Goal: Task Accomplishment & Management: Manage account settings

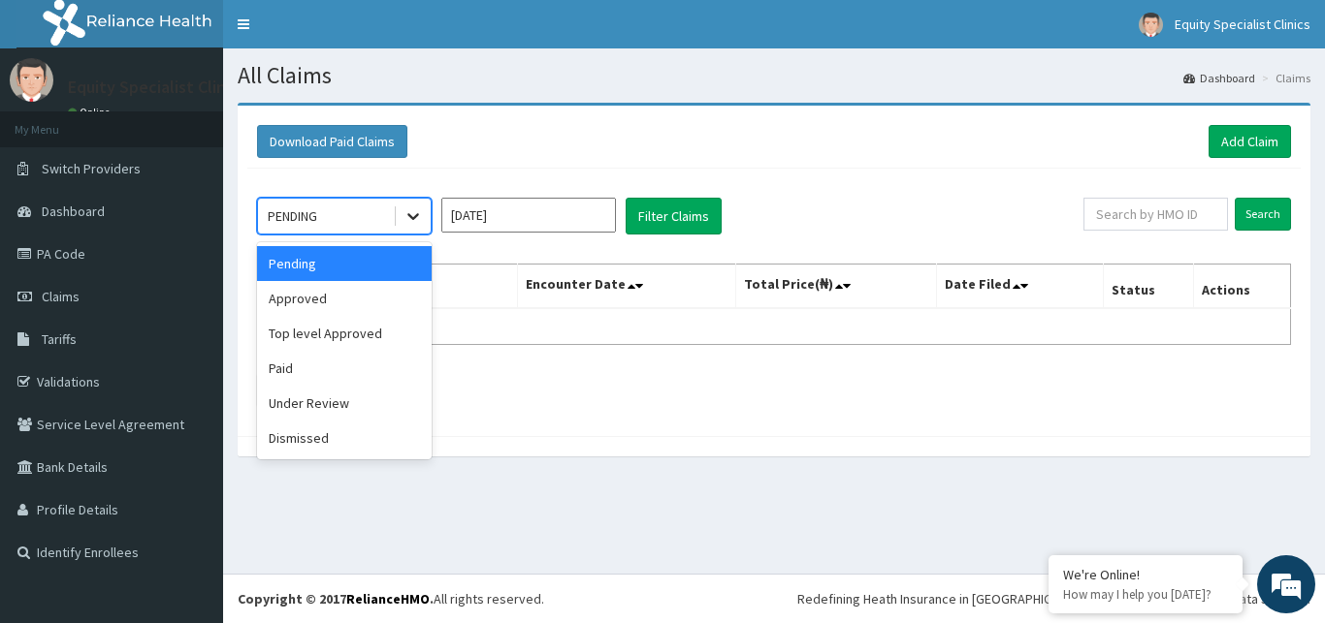
click at [410, 223] on icon at bounding box center [412, 216] width 19 height 19
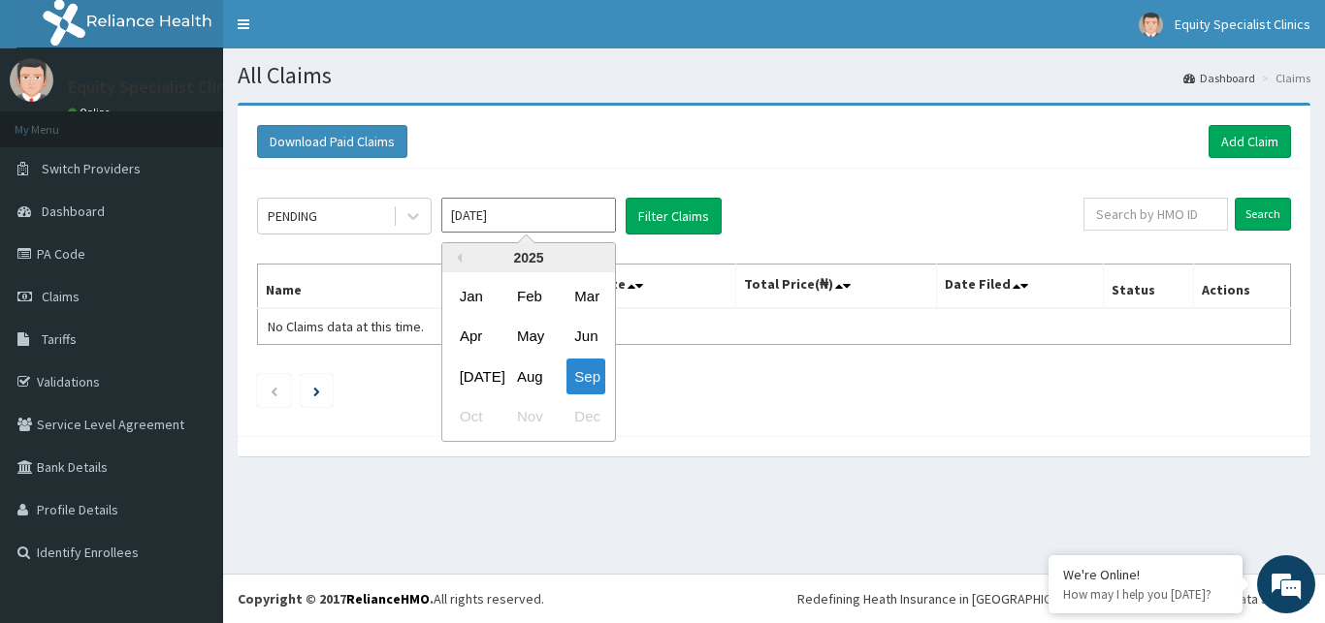
click at [493, 216] on input "[DATE]" at bounding box center [528, 215] width 175 height 35
click at [527, 373] on div "Aug" at bounding box center [528, 377] width 39 height 36
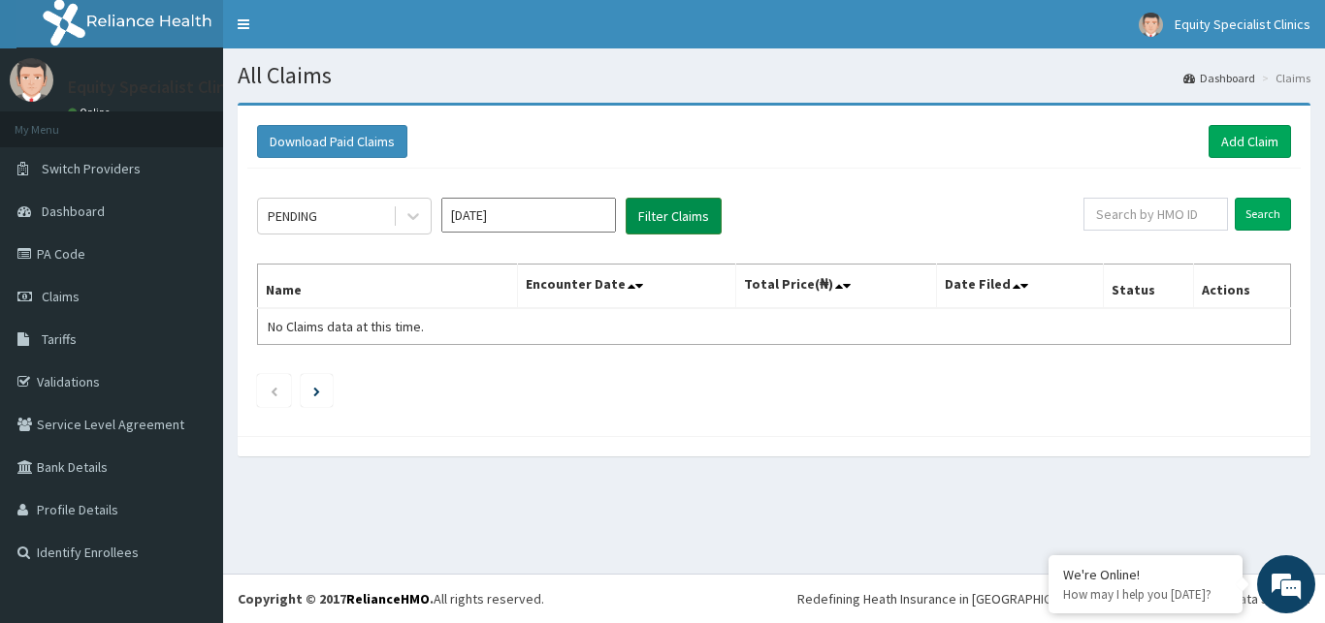
click at [651, 220] on button "Filter Claims" at bounding box center [673, 216] width 96 height 37
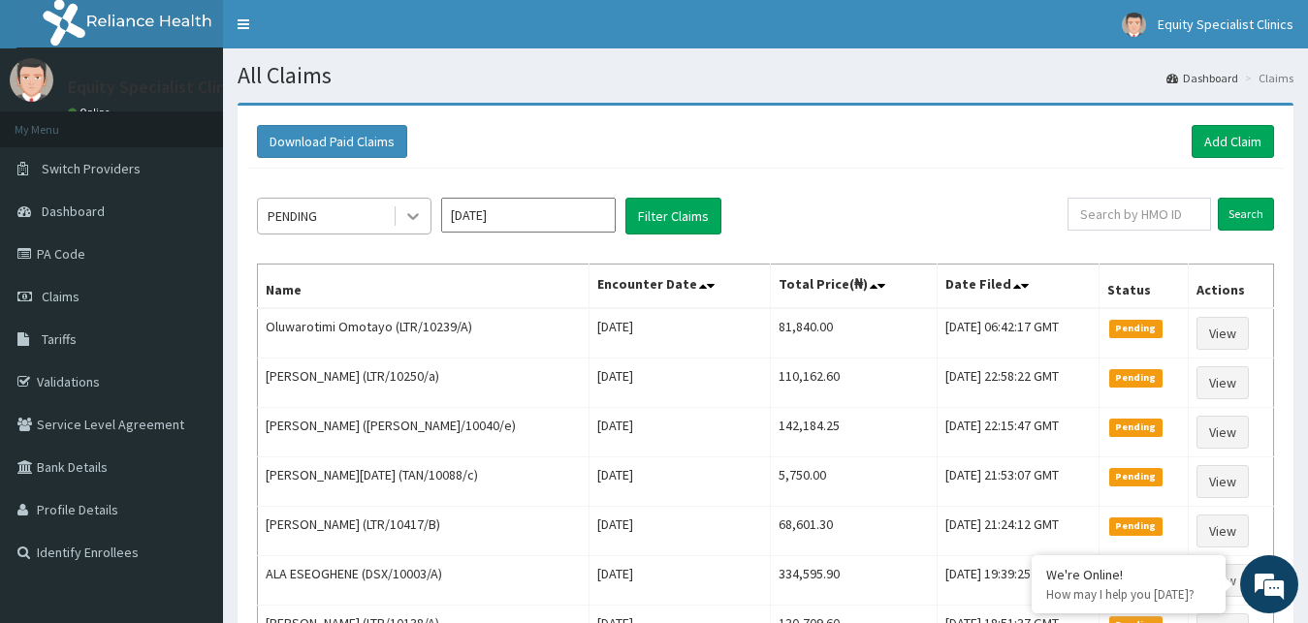
click at [415, 216] on icon at bounding box center [413, 217] width 12 height 7
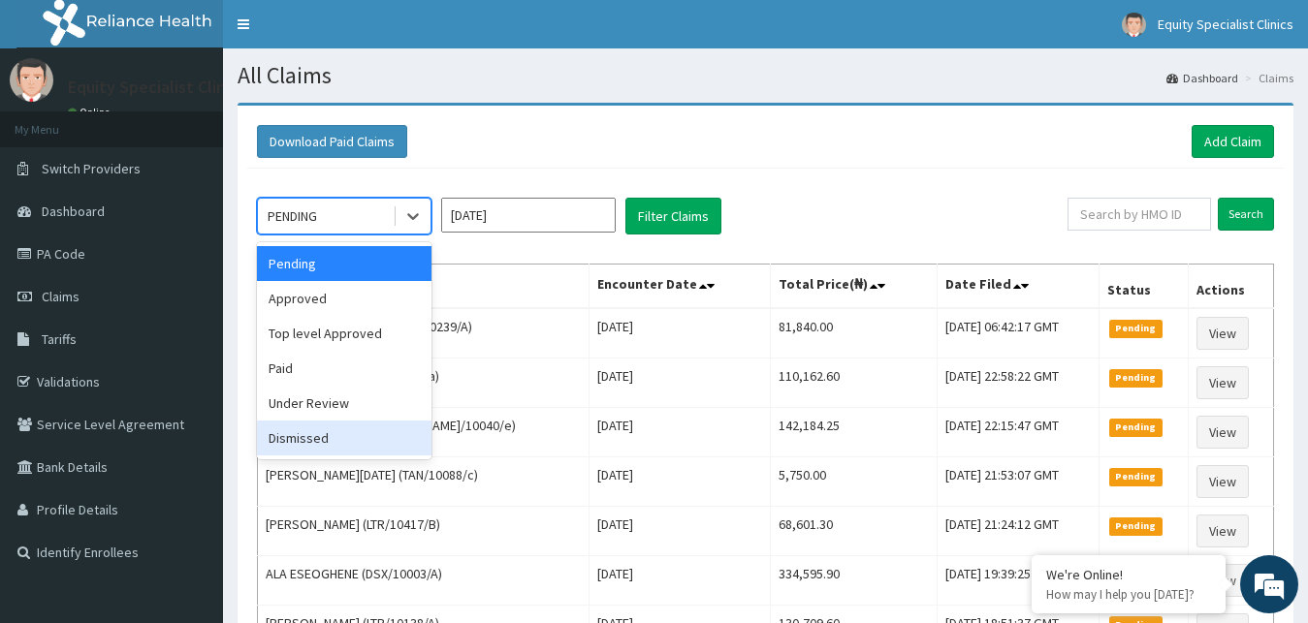
click at [353, 442] on div "Dismissed" at bounding box center [344, 438] width 175 height 35
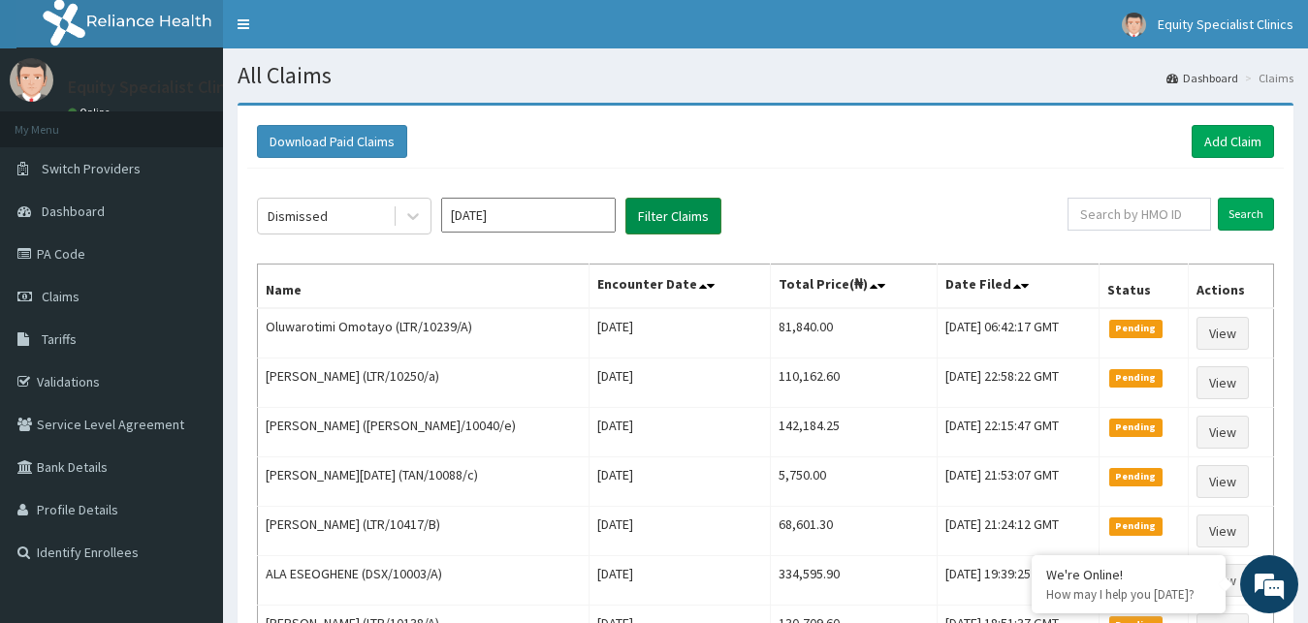
click at [658, 219] on button "Filter Claims" at bounding box center [673, 216] width 96 height 37
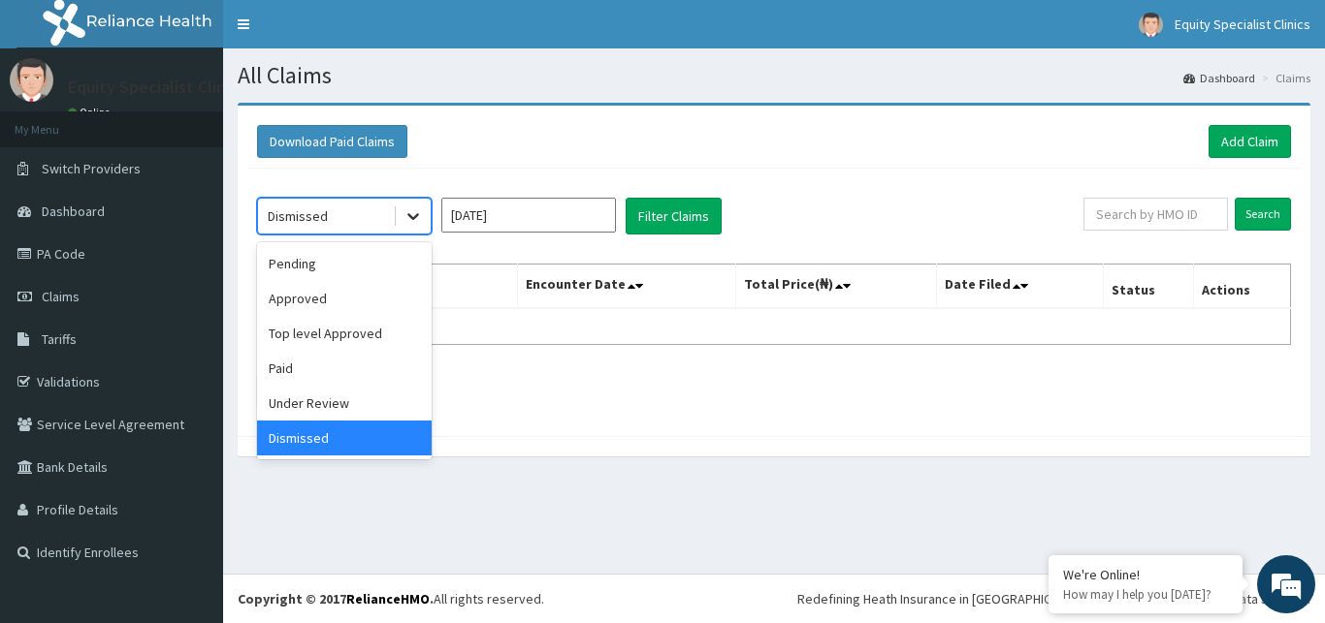
click at [417, 224] on icon at bounding box center [412, 216] width 19 height 19
click at [346, 413] on div "Under Review" at bounding box center [344, 403] width 175 height 35
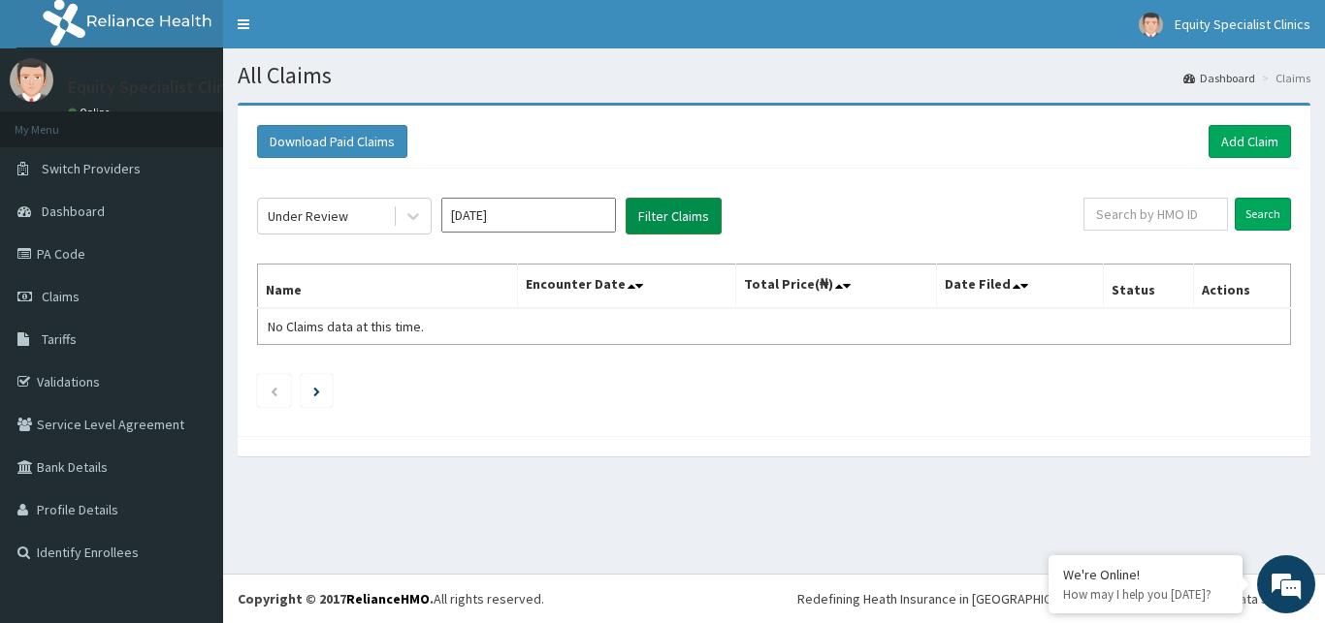
click at [687, 211] on button "Filter Claims" at bounding box center [673, 216] width 96 height 37
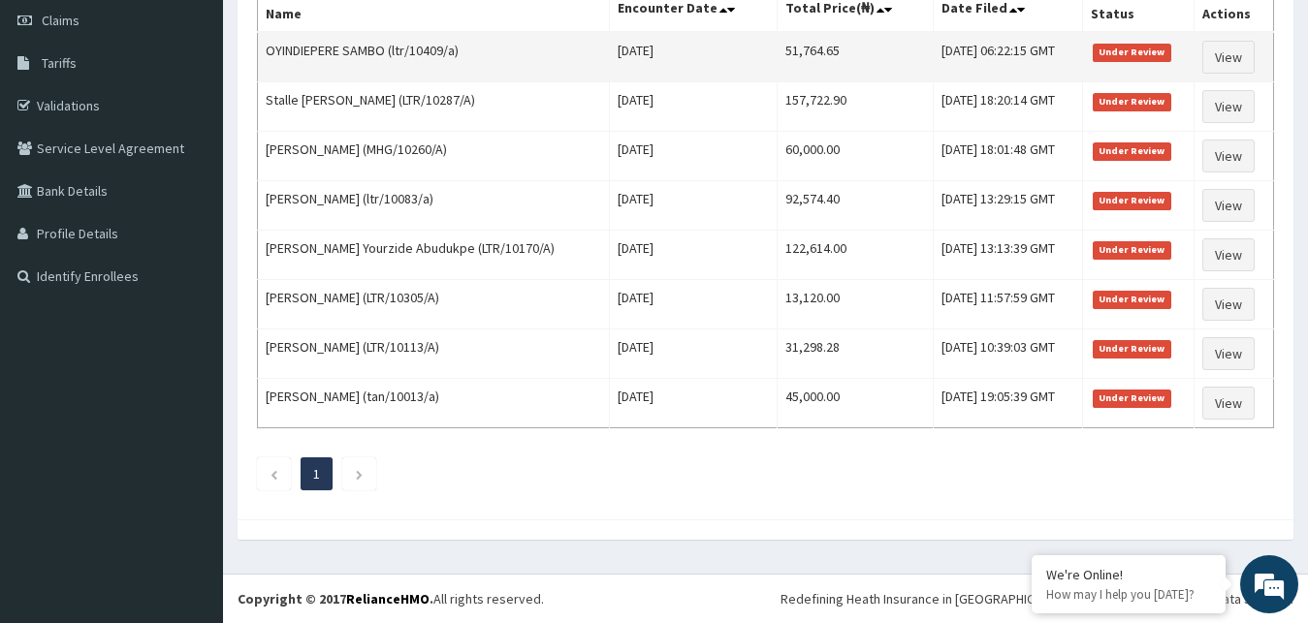
scroll to position [265, 0]
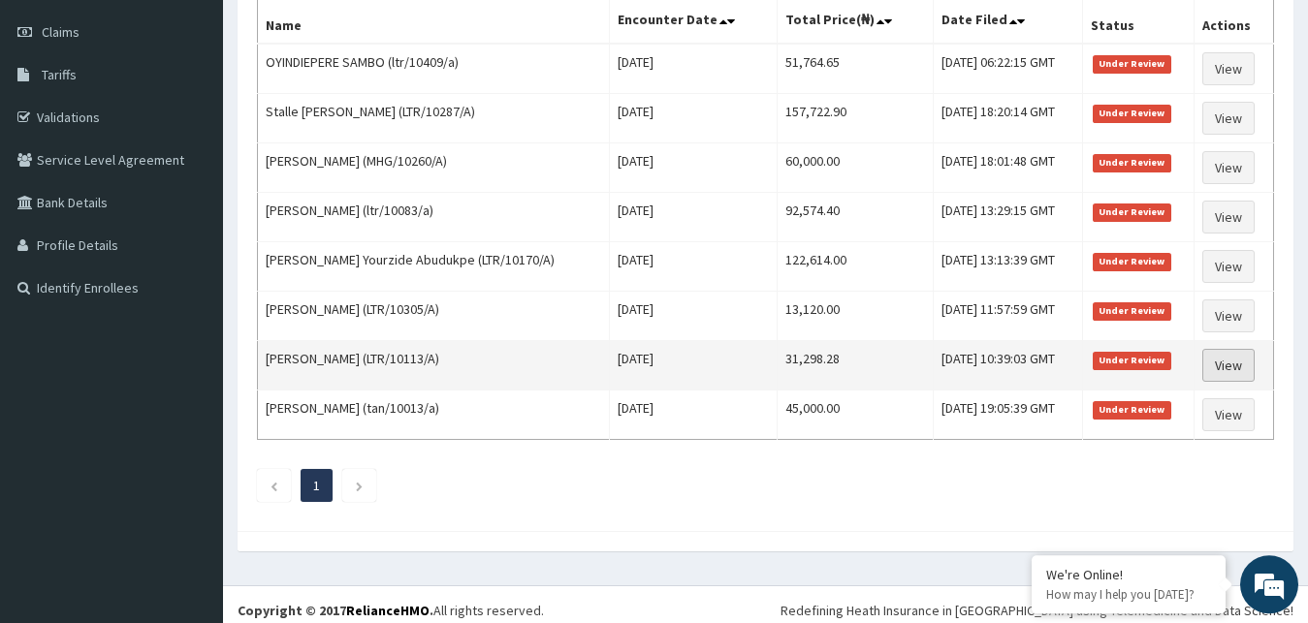
drag, startPoint x: 1235, startPoint y: 368, endPoint x: 1233, endPoint y: 359, distance: 9.9
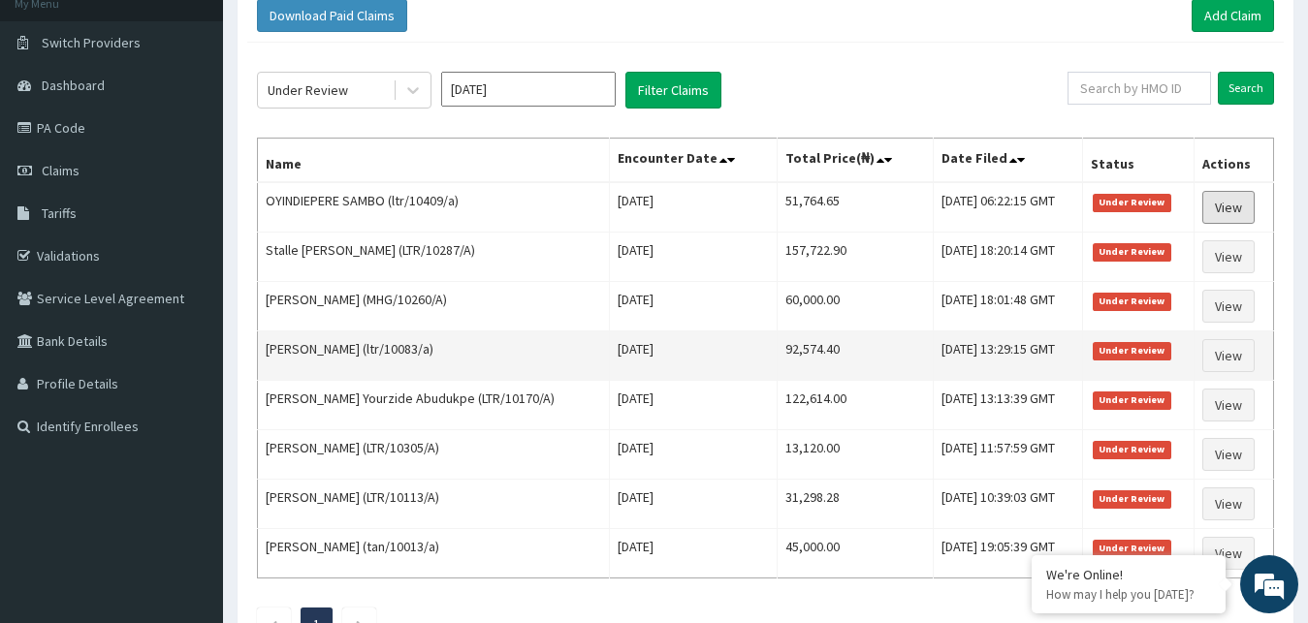
scroll to position [130, 0]
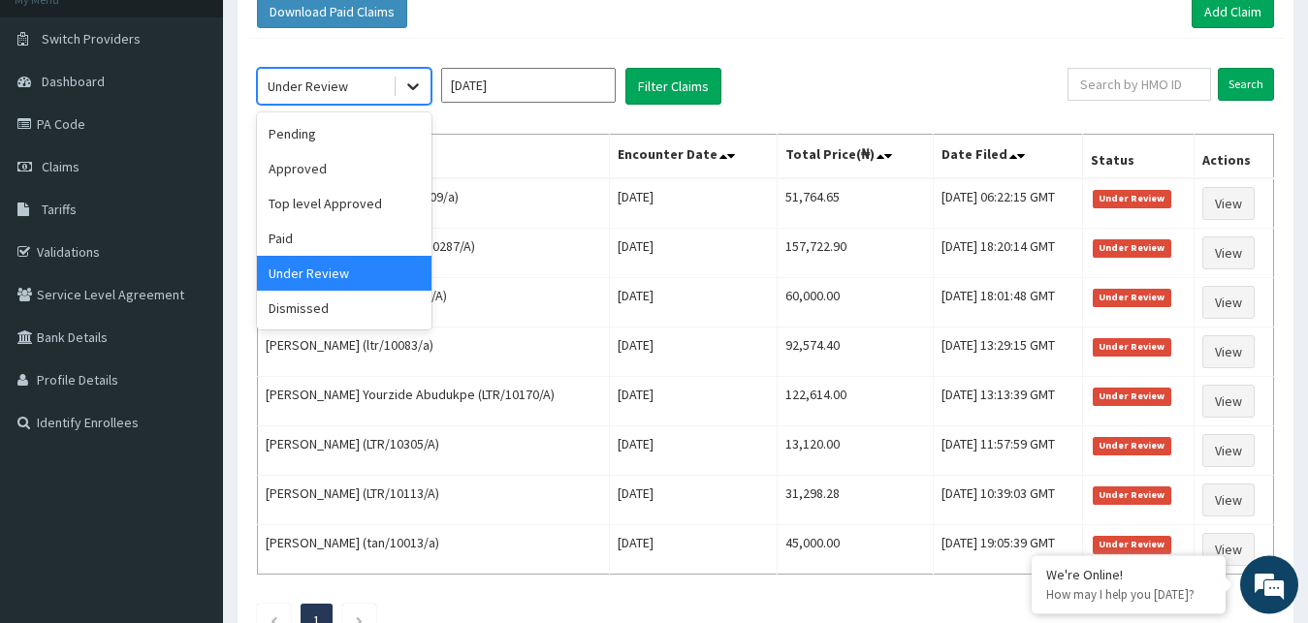
click at [414, 77] on div at bounding box center [413, 86] width 35 height 35
click at [367, 243] on div "Paid" at bounding box center [344, 238] width 175 height 35
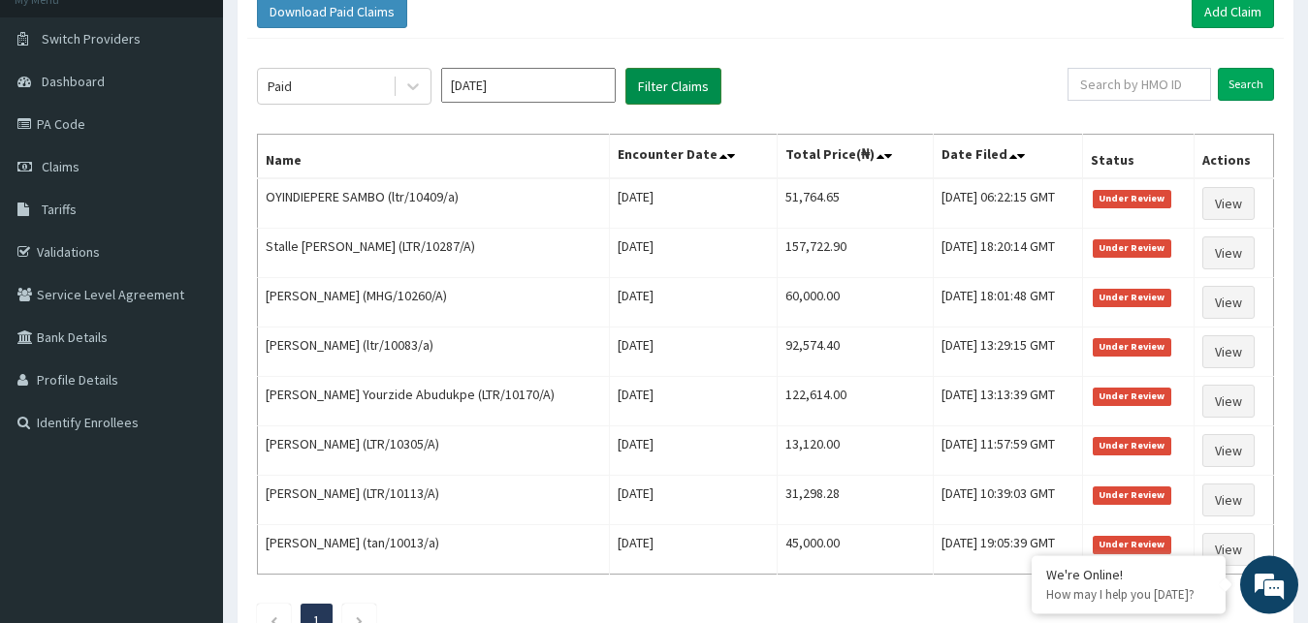
click at [662, 71] on button "Filter Claims" at bounding box center [673, 86] width 96 height 37
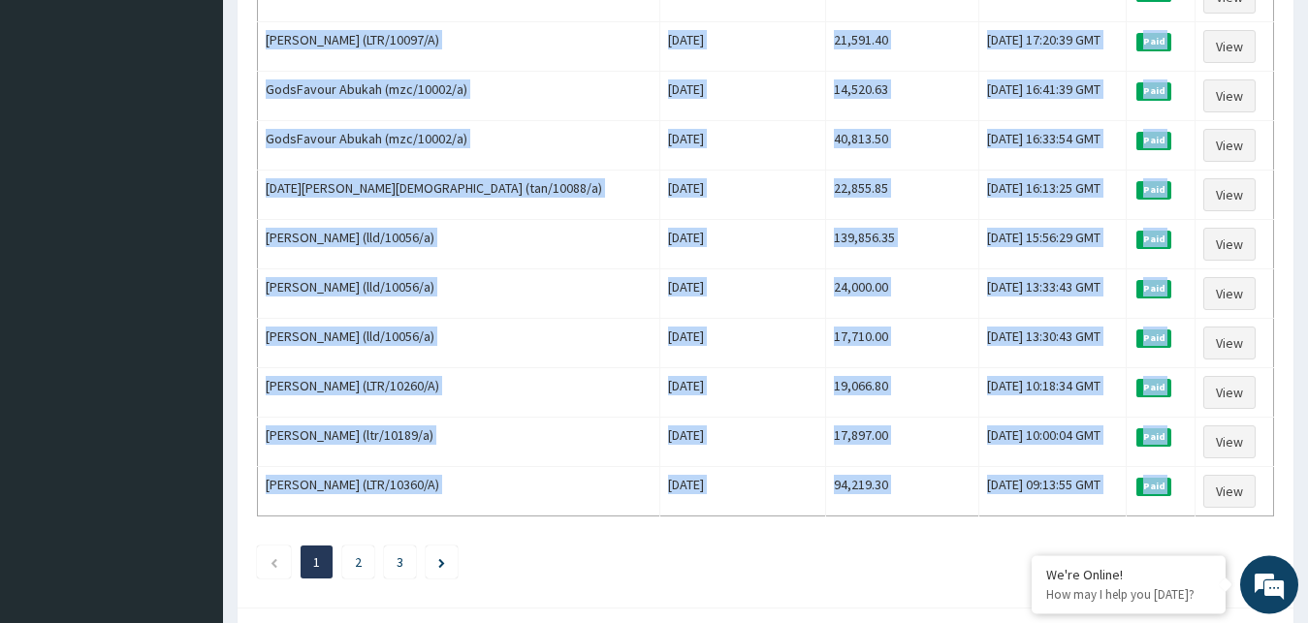
scroll to position [2353, 0]
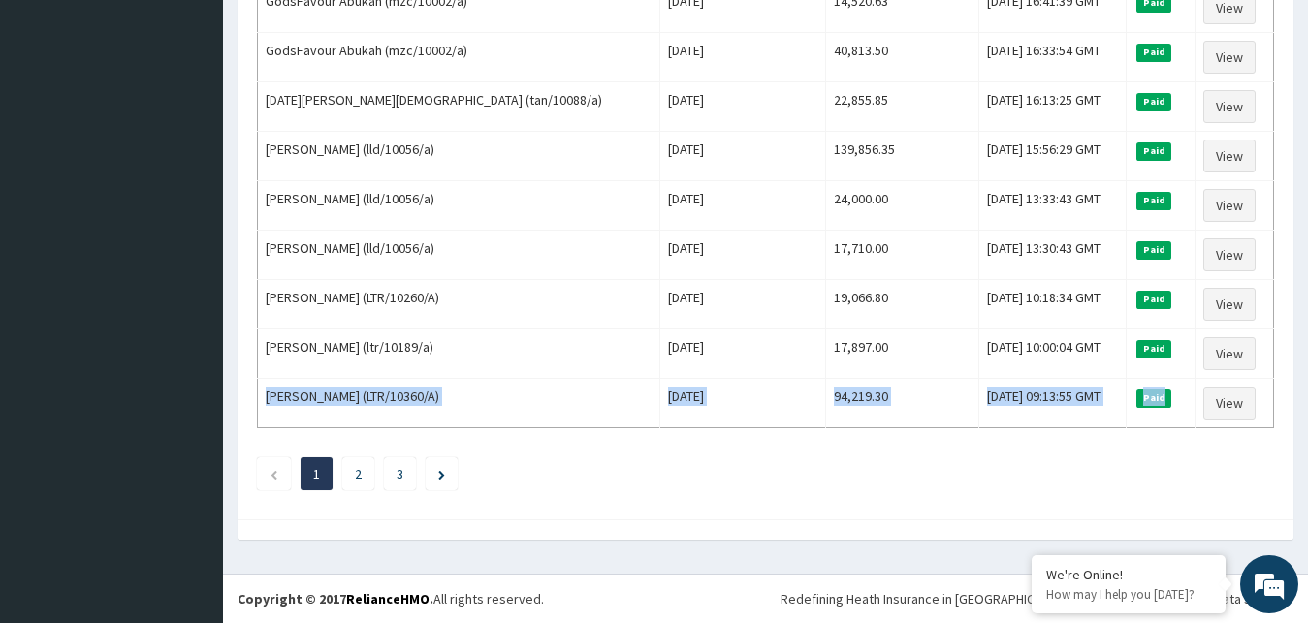
drag, startPoint x: 268, startPoint y: 252, endPoint x: 1222, endPoint y: 439, distance: 972.3
copy tr "Oluwatosin Adeneye (LTR/10360/A) Mon Aug 25 2025 94,219.30 Mon, 08 Sep 2025 09:…"
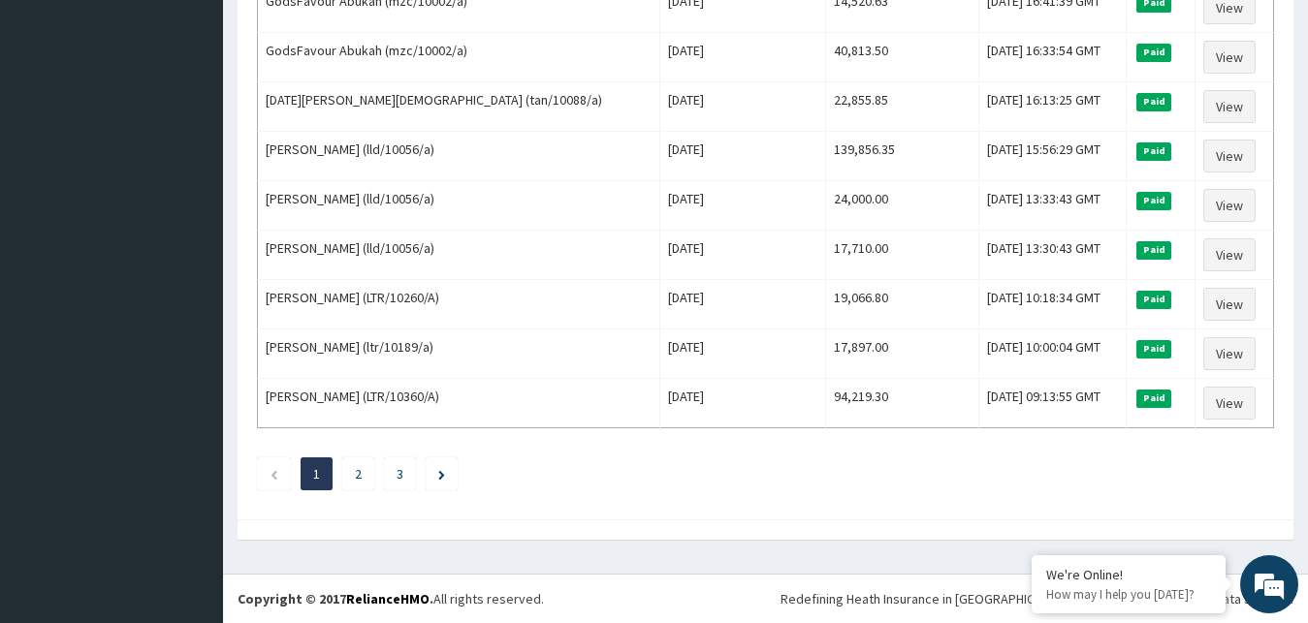
click at [364, 468] on li "2" at bounding box center [358, 474] width 32 height 33
click at [358, 471] on link "2" at bounding box center [358, 473] width 7 height 17
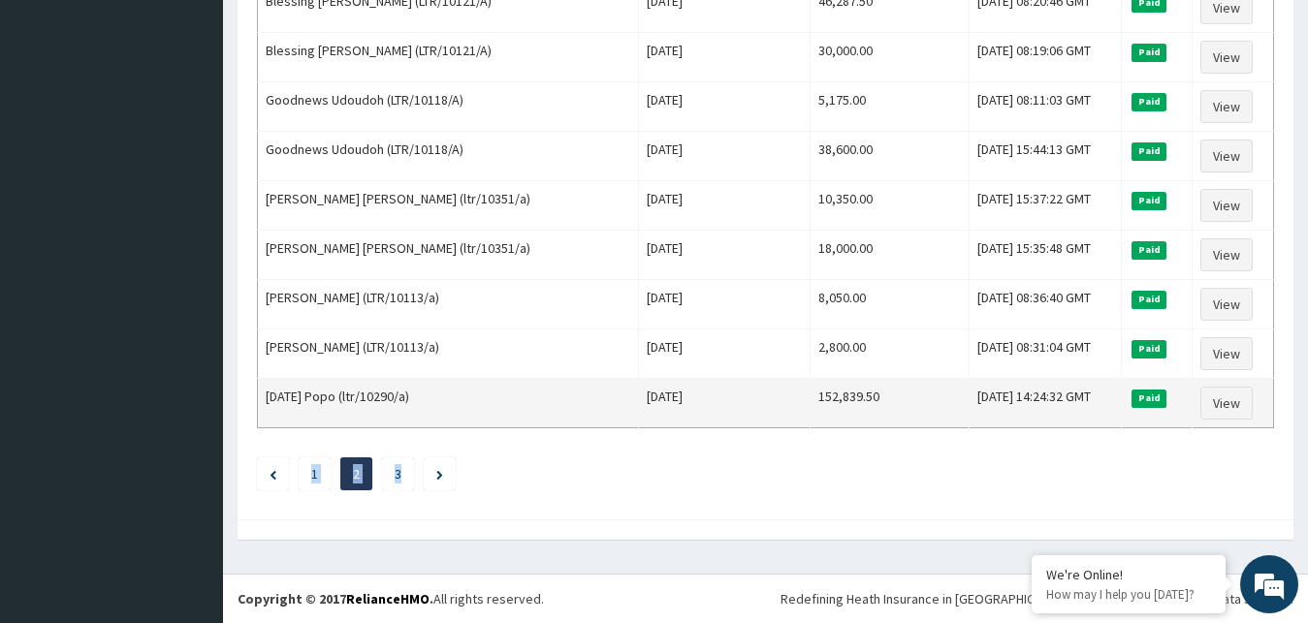
drag, startPoint x: 266, startPoint y: 328, endPoint x: 1092, endPoint y: 417, distance: 830.9
copy tr "Friday Popo (ltr/10290/a) Fri Aug 08 2025 152,839.50 Mon, 18 Aug 2025 14:24:32 …"
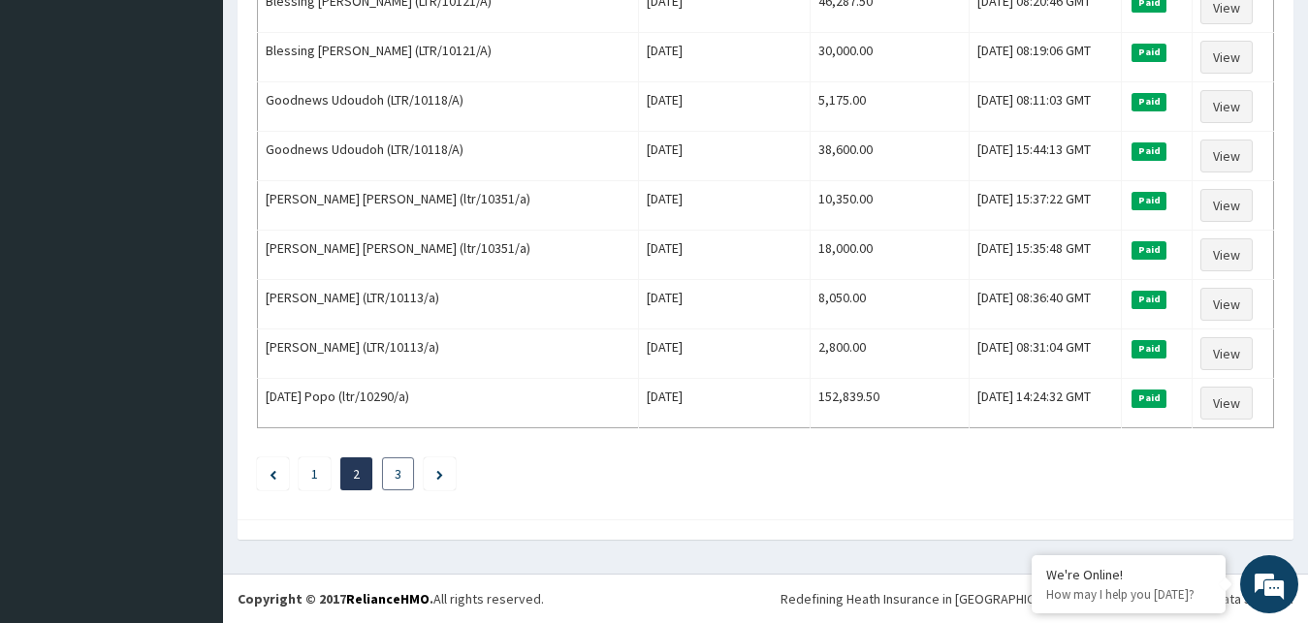
click at [399, 473] on link "3" at bounding box center [398, 473] width 7 height 17
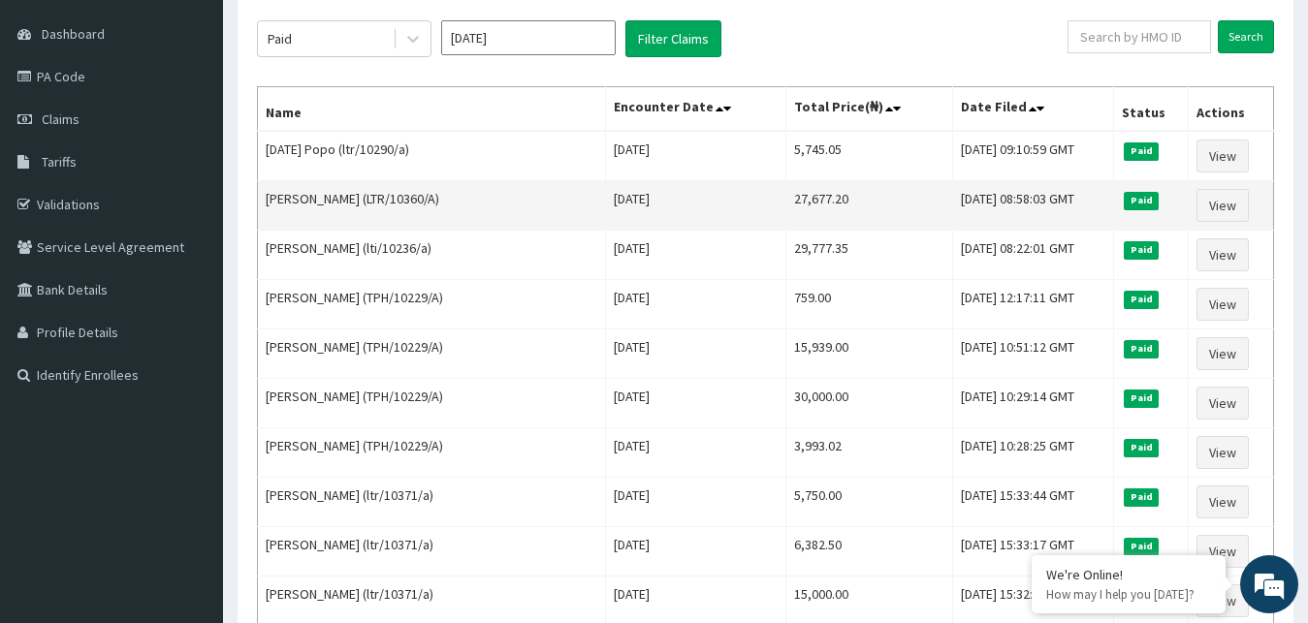
scroll to position [0, 0]
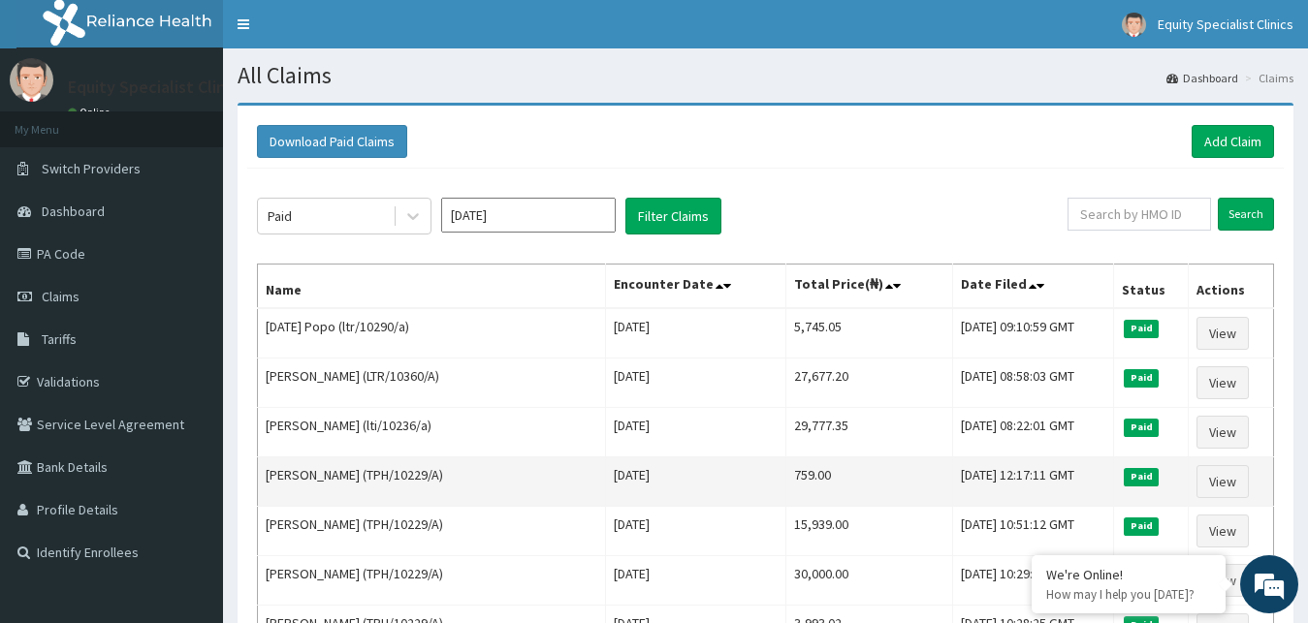
drag, startPoint x: 270, startPoint y: 317, endPoint x: 611, endPoint y: 492, distance: 383.3
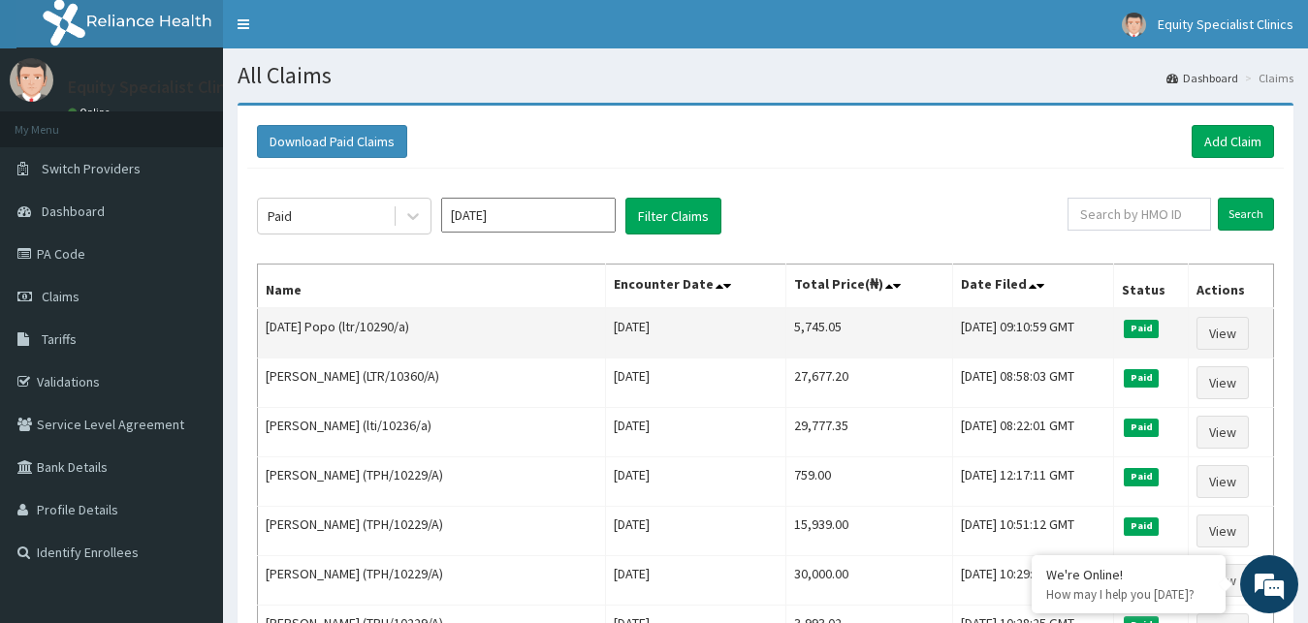
click at [451, 353] on td "Friday Popo (ltr/10290/a)" at bounding box center [432, 333] width 348 height 50
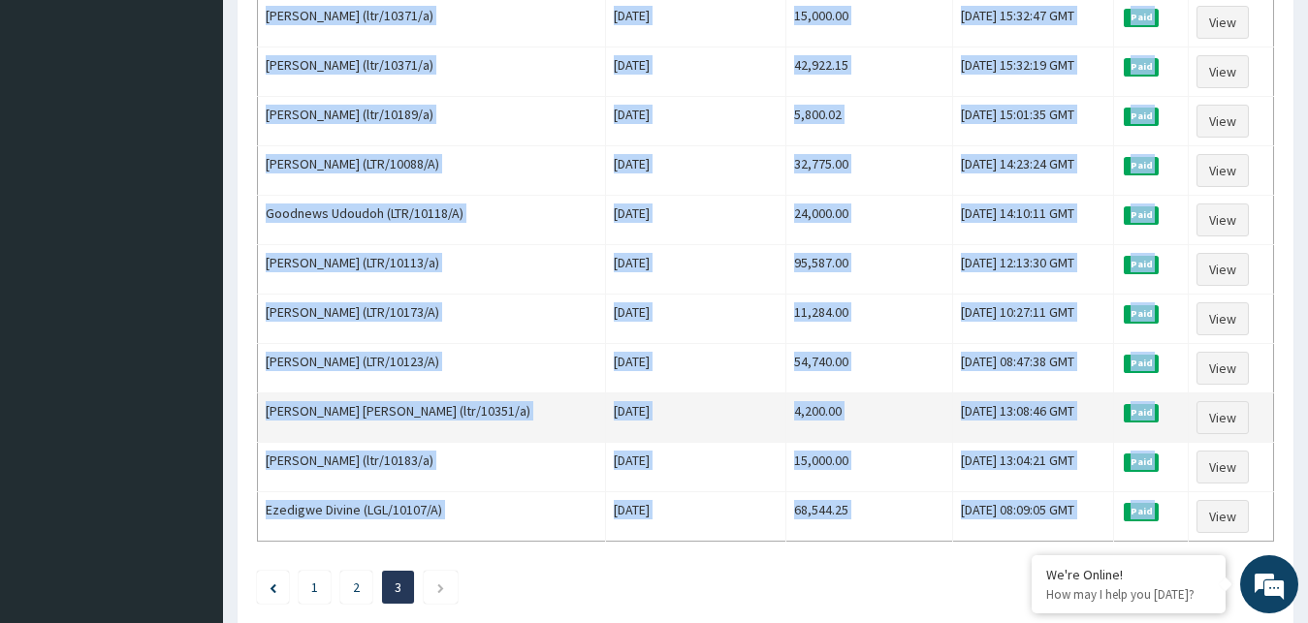
scroll to position [870, 0]
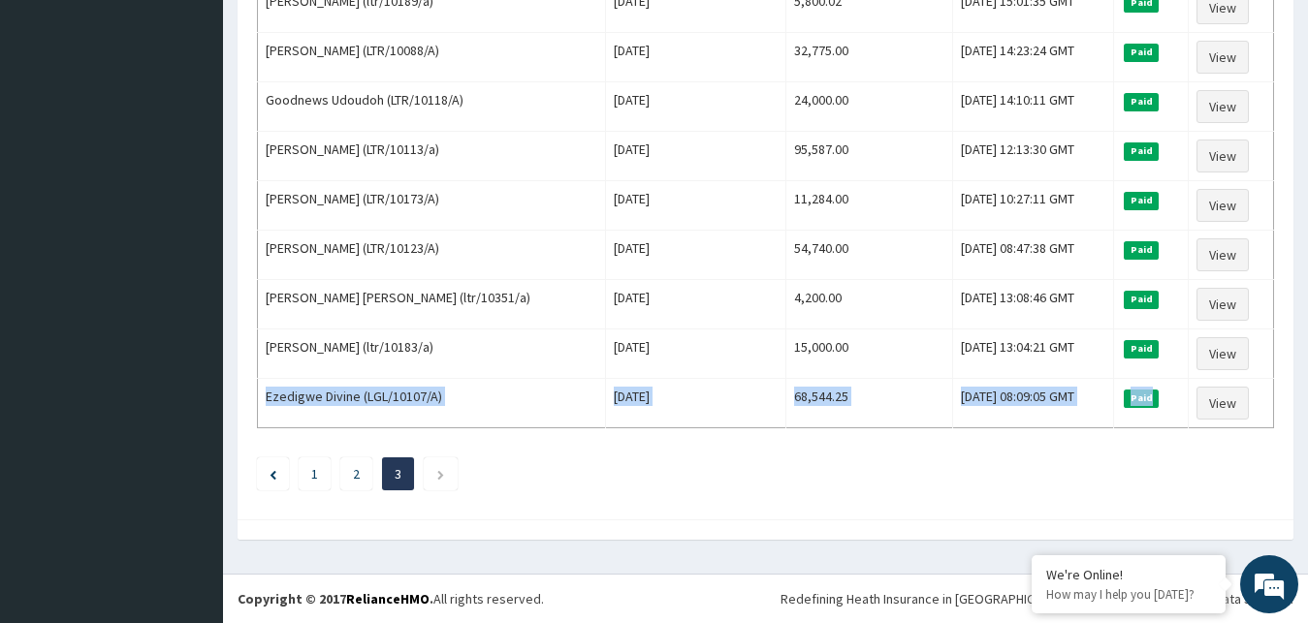
drag, startPoint x: 262, startPoint y: 309, endPoint x: 1213, endPoint y: 430, distance: 958.8
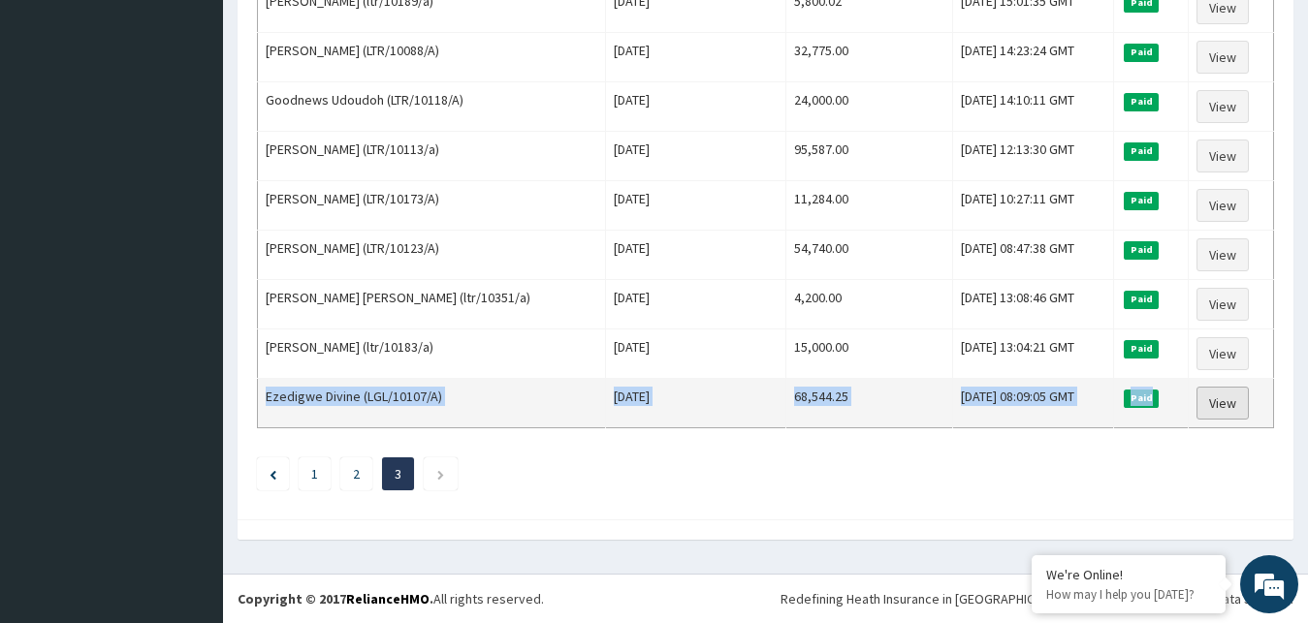
copy tr "Ezedigwe Divine (LGL/10107/A) Mon Aug 04 2025 68,544.25 Wed, 06 Aug 2025 08:09:…"
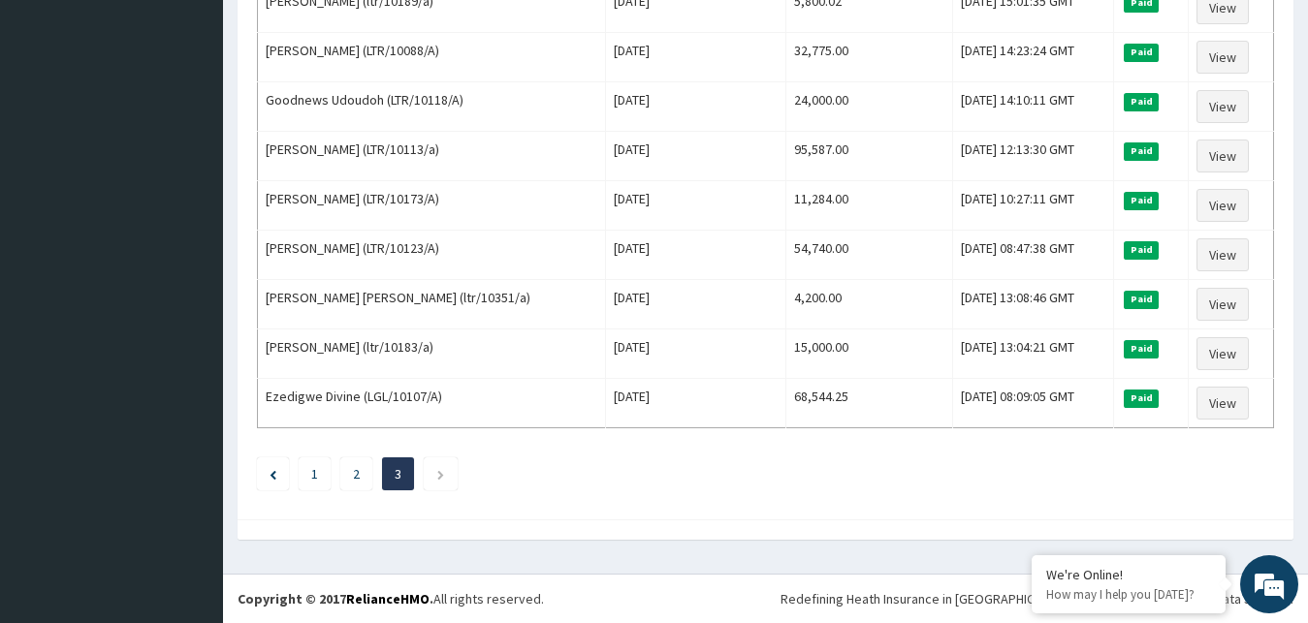
click at [584, 527] on div at bounding box center [766, 530] width 1056 height 20
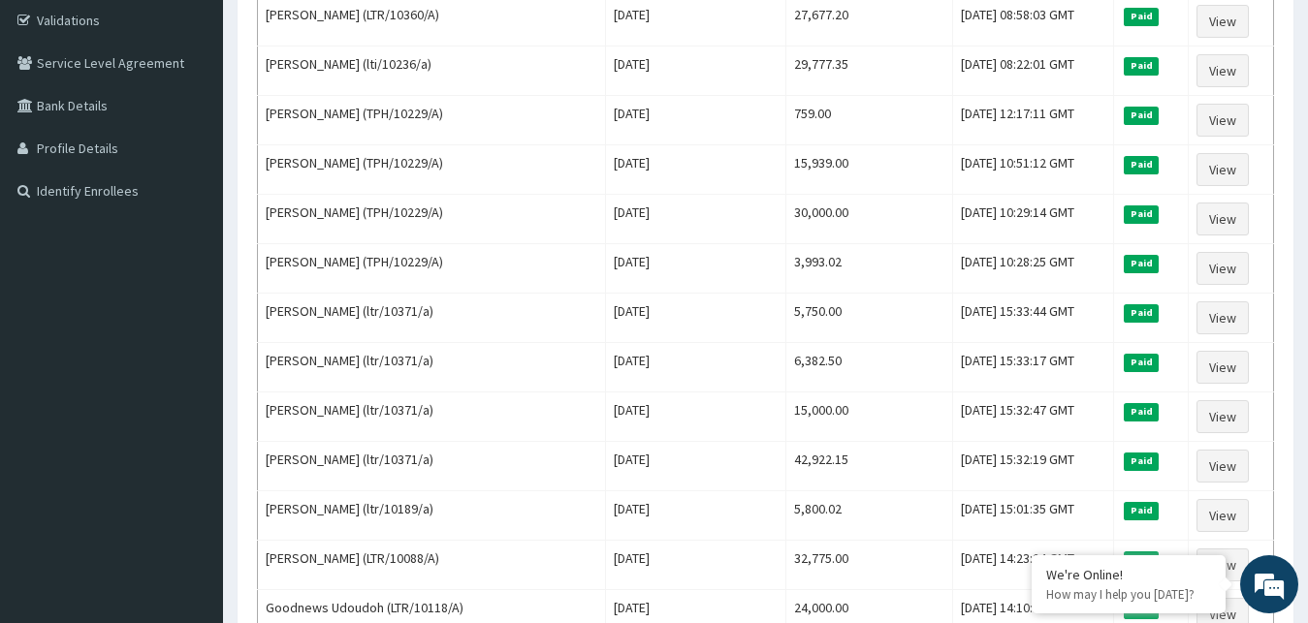
scroll to position [0, 0]
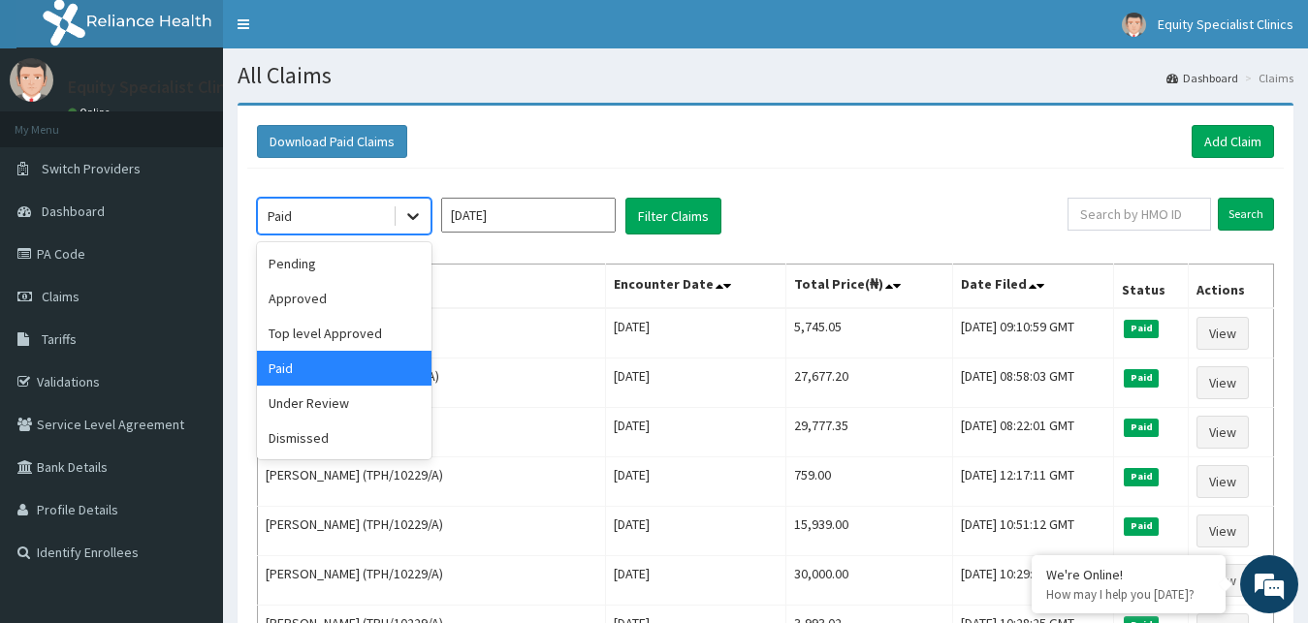
click at [417, 218] on icon at bounding box center [412, 216] width 19 height 19
click at [372, 339] on div "Top level Approved" at bounding box center [344, 333] width 175 height 35
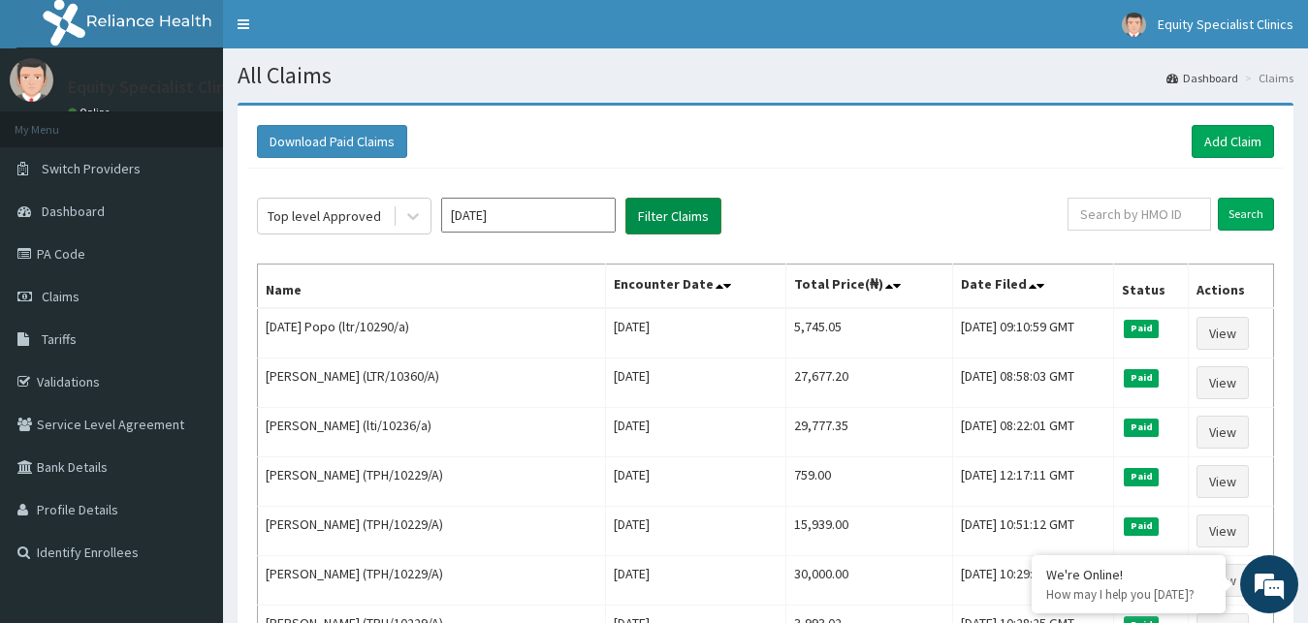
click at [673, 212] on button "Filter Claims" at bounding box center [673, 216] width 96 height 37
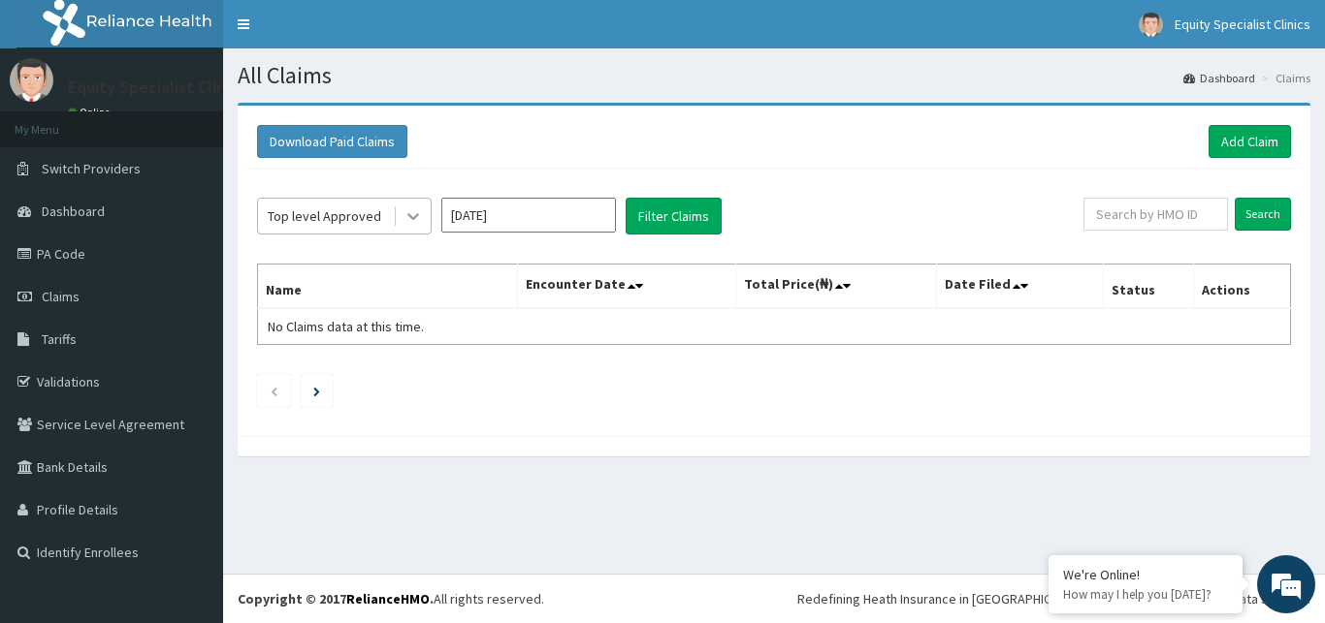
click at [397, 216] on div at bounding box center [413, 216] width 35 height 35
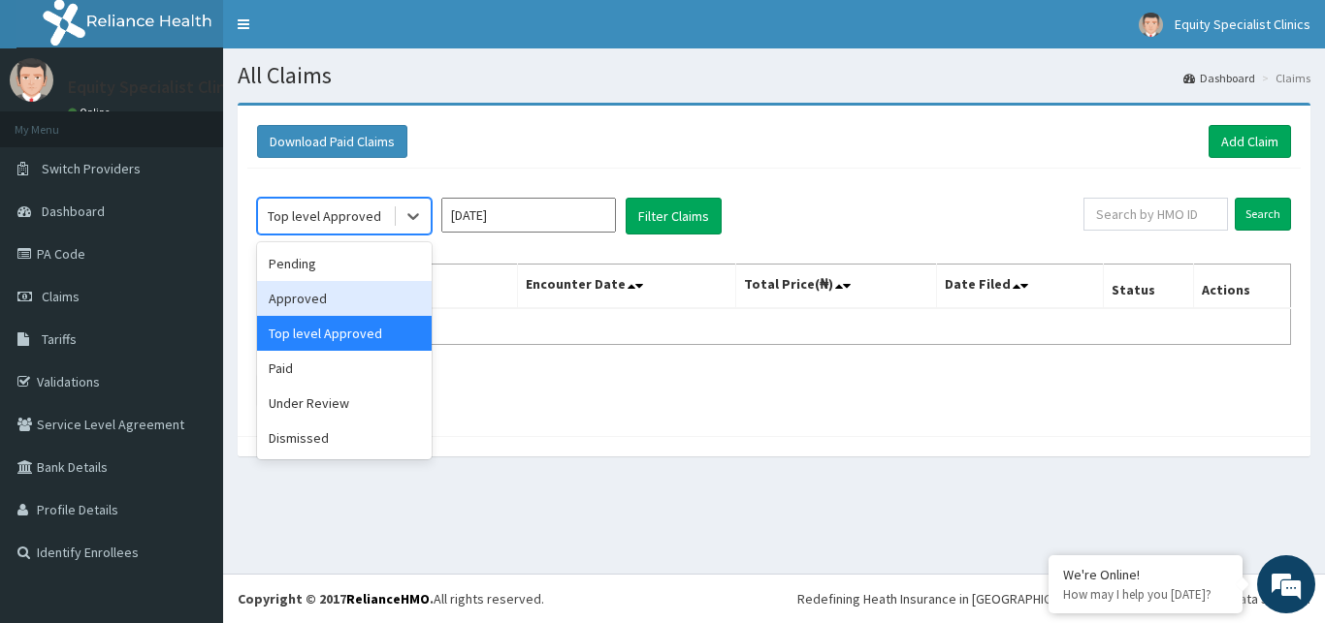
click at [369, 315] on div "Approved" at bounding box center [344, 298] width 175 height 35
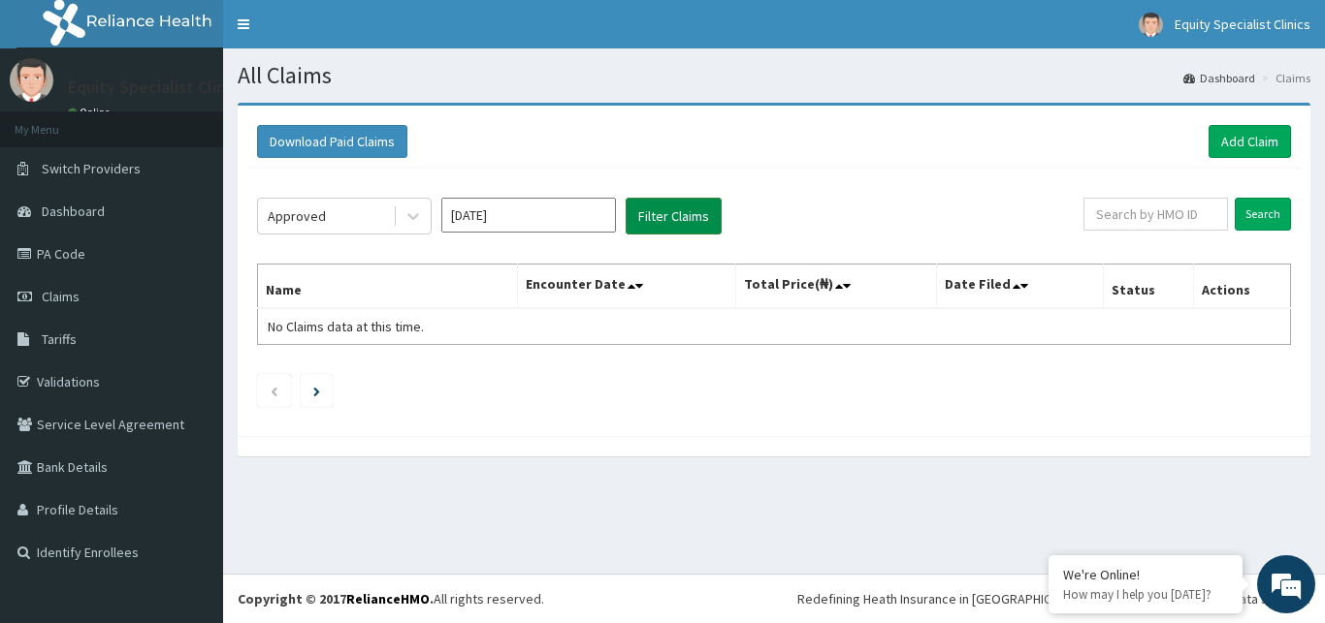
click at [694, 212] on button "Filter Claims" at bounding box center [673, 216] width 96 height 37
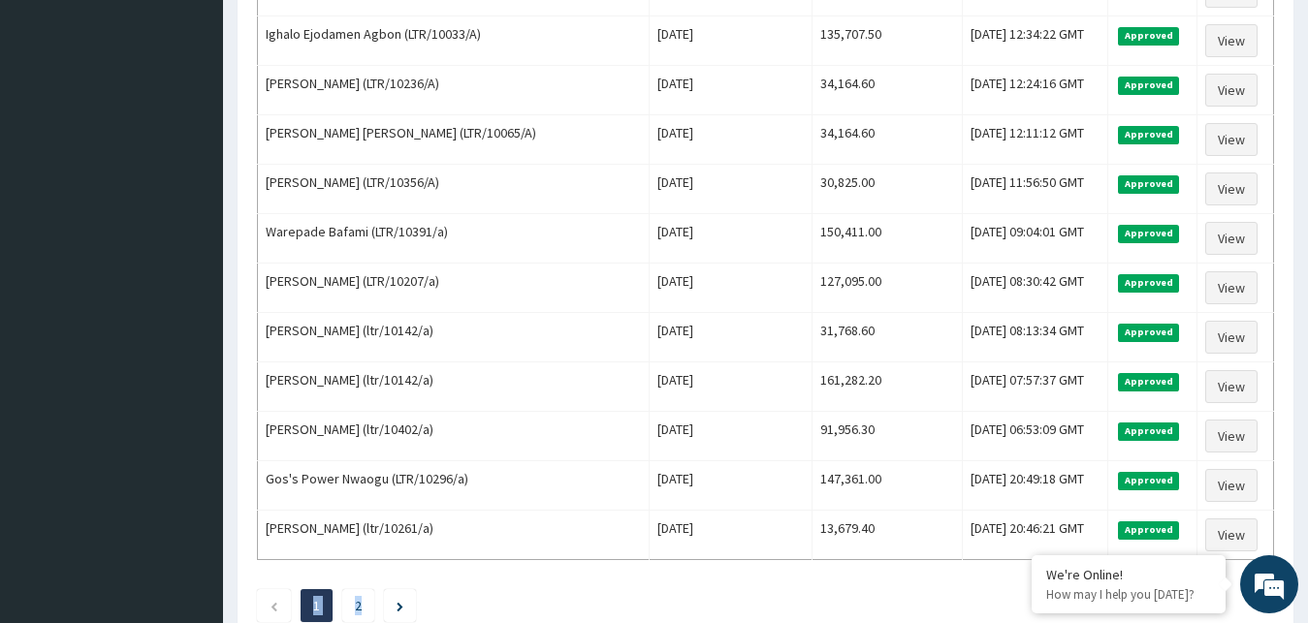
scroll to position [2353, 0]
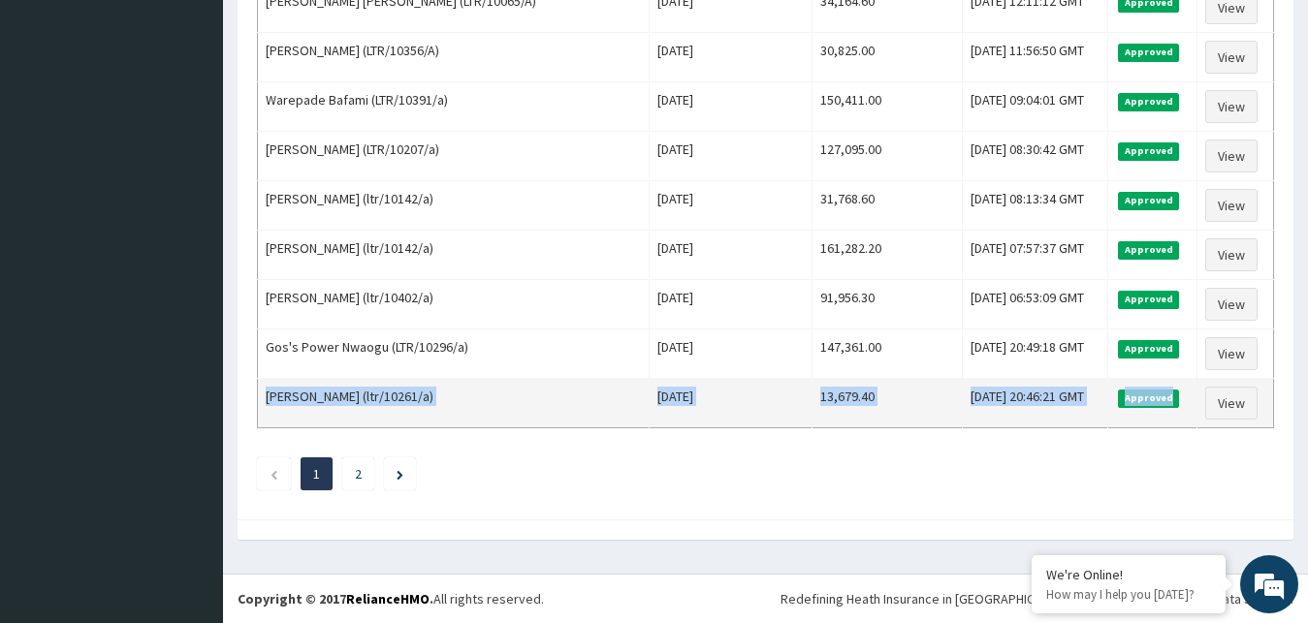
drag, startPoint x: 262, startPoint y: 309, endPoint x: 1188, endPoint y: 409, distance: 931.4
copy tr "EBENEZER OLUWATOBI AKINDELE (ltr/10261/a) Sun Aug 17 2025 13,679.40 Tue, 09 Sep…"
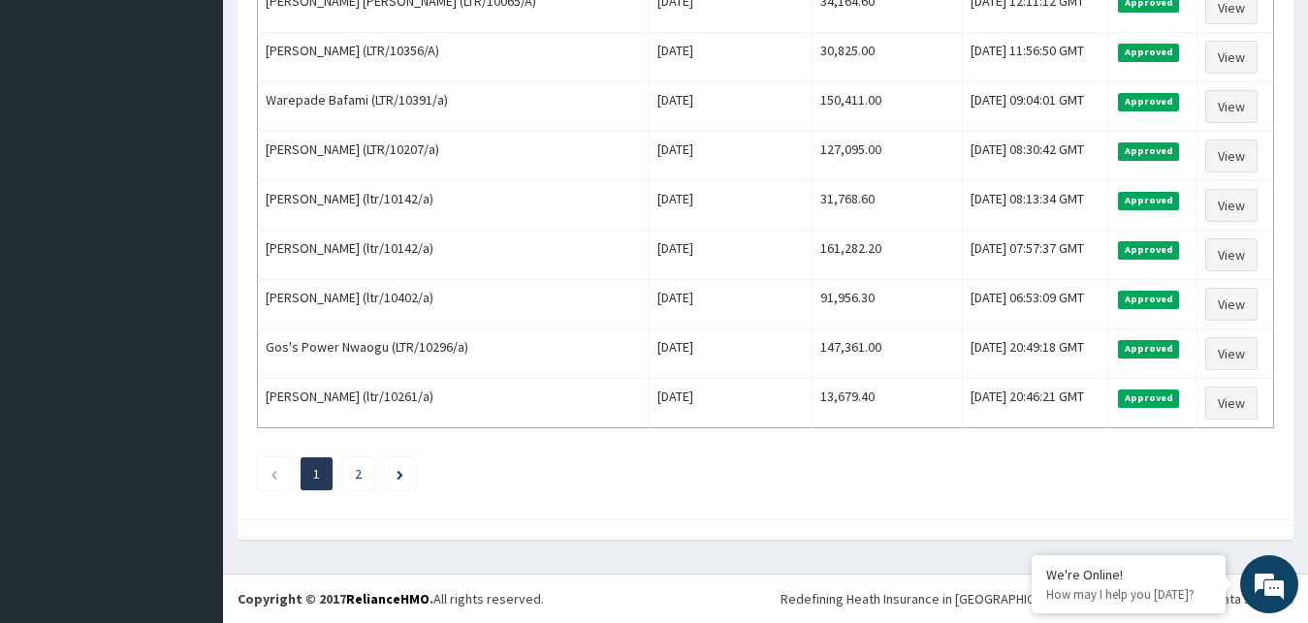
click at [353, 466] on li "2" at bounding box center [358, 474] width 32 height 33
click at [359, 475] on link "2" at bounding box center [358, 473] width 7 height 17
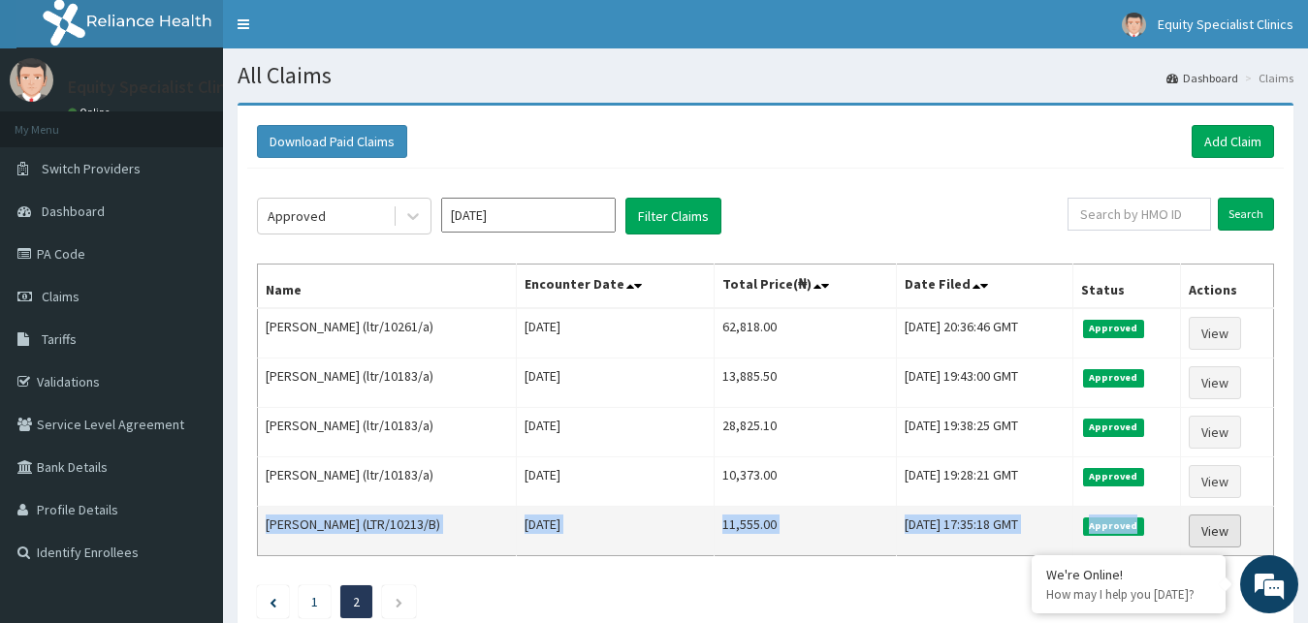
drag, startPoint x: 259, startPoint y: 326, endPoint x: 1211, endPoint y: 540, distance: 976.0
click at [1211, 540] on tbody "EBENEZER OLUWATOBI AKINDELE (ltr/10261/a) Fri Aug 15 2025 62,818.00 Tue, 09 Sep…" at bounding box center [766, 432] width 1016 height 248
copy tr "Akpu Alice (LTR/10213/B) Mon Aug 04 2025 11,555.00 Tue, 09 Sep 2025 17:35:18 GM…"
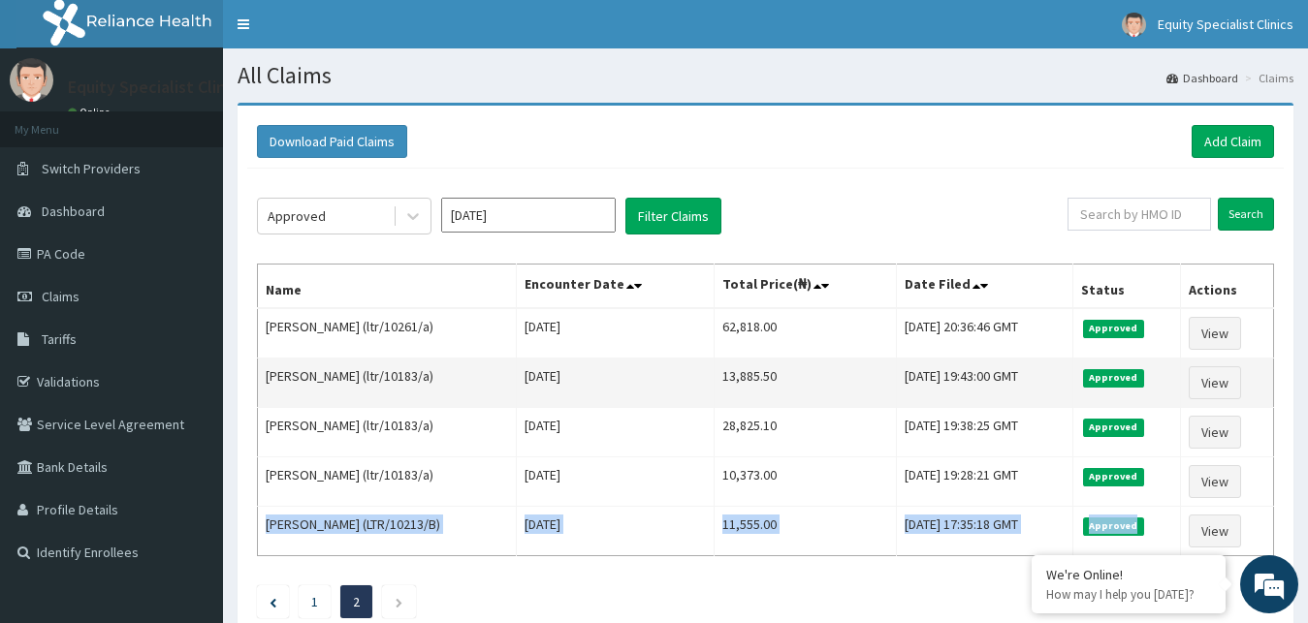
click at [707, 385] on td "Fri Aug 29 2025" at bounding box center [615, 383] width 197 height 49
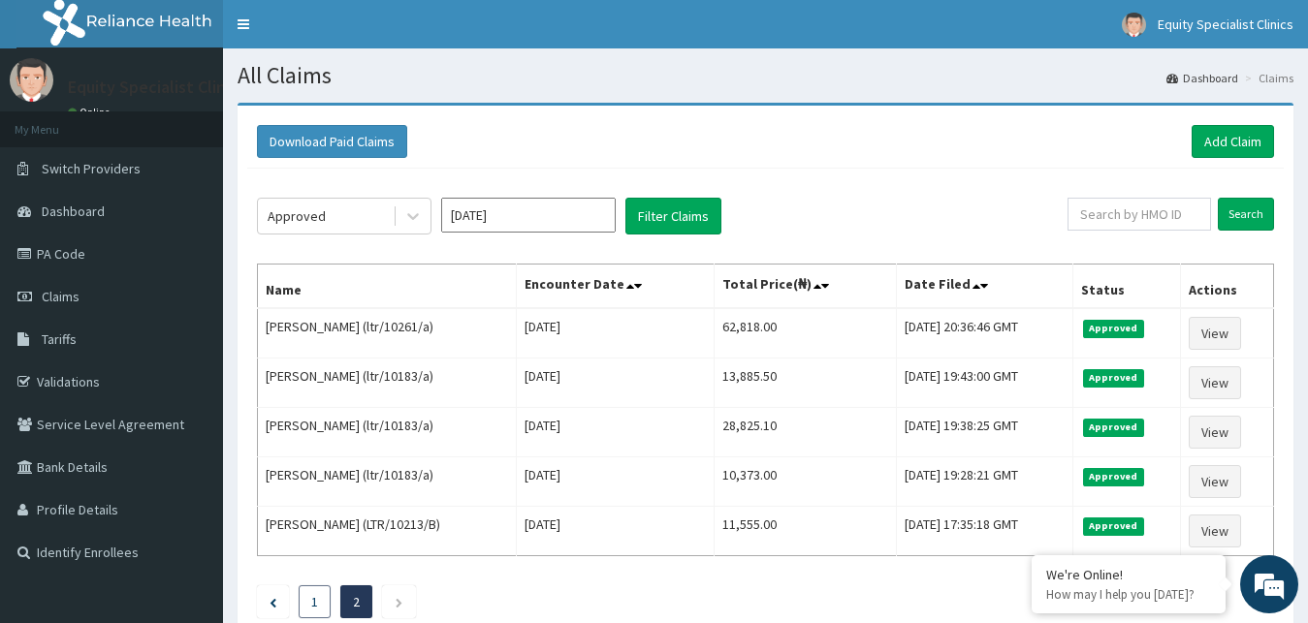
click at [329, 599] on li "1" at bounding box center [315, 602] width 32 height 33
click at [317, 599] on link "1" at bounding box center [314, 601] width 7 height 17
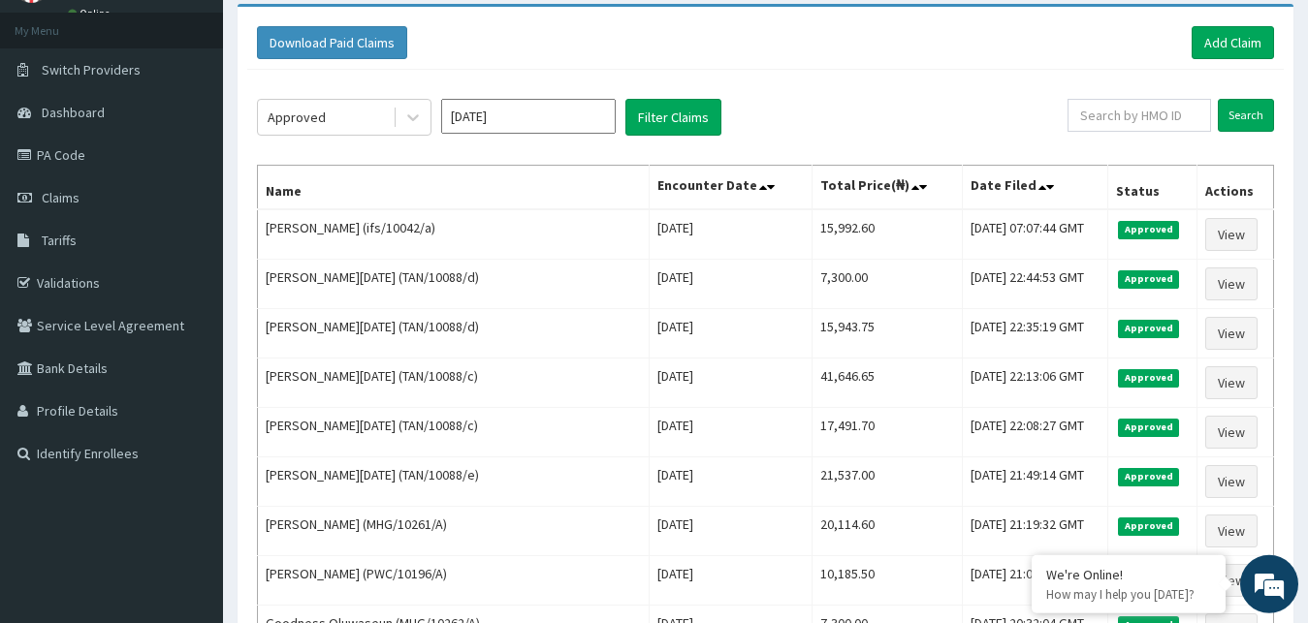
scroll to position [98, 0]
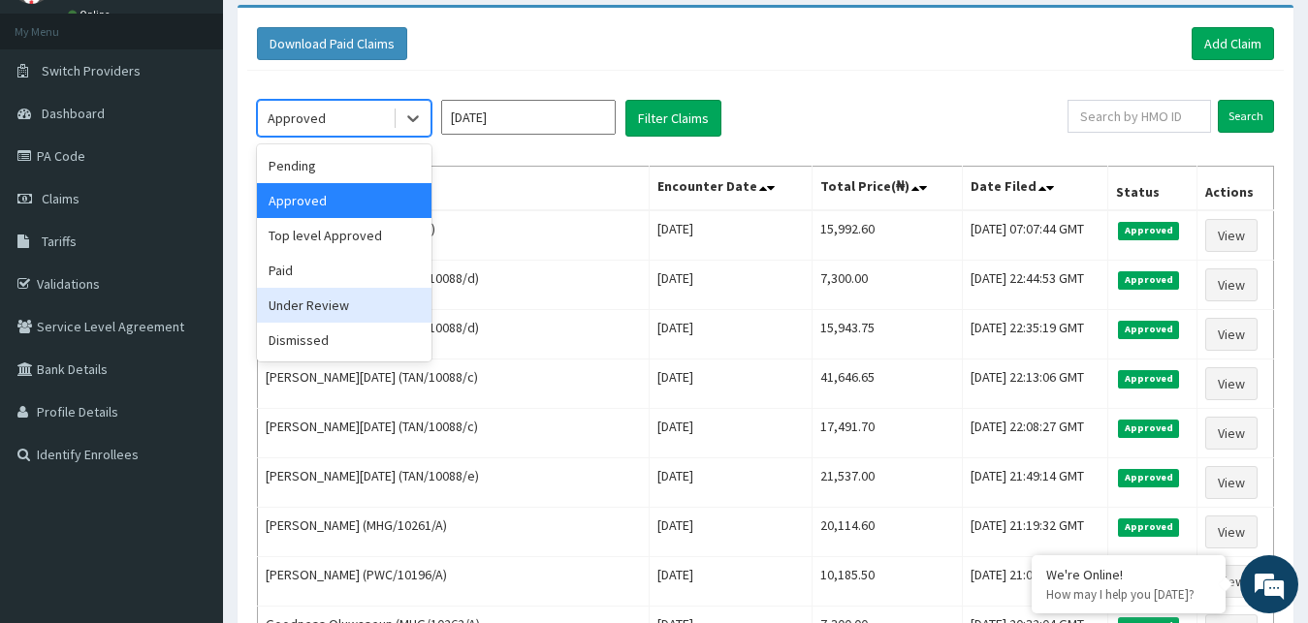
drag, startPoint x: 405, startPoint y: 126, endPoint x: 320, endPoint y: 322, distance: 213.6
click at [320, 137] on div "option Approved, selected. option Under Review focused, 5 of 6. 6 results avail…" at bounding box center [344, 118] width 175 height 37
click at [317, 311] on div "Under Review" at bounding box center [344, 305] width 175 height 35
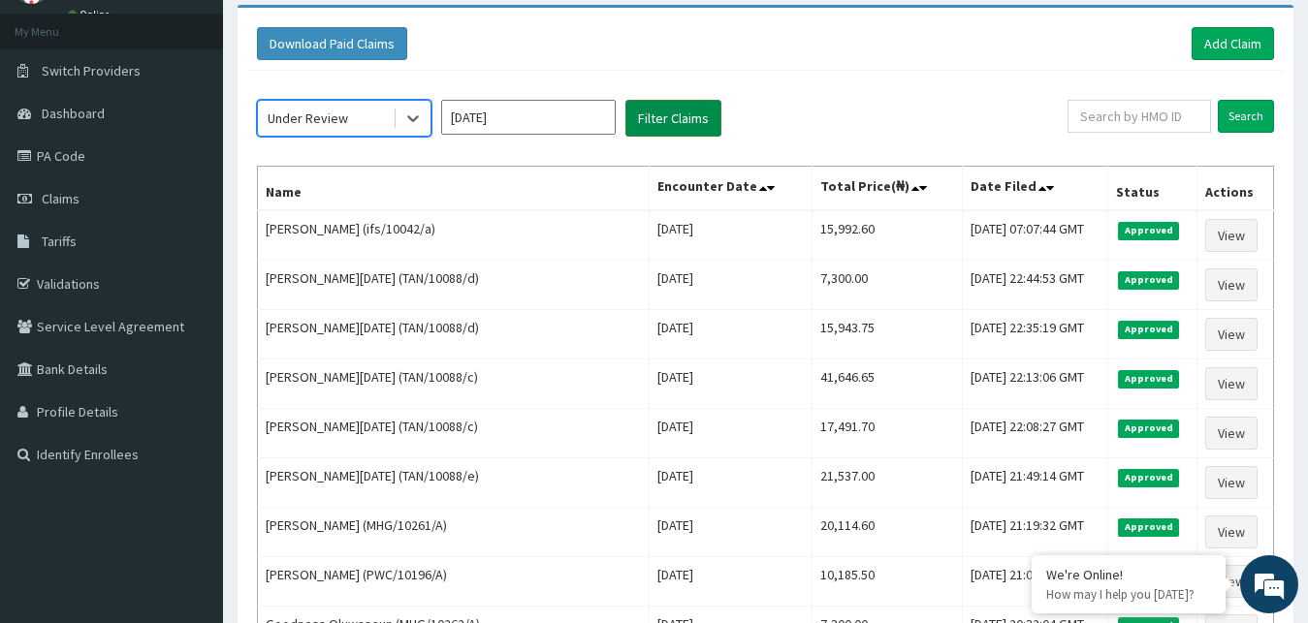
click at [698, 123] on button "Filter Claims" at bounding box center [673, 118] width 96 height 37
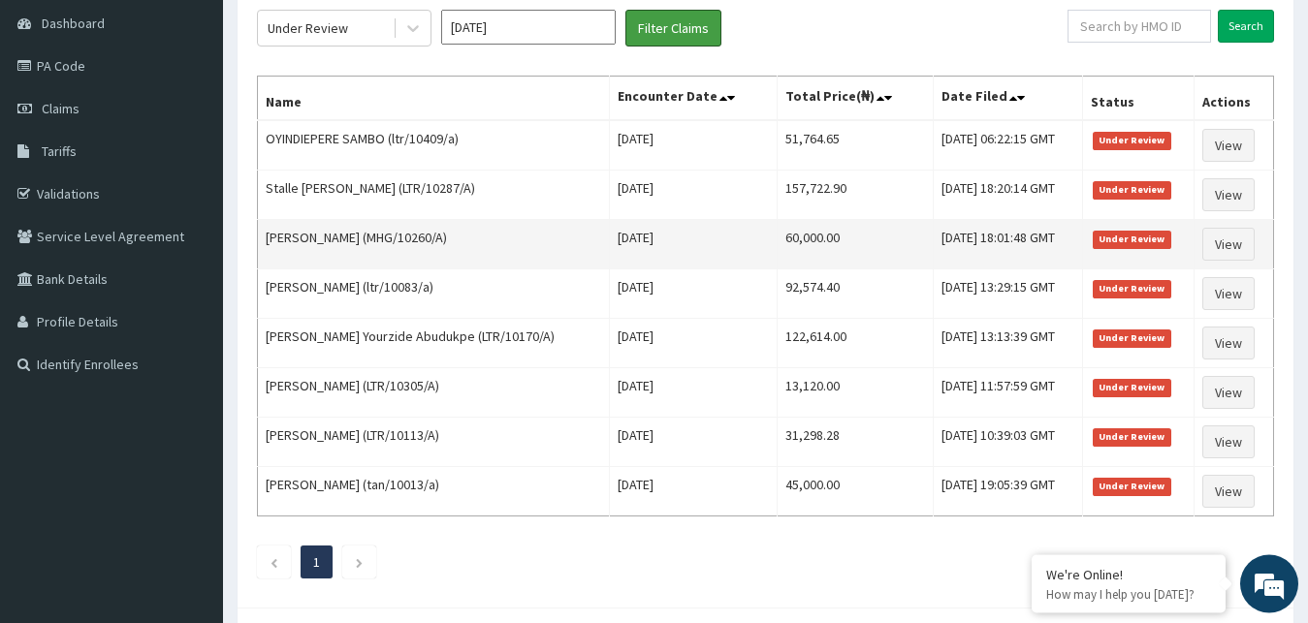
scroll to position [190, 0]
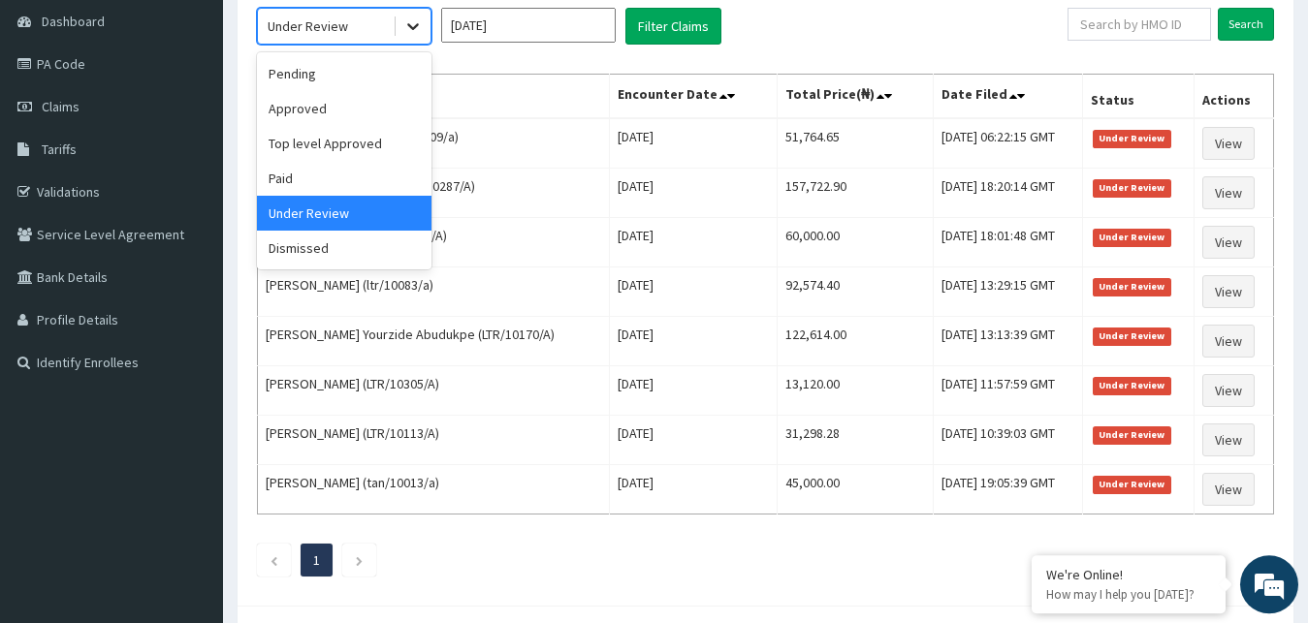
click at [411, 25] on icon at bounding box center [412, 25] width 19 height 19
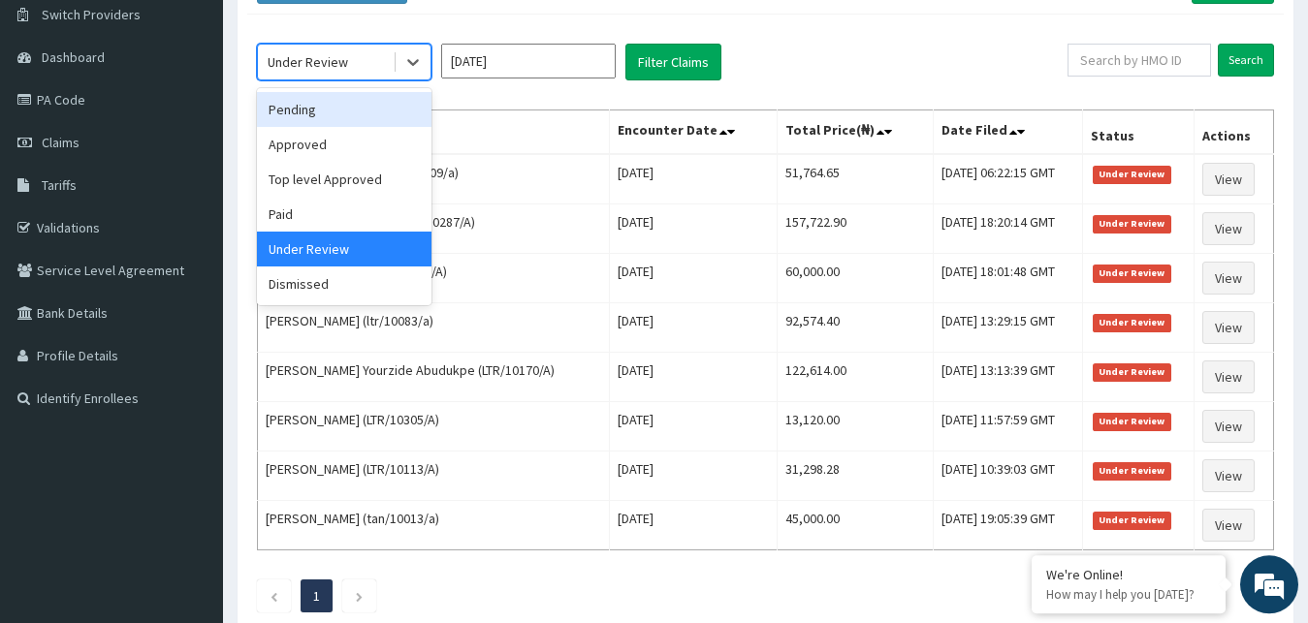
scroll to position [150, 0]
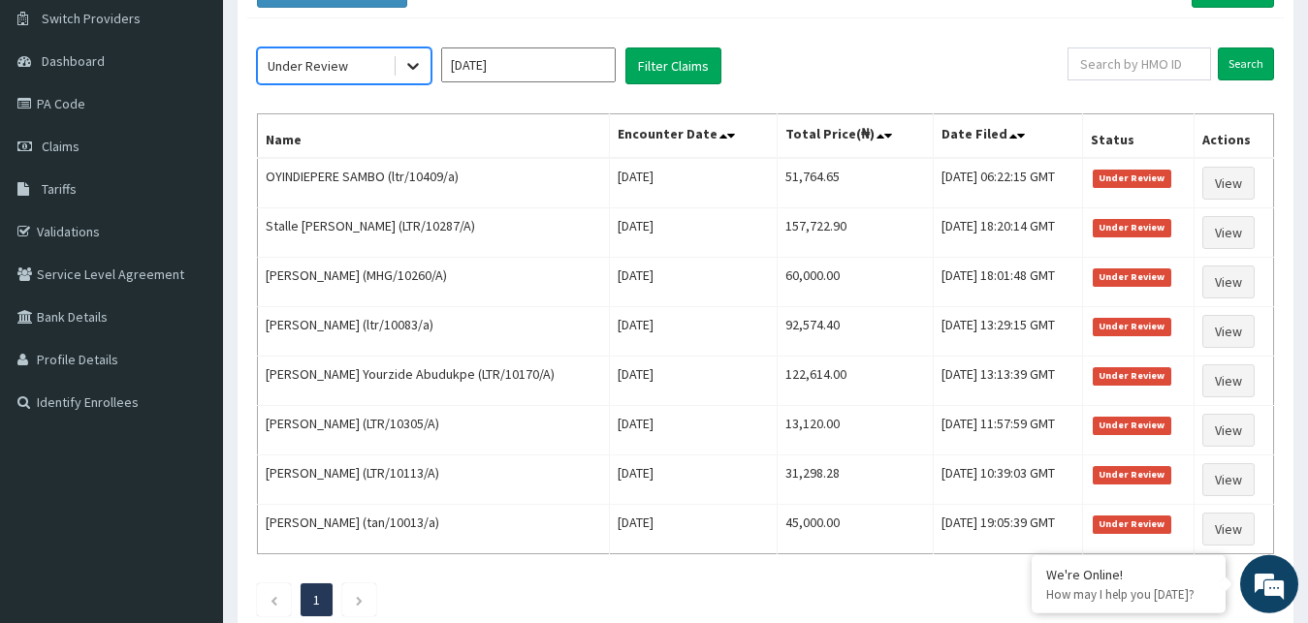
click at [407, 56] on div at bounding box center [413, 65] width 35 height 35
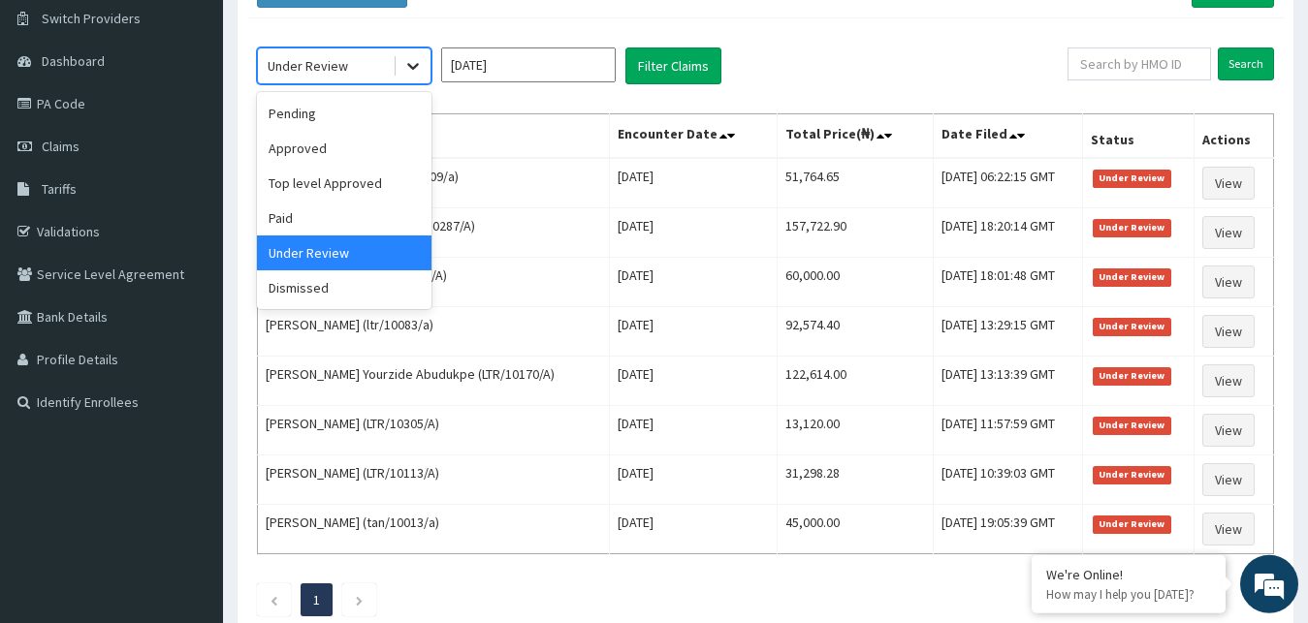
click at [406, 71] on icon at bounding box center [412, 65] width 19 height 19
click at [363, 175] on div "Top level Approved" at bounding box center [344, 183] width 175 height 35
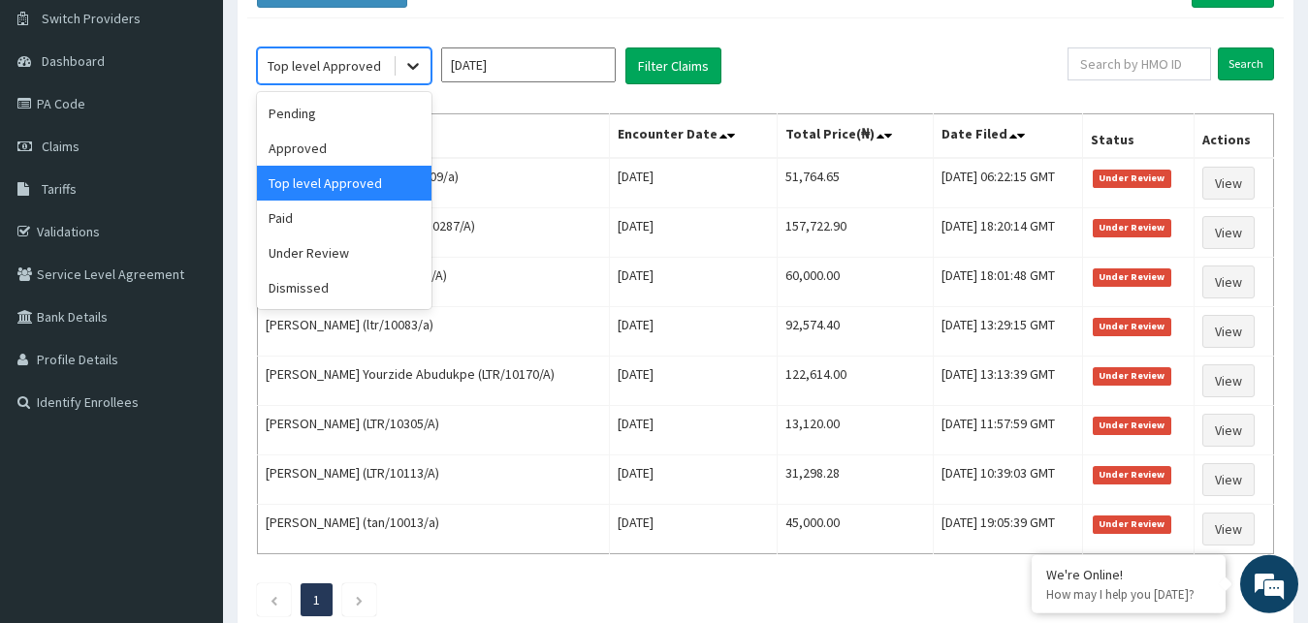
click at [406, 59] on icon at bounding box center [412, 65] width 19 height 19
click at [375, 142] on div "Approved" at bounding box center [344, 148] width 175 height 35
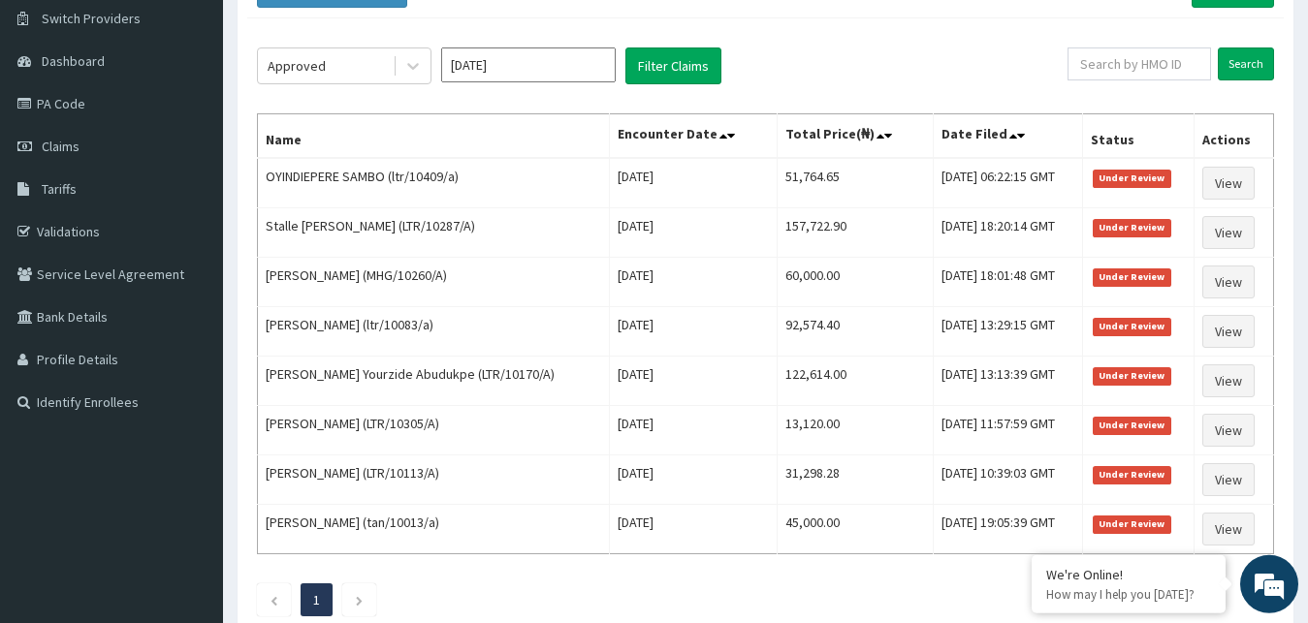
drag, startPoint x: 562, startPoint y: 85, endPoint x: 549, endPoint y: 81, distance: 14.1
click at [549, 81] on div "Approved Aug 2025 Filter Claims Search Name Encounter Date Total Price(₦) Date …" at bounding box center [765, 327] width 1037 height 618
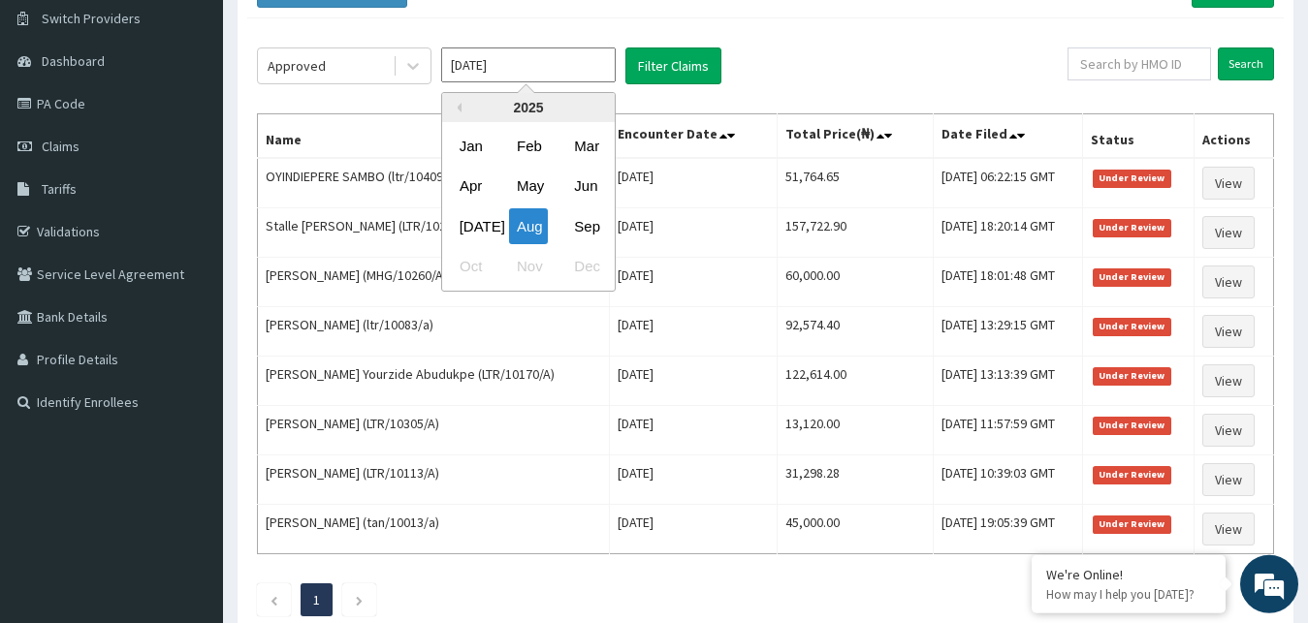
click at [549, 81] on input "Aug 2025" at bounding box center [528, 65] width 175 height 35
click at [483, 225] on div "Jul" at bounding box center [471, 226] width 39 height 36
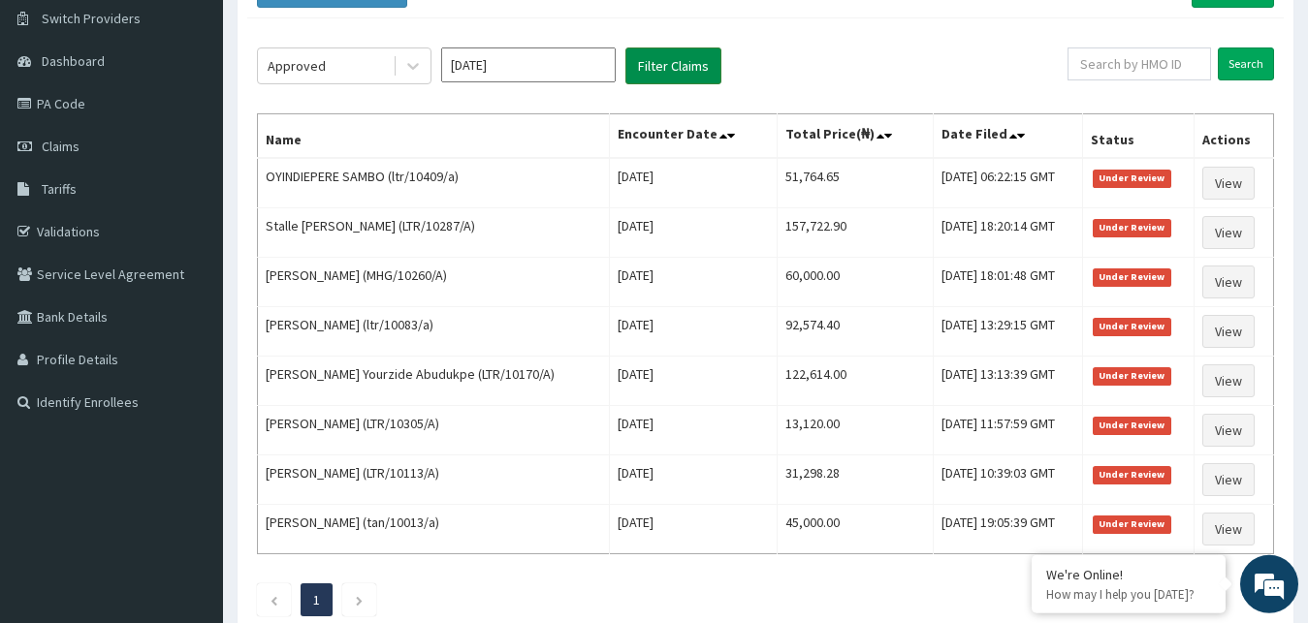
click at [698, 63] on button "Filter Claims" at bounding box center [673, 66] width 96 height 37
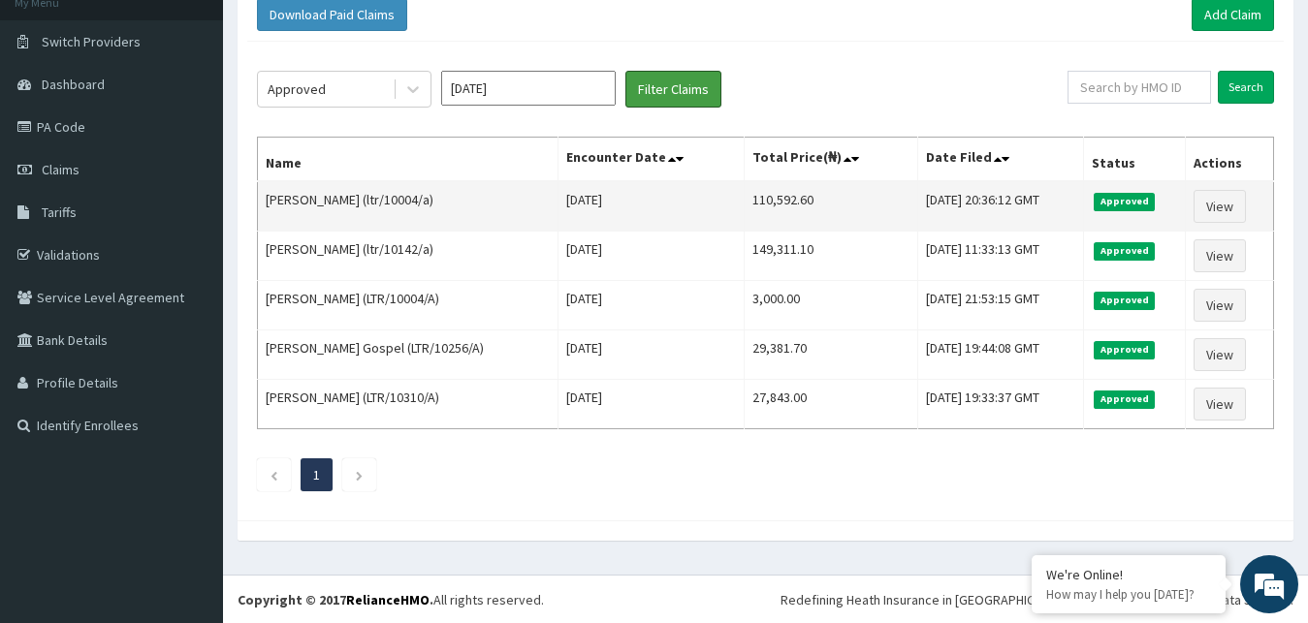
scroll to position [123, 0]
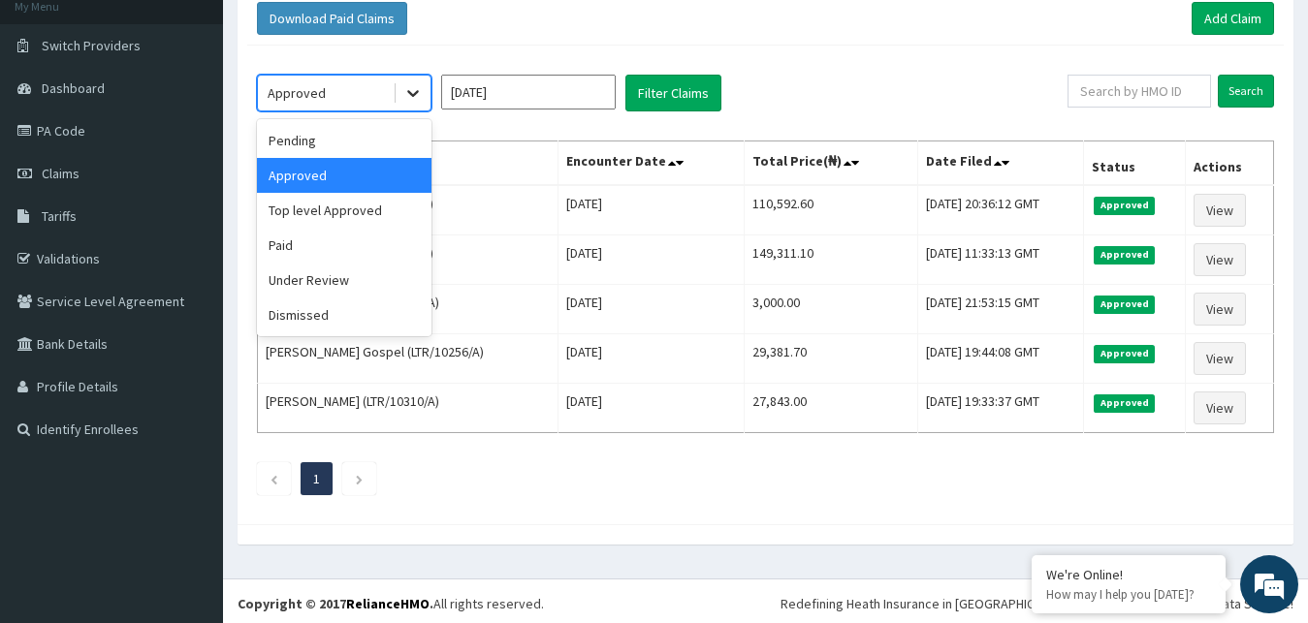
click at [405, 100] on icon at bounding box center [412, 92] width 19 height 19
click at [404, 144] on div "Pending" at bounding box center [344, 140] width 175 height 35
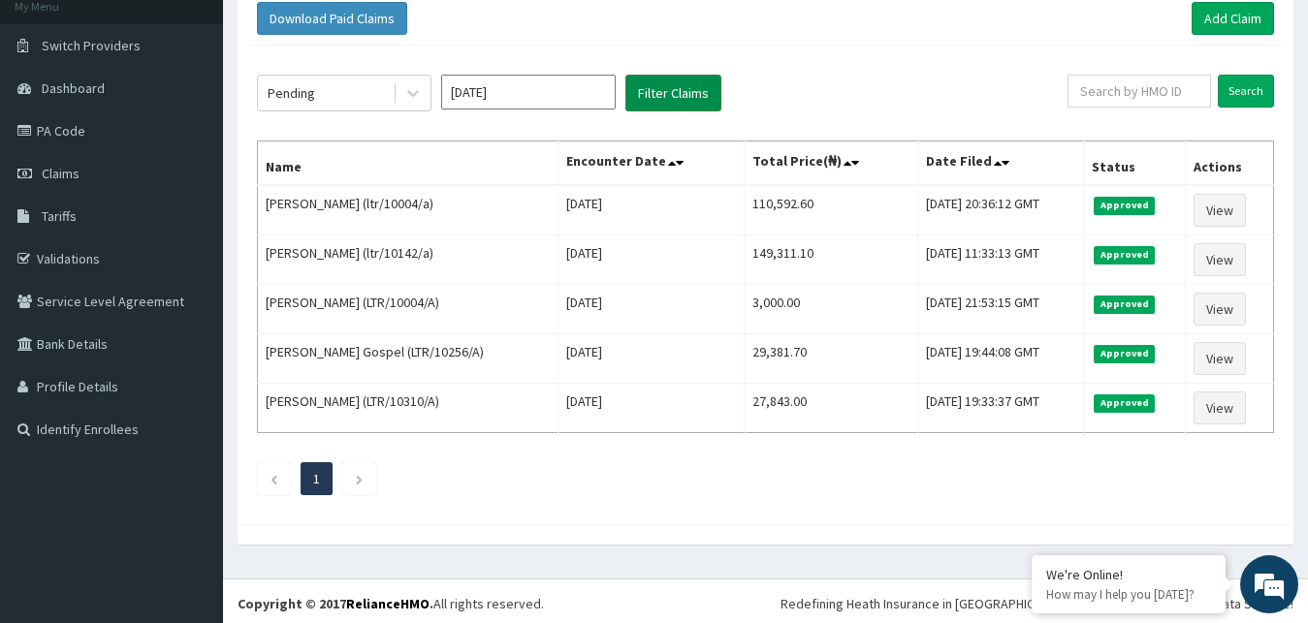
click at [714, 87] on button "Filter Claims" at bounding box center [673, 93] width 96 height 37
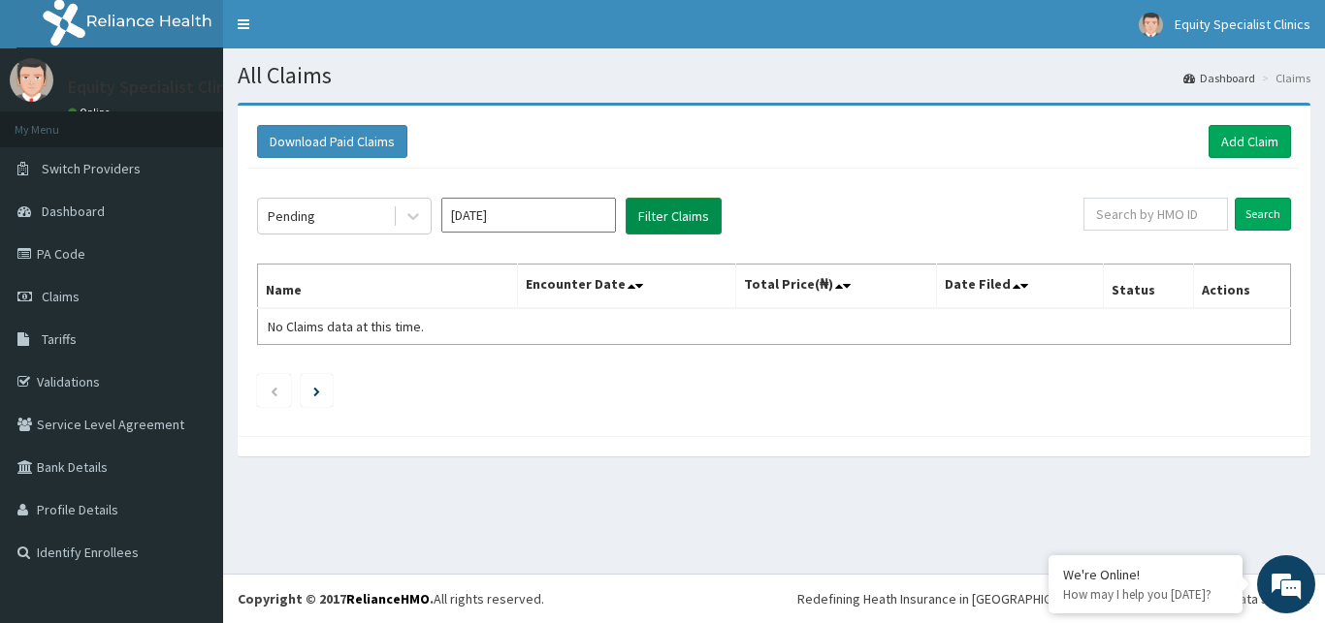
click at [653, 207] on button "Filter Claims" at bounding box center [673, 216] width 96 height 37
click at [669, 209] on button "Filter Claims" at bounding box center [673, 216] width 96 height 37
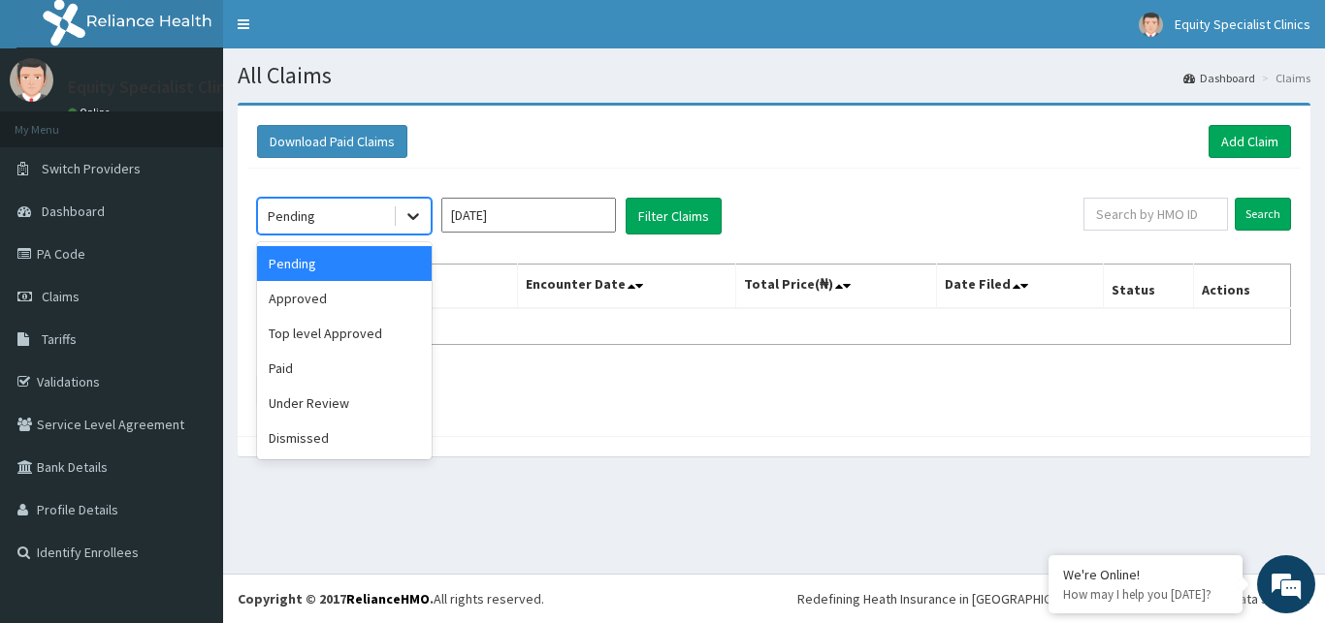
click at [406, 229] on div at bounding box center [413, 216] width 35 height 35
click at [367, 330] on div "Top level Approved" at bounding box center [344, 333] width 175 height 35
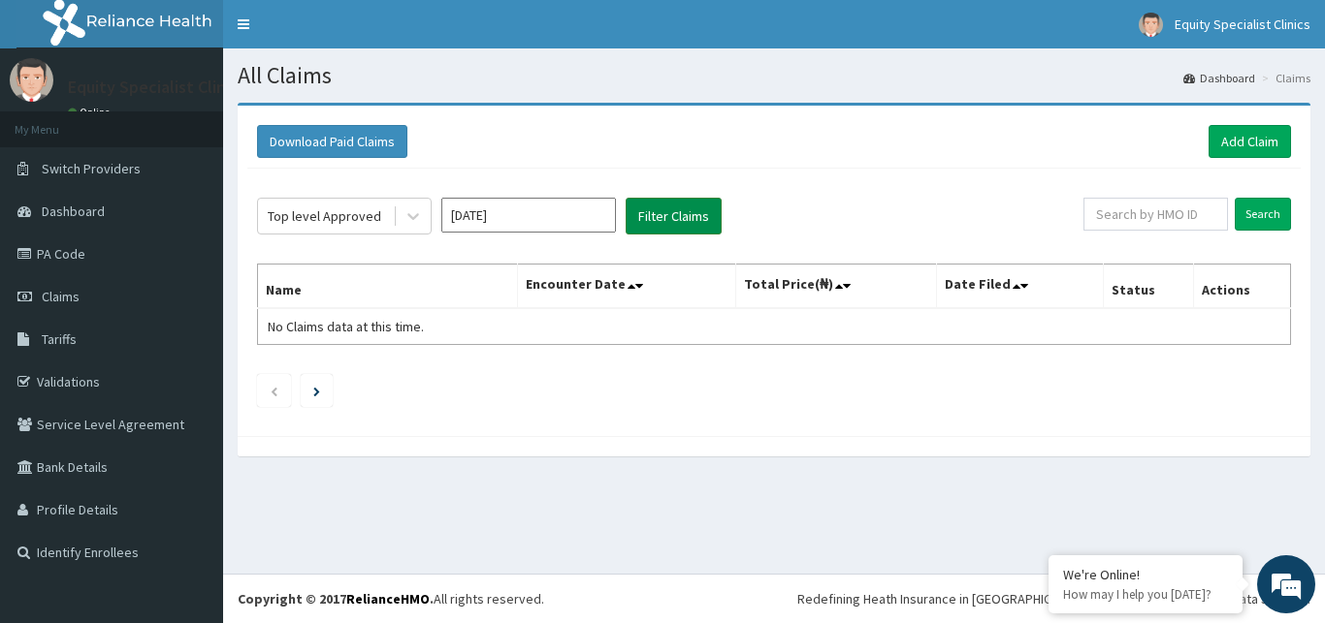
click at [667, 214] on button "Filter Claims" at bounding box center [673, 216] width 96 height 37
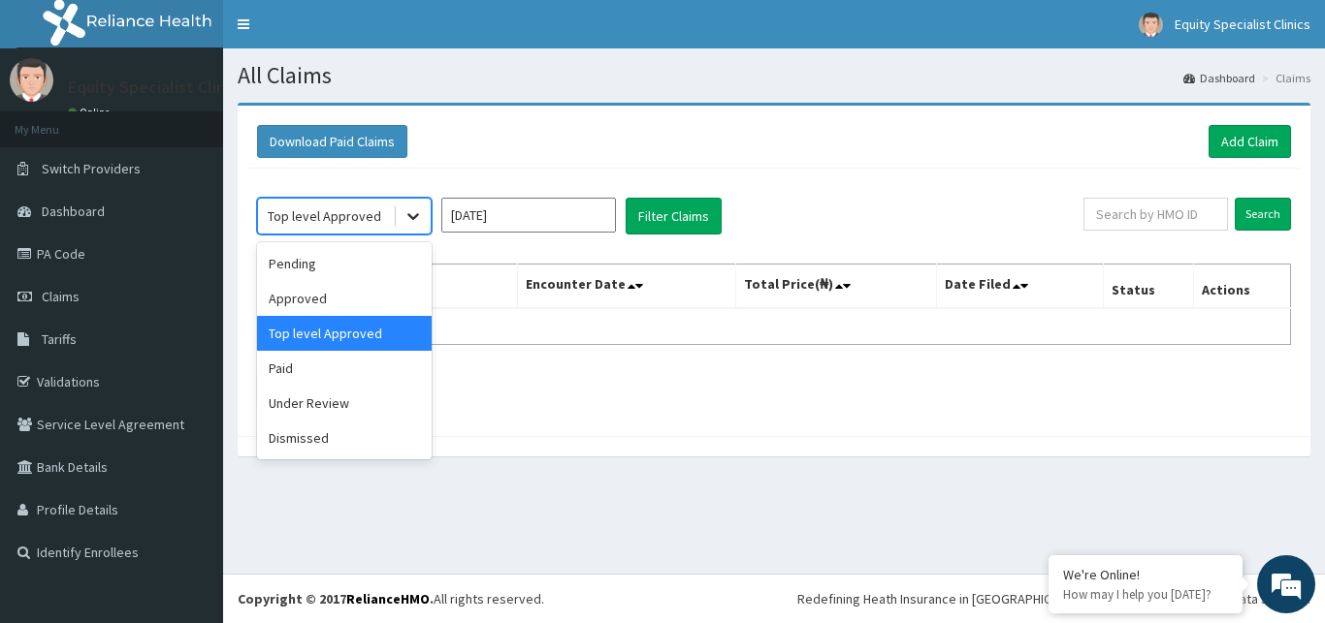
click at [408, 226] on icon at bounding box center [412, 216] width 19 height 19
click at [389, 365] on div "Paid" at bounding box center [344, 368] width 175 height 35
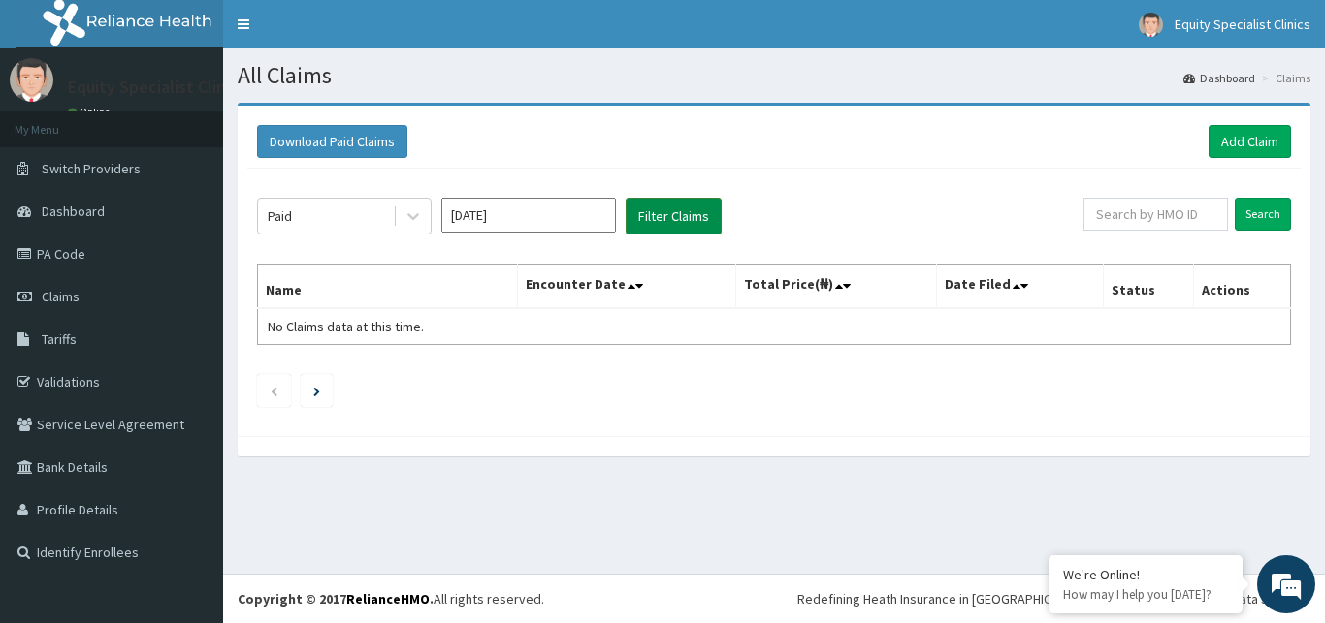
click at [642, 205] on button "Filter Claims" at bounding box center [673, 216] width 96 height 37
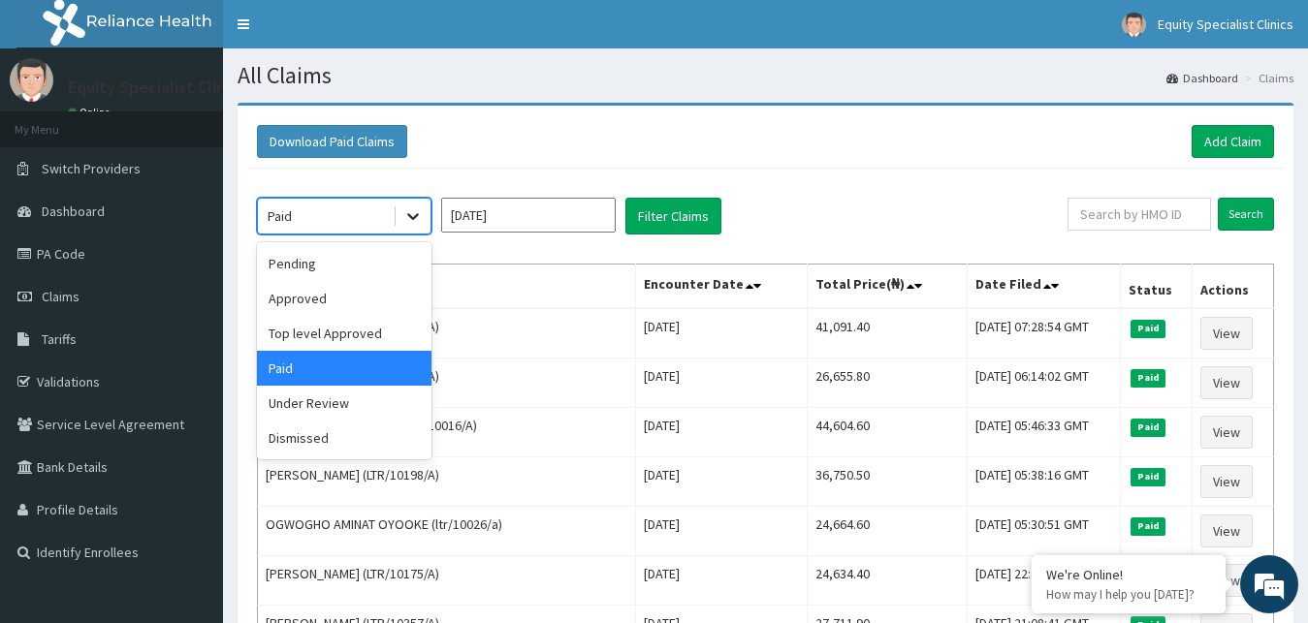
click at [419, 216] on icon at bounding box center [412, 216] width 19 height 19
click at [367, 398] on div "Under Review" at bounding box center [344, 403] width 175 height 35
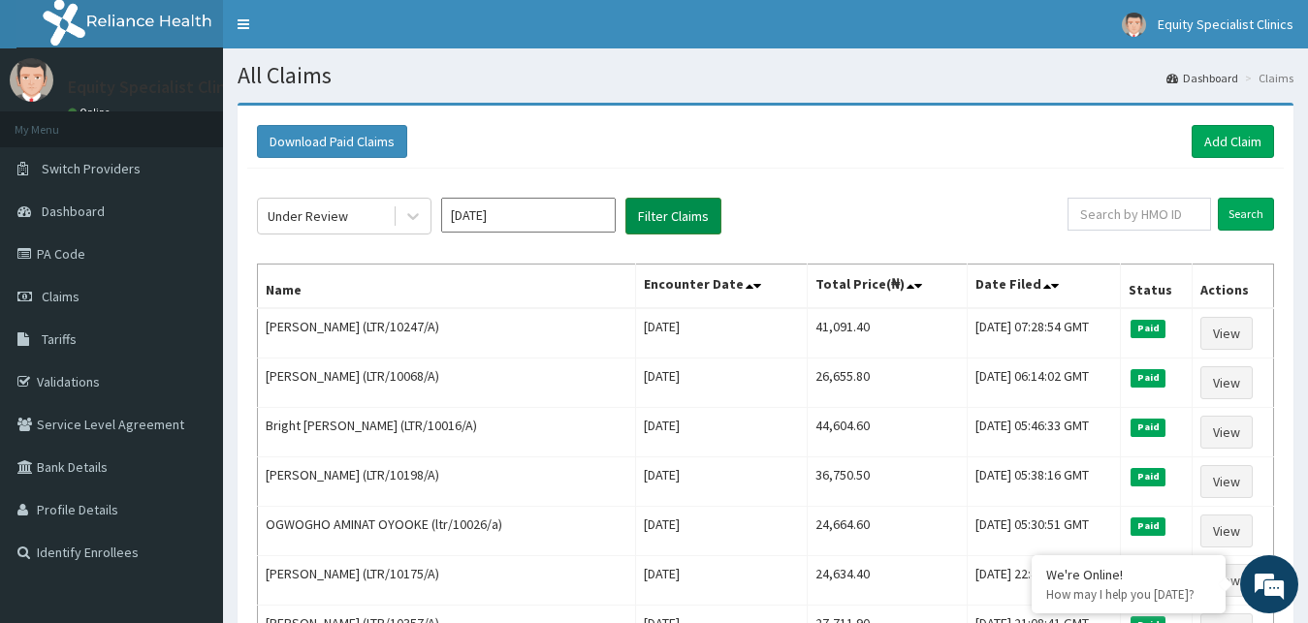
click at [639, 212] on button "Filter Claims" at bounding box center [673, 216] width 96 height 37
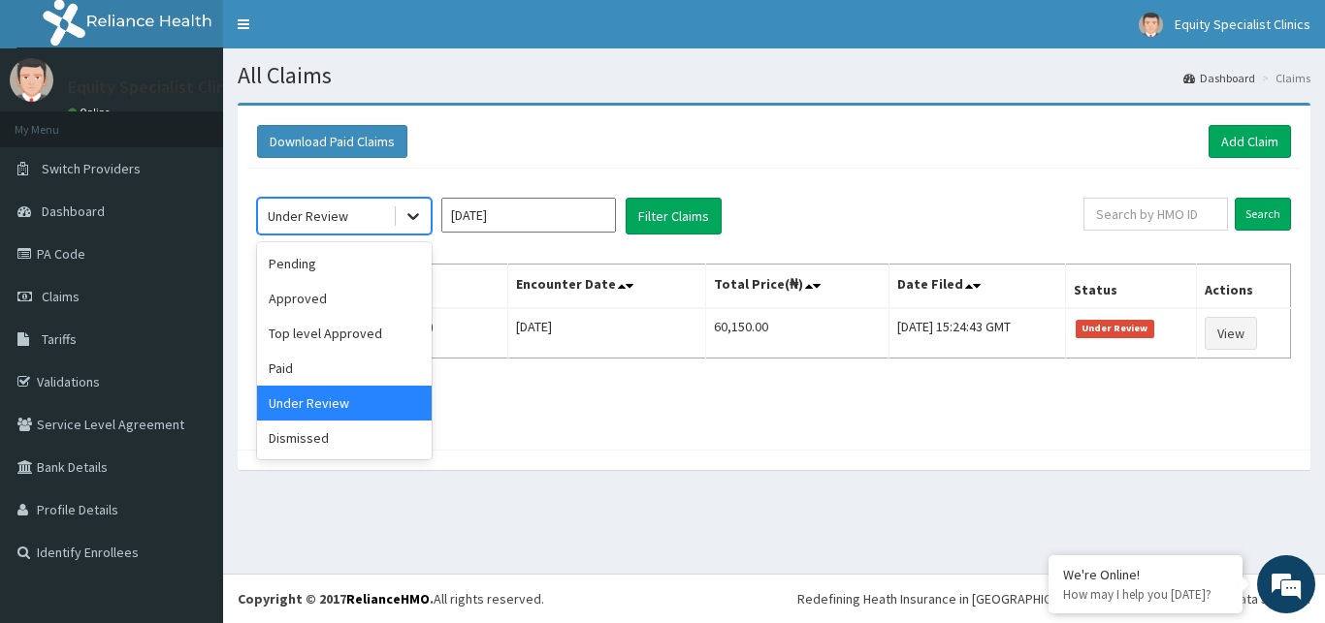
click at [422, 225] on icon at bounding box center [412, 216] width 19 height 19
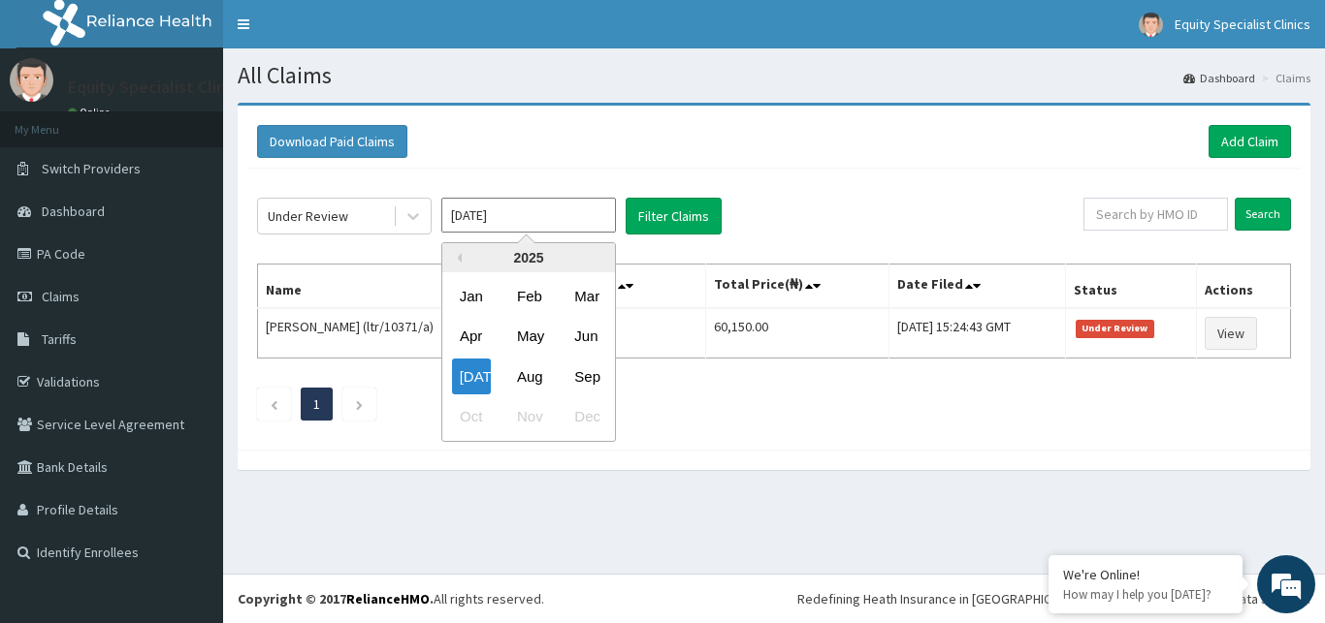
click at [470, 224] on input "Jul 2025" at bounding box center [528, 215] width 175 height 35
click at [588, 364] on div "Sep" at bounding box center [585, 377] width 39 height 36
type input "Sep 2025"
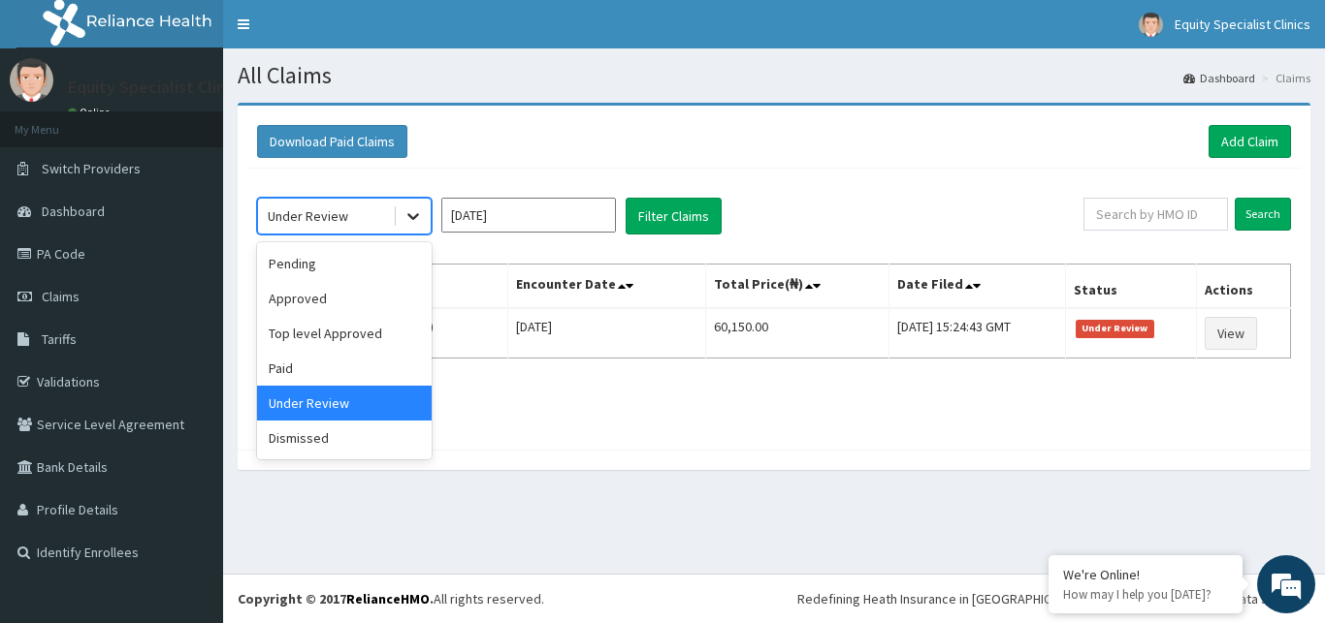
click at [411, 230] on div at bounding box center [413, 216] width 35 height 35
click at [370, 367] on div "Paid" at bounding box center [344, 368] width 175 height 35
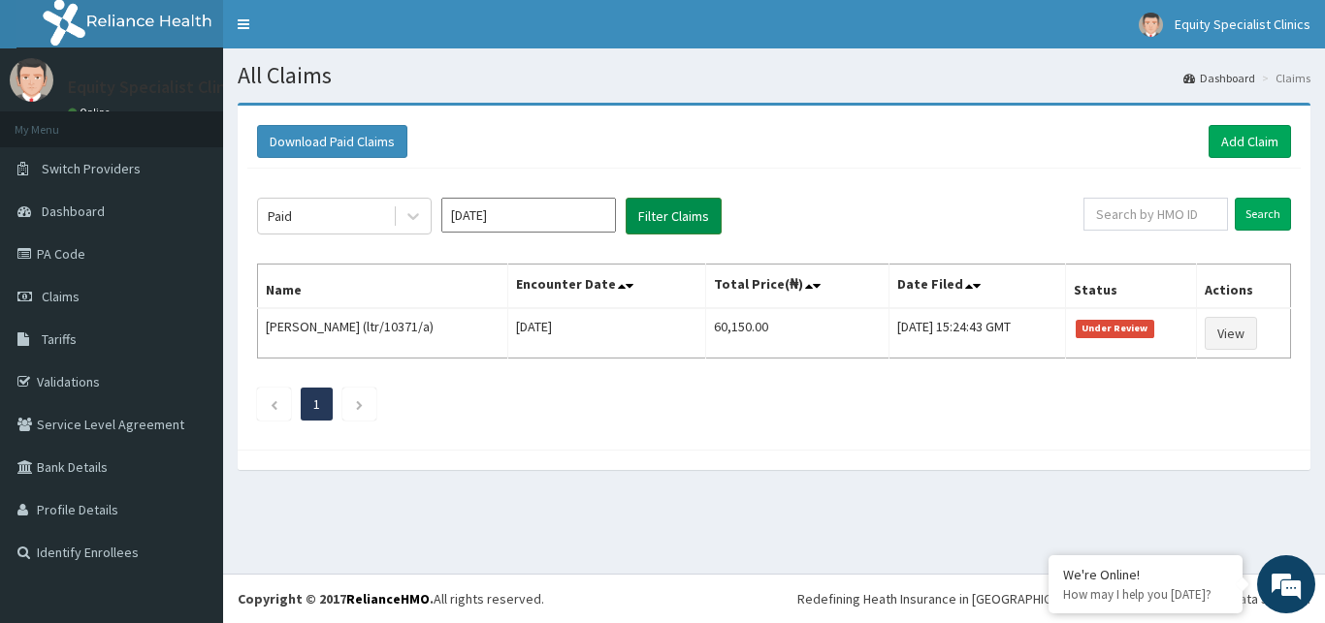
click at [650, 200] on button "Filter Claims" at bounding box center [673, 216] width 96 height 37
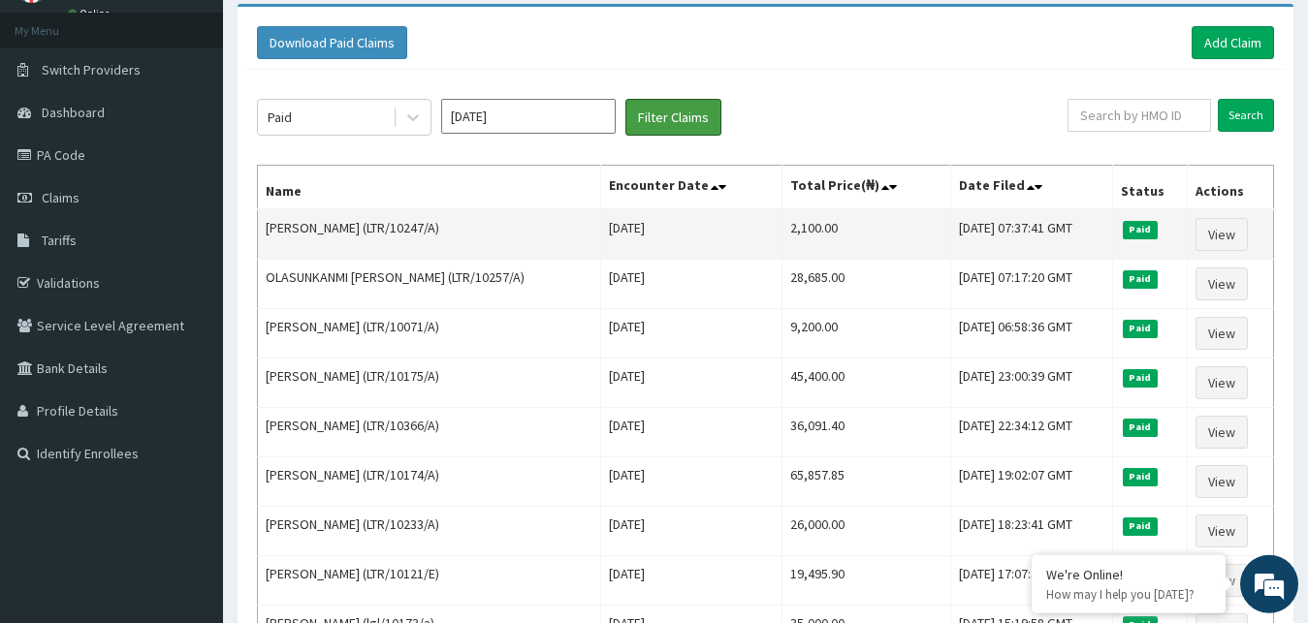
scroll to position [87, 0]
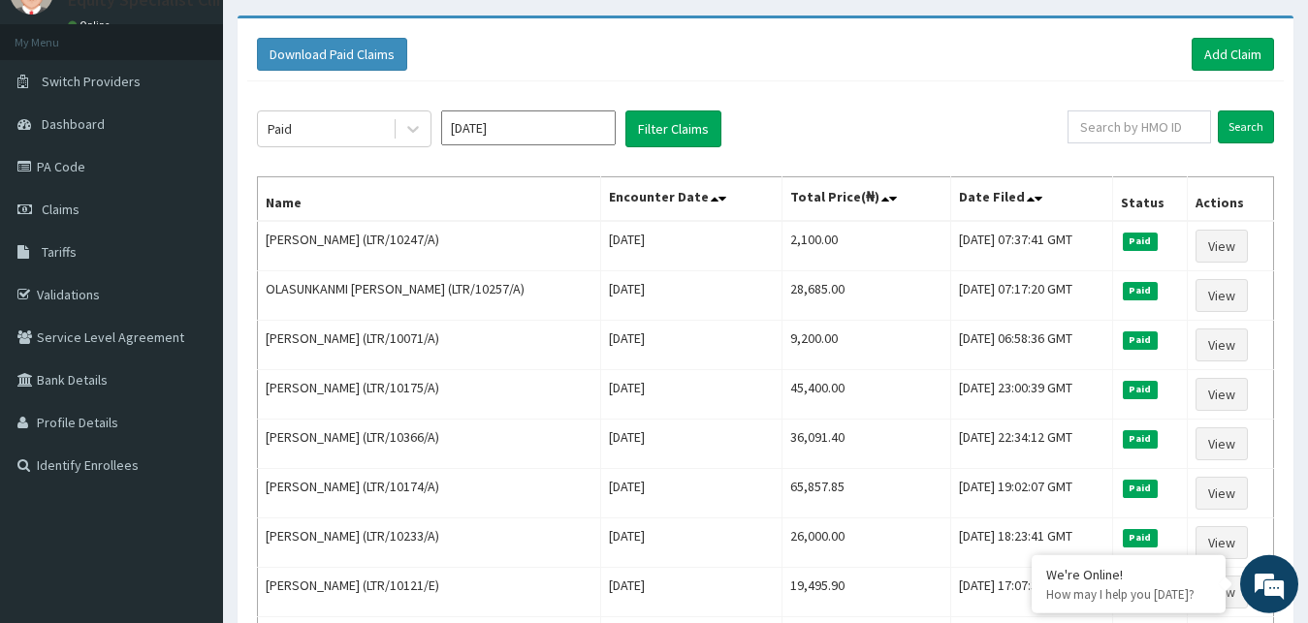
click at [968, 228] on td "Wed, 10 Sep 2025 07:37:41 GMT" at bounding box center [1031, 246] width 162 height 50
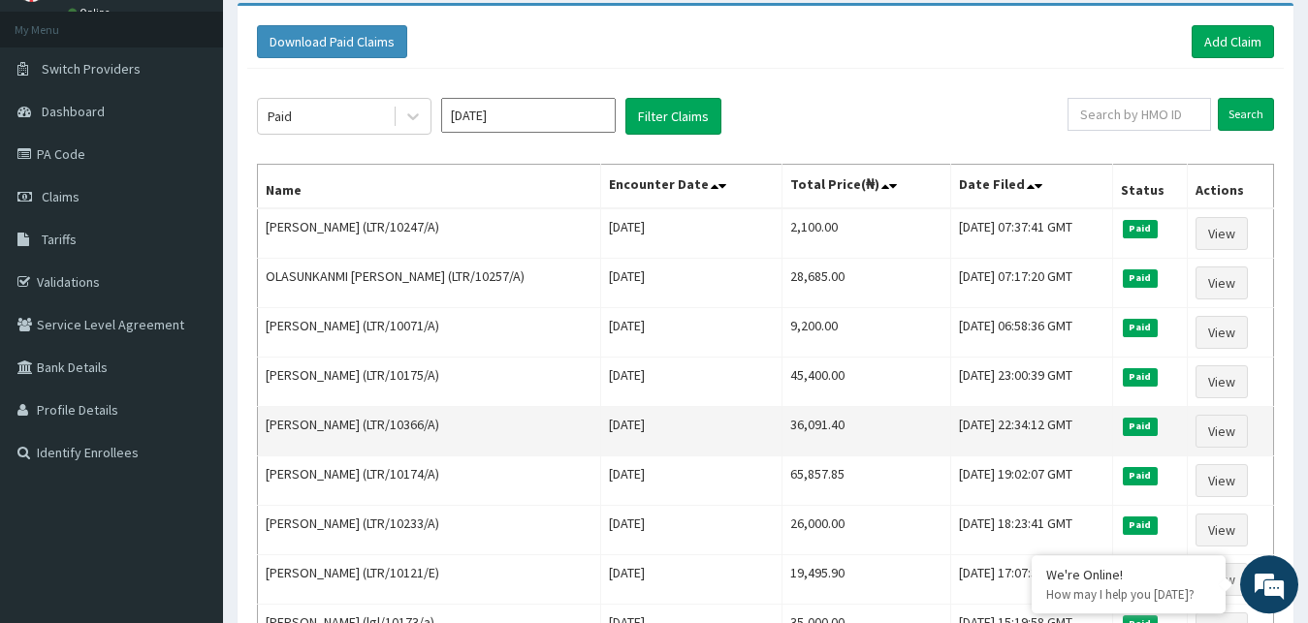
scroll to position [98, 0]
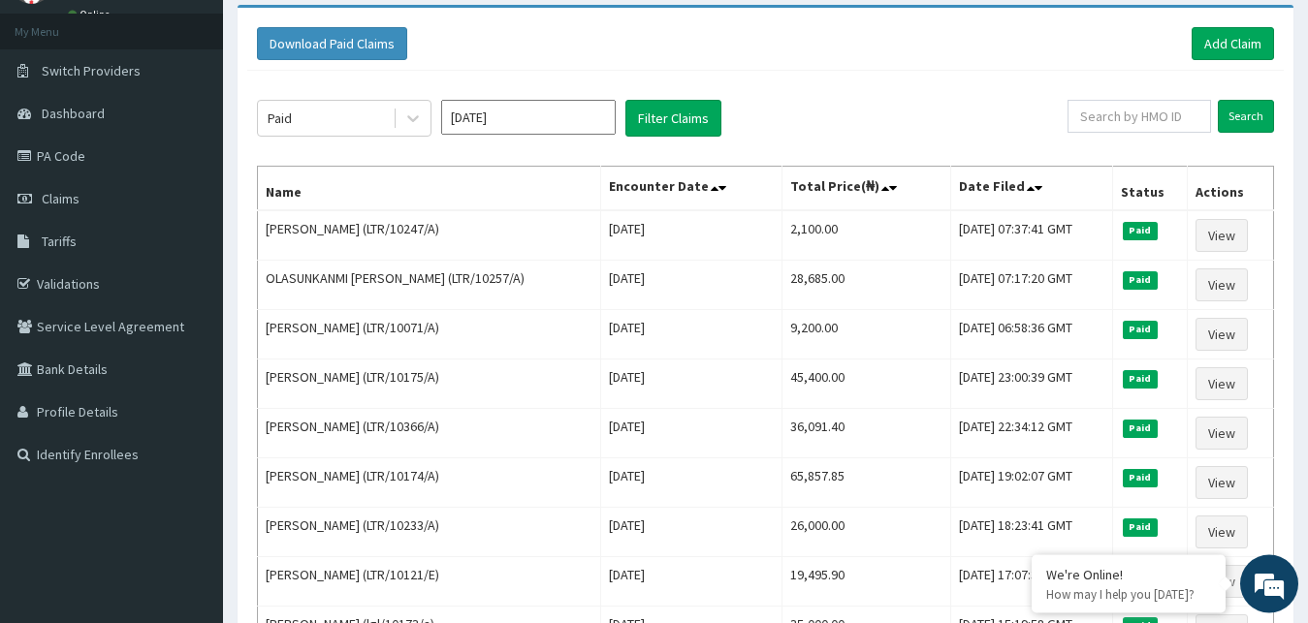
click at [419, 144] on div "Paid Sep 2025 Filter Claims Search Name Encounter Date Total Price(₦) Date File…" at bounding box center [765, 404] width 1037 height 667
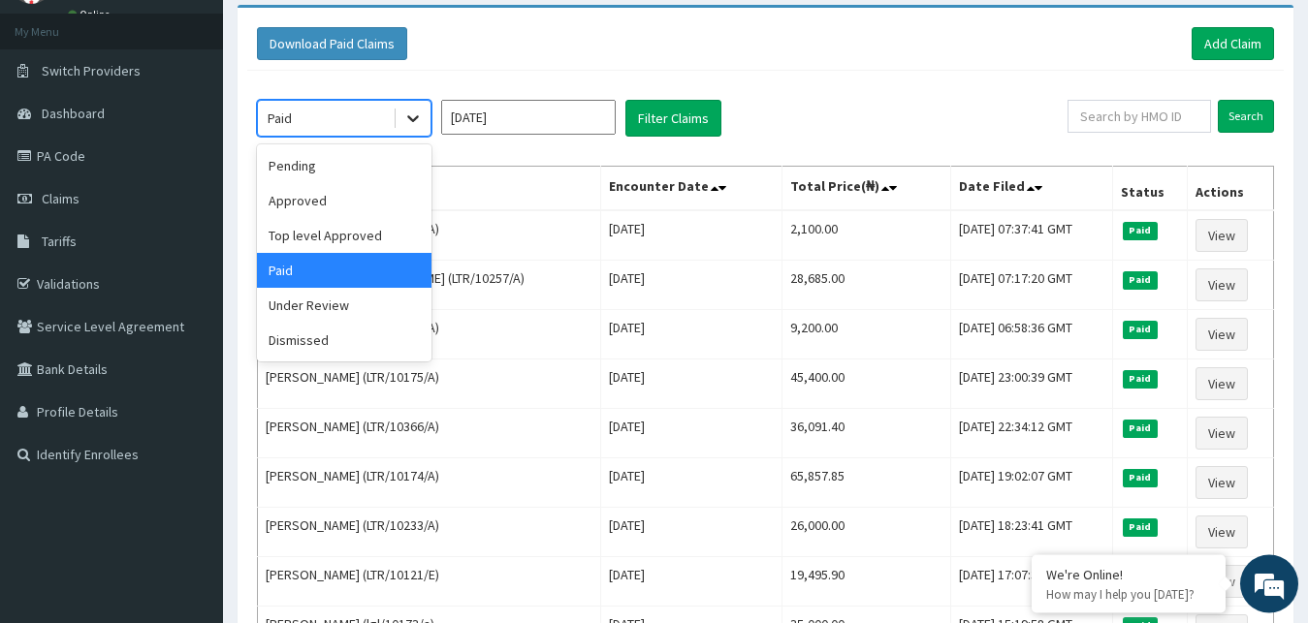
click at [403, 120] on icon at bounding box center [412, 118] width 19 height 19
click at [359, 173] on div "Pending" at bounding box center [344, 165] width 175 height 35
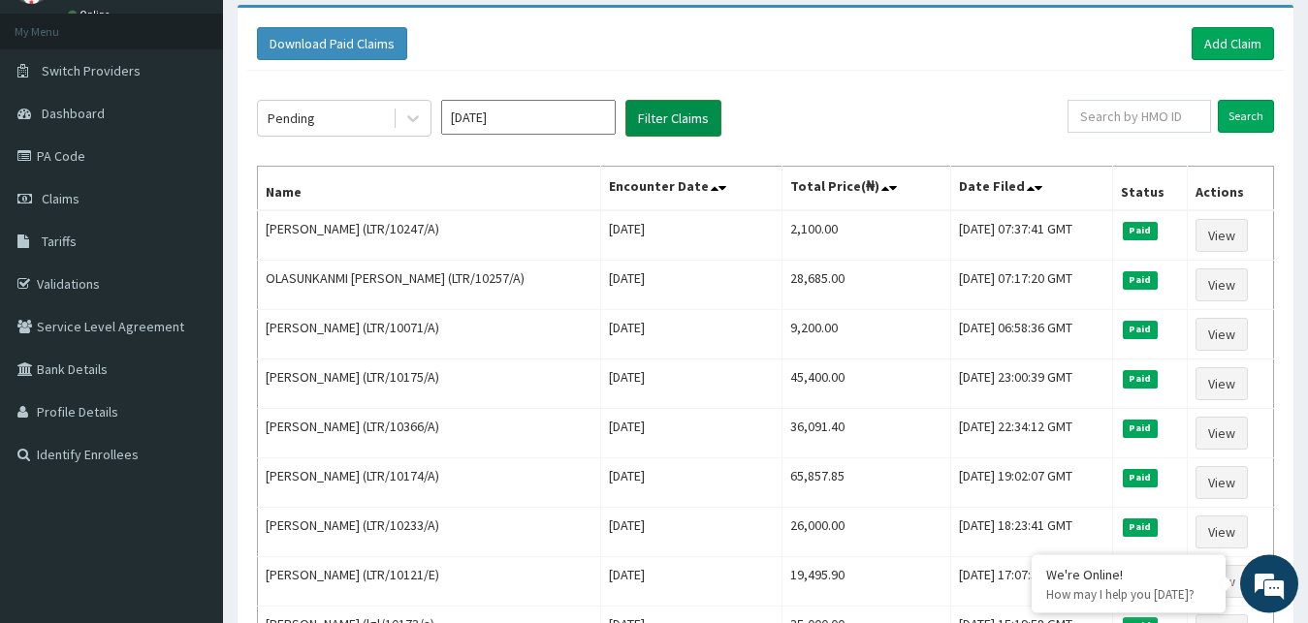
click at [627, 116] on button "Filter Claims" at bounding box center [673, 118] width 96 height 37
click at [677, 101] on button "Filter Claims" at bounding box center [673, 118] width 96 height 37
click at [695, 121] on button "Filter Claims" at bounding box center [673, 118] width 96 height 37
click at [691, 121] on button "Filter Claims" at bounding box center [673, 118] width 96 height 37
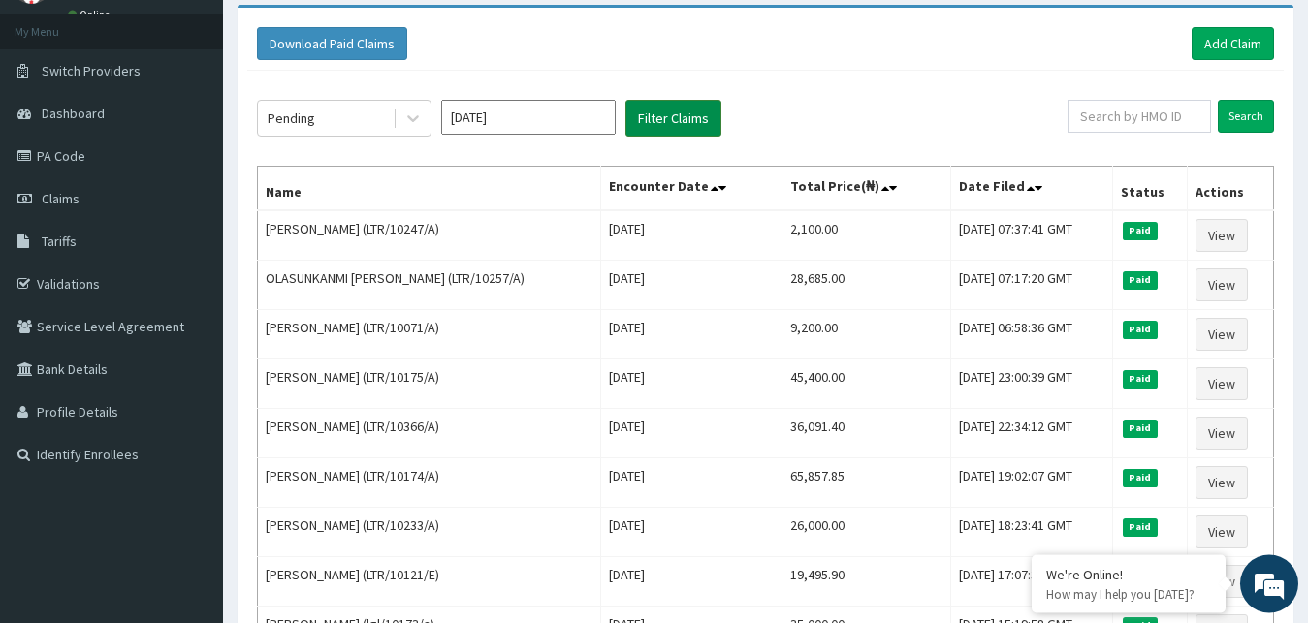
click at [691, 121] on button "Filter Claims" at bounding box center [673, 118] width 96 height 37
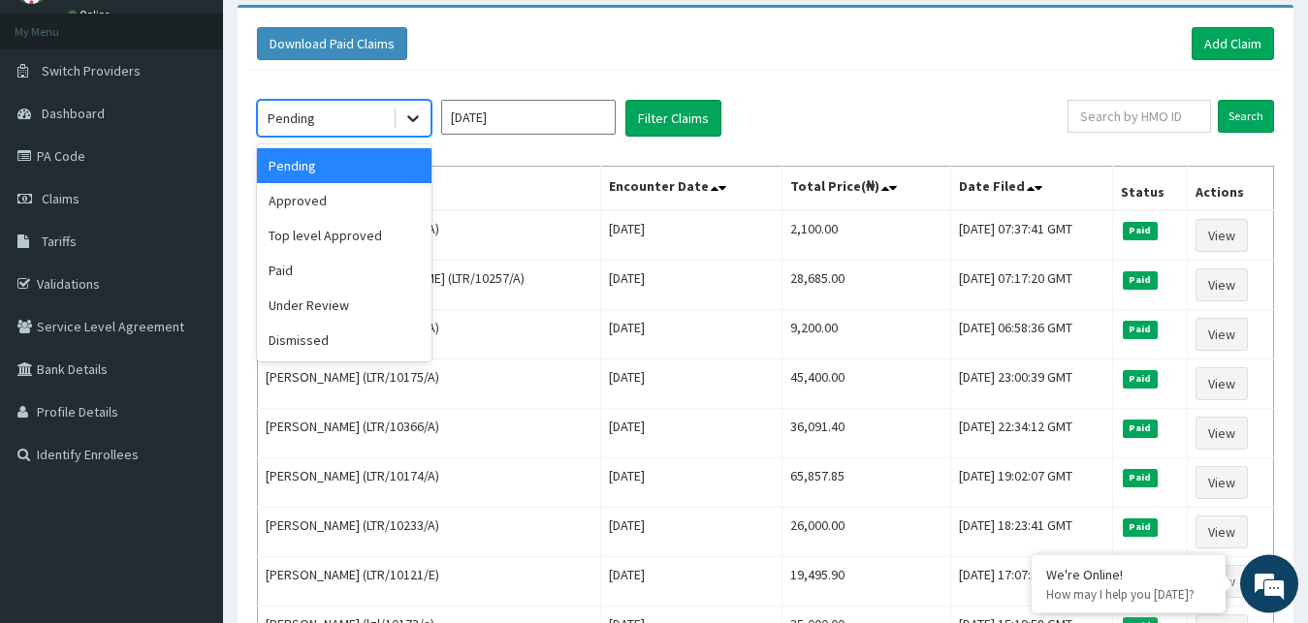
click at [422, 134] on div at bounding box center [413, 118] width 35 height 35
click at [392, 196] on div "Approved" at bounding box center [344, 200] width 175 height 35
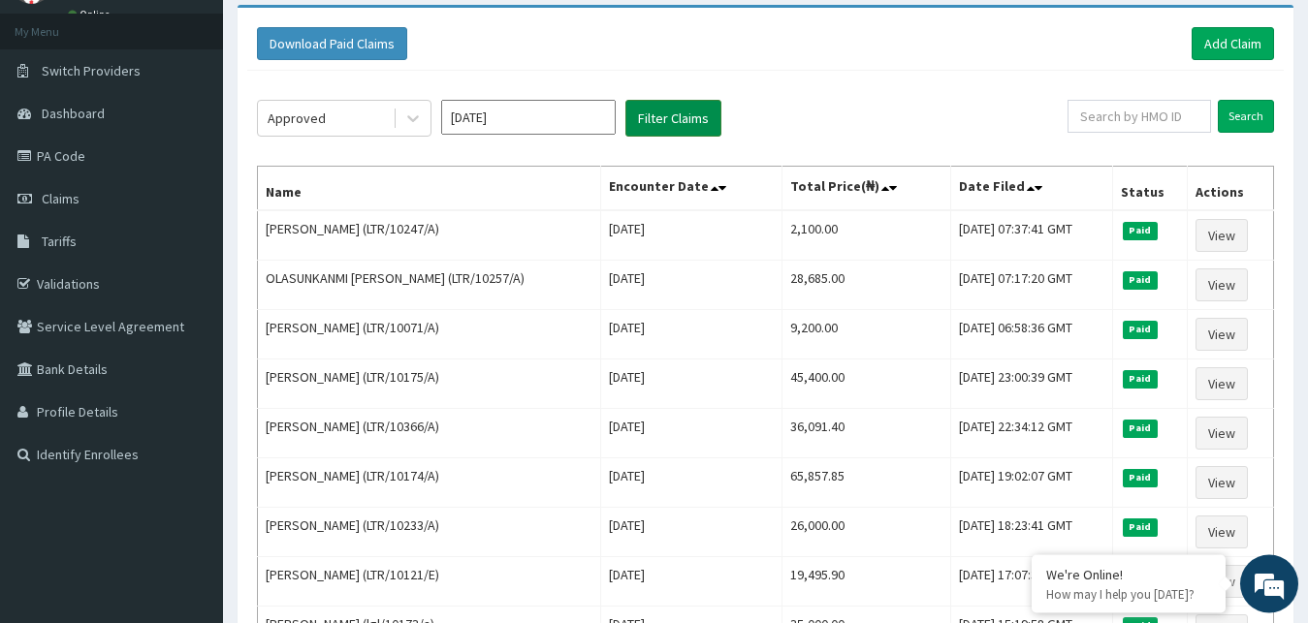
click at [647, 122] on button "Filter Claims" at bounding box center [673, 118] width 96 height 37
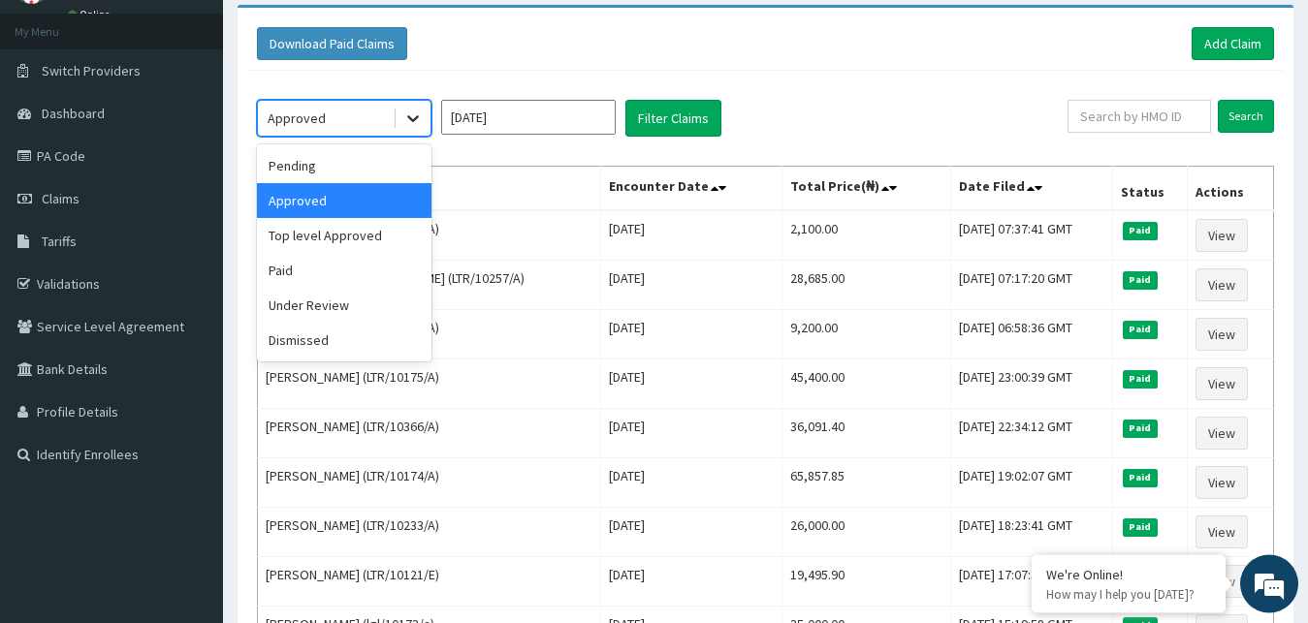
click at [415, 107] on div at bounding box center [413, 118] width 35 height 35
click at [377, 239] on div "Top level Approved" at bounding box center [344, 235] width 175 height 35
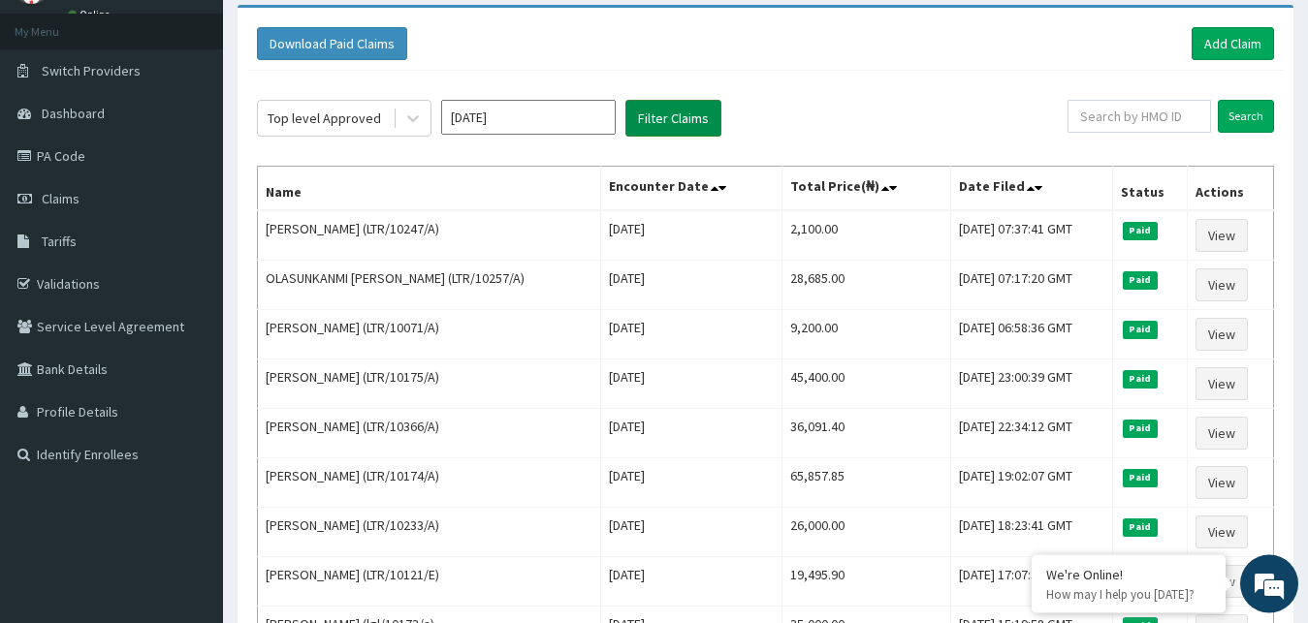
click at [677, 112] on button "Filter Claims" at bounding box center [673, 118] width 96 height 37
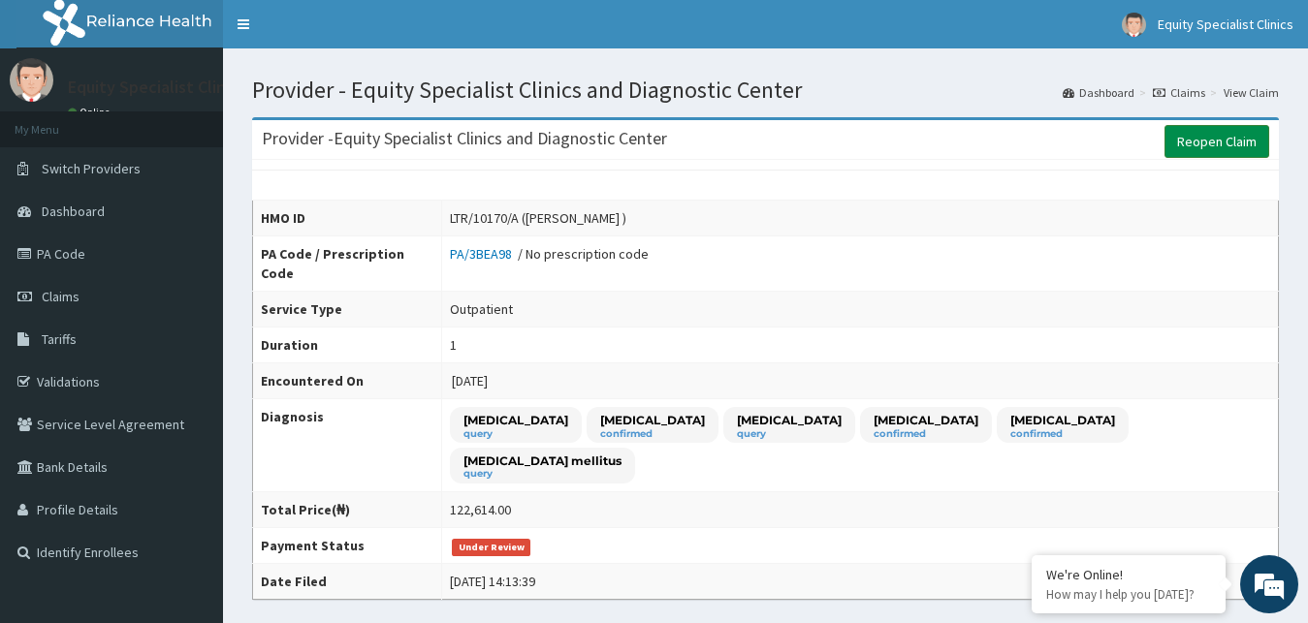
click at [1198, 155] on link "Reopen Claim" at bounding box center [1217, 141] width 105 height 33
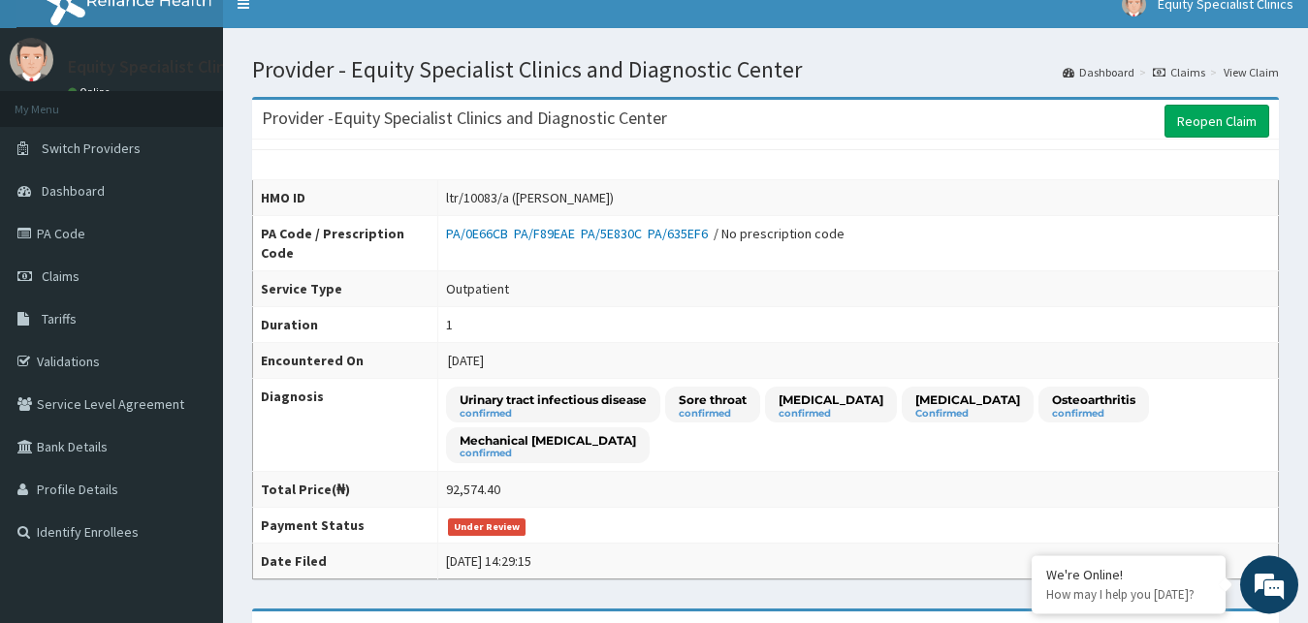
scroll to position [4, 0]
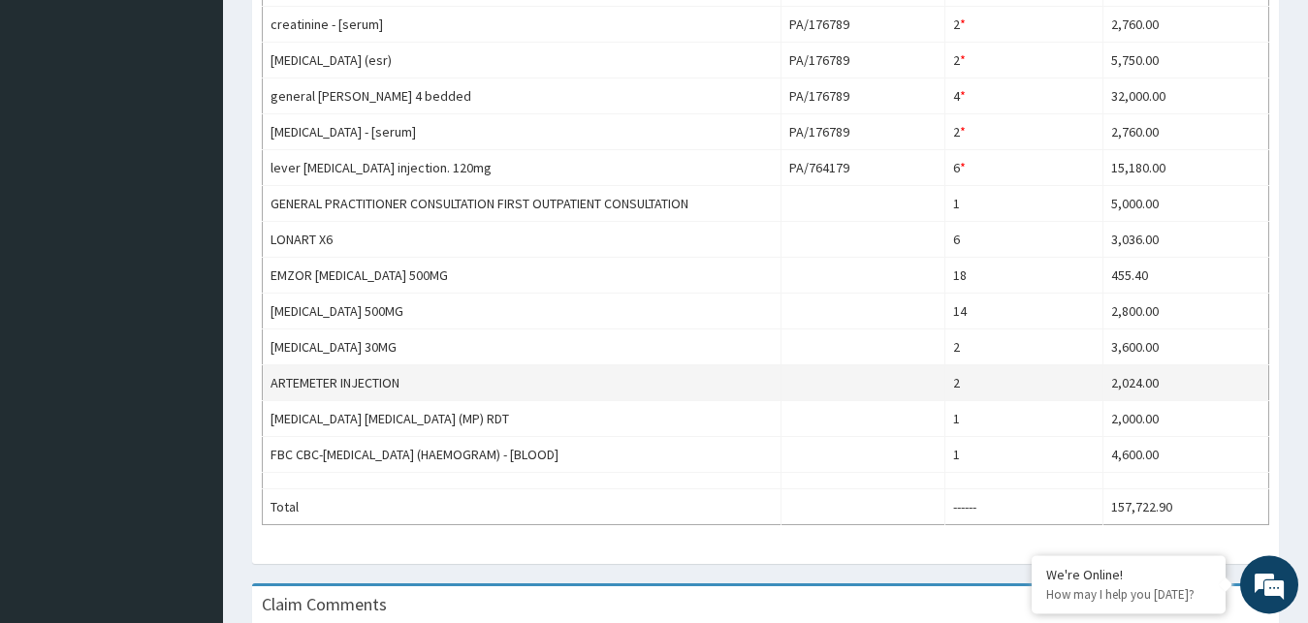
scroll to position [637, 0]
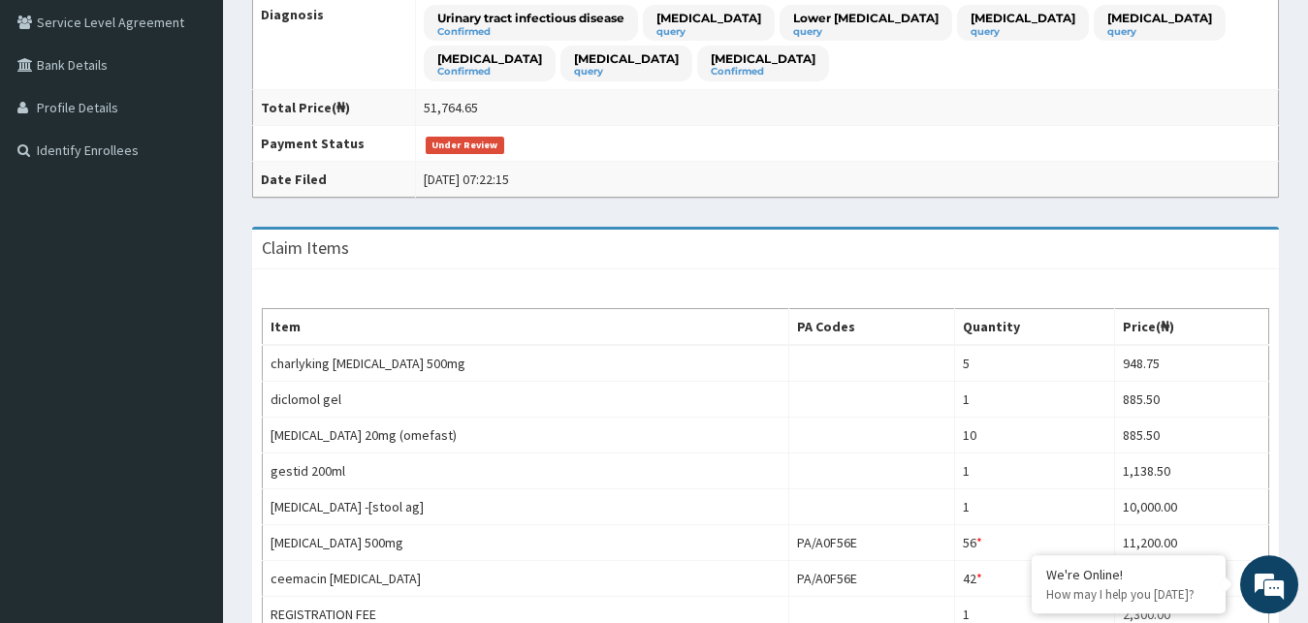
scroll to position [418, 0]
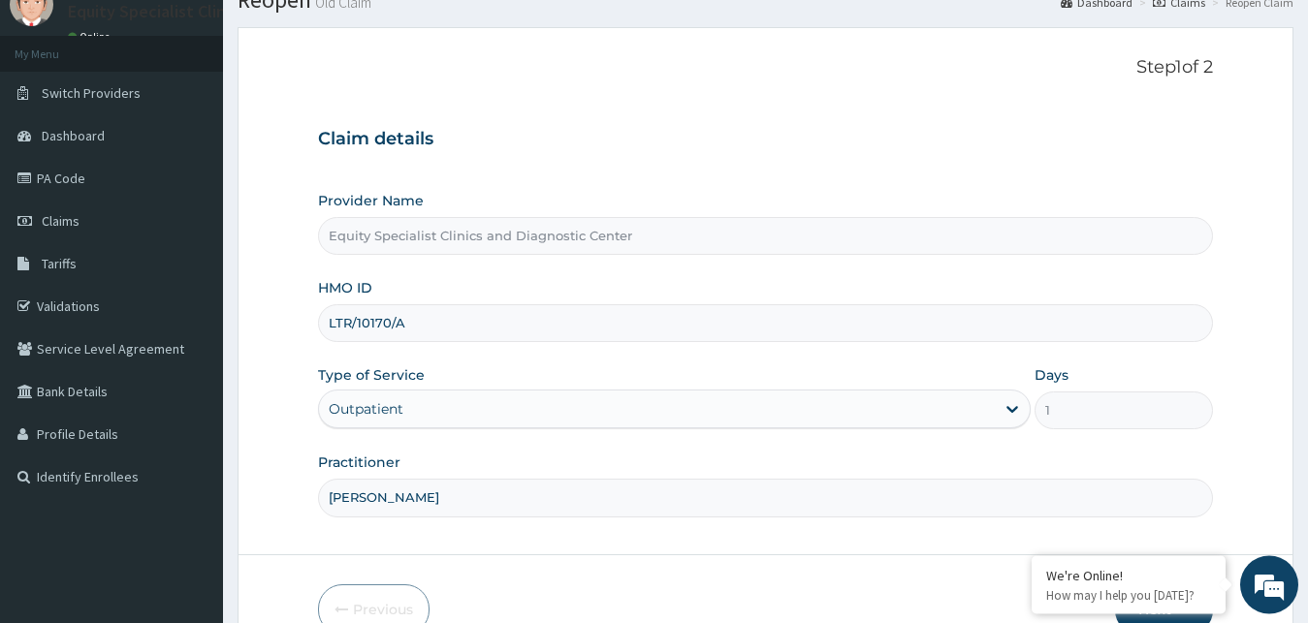
scroll to position [181, 0]
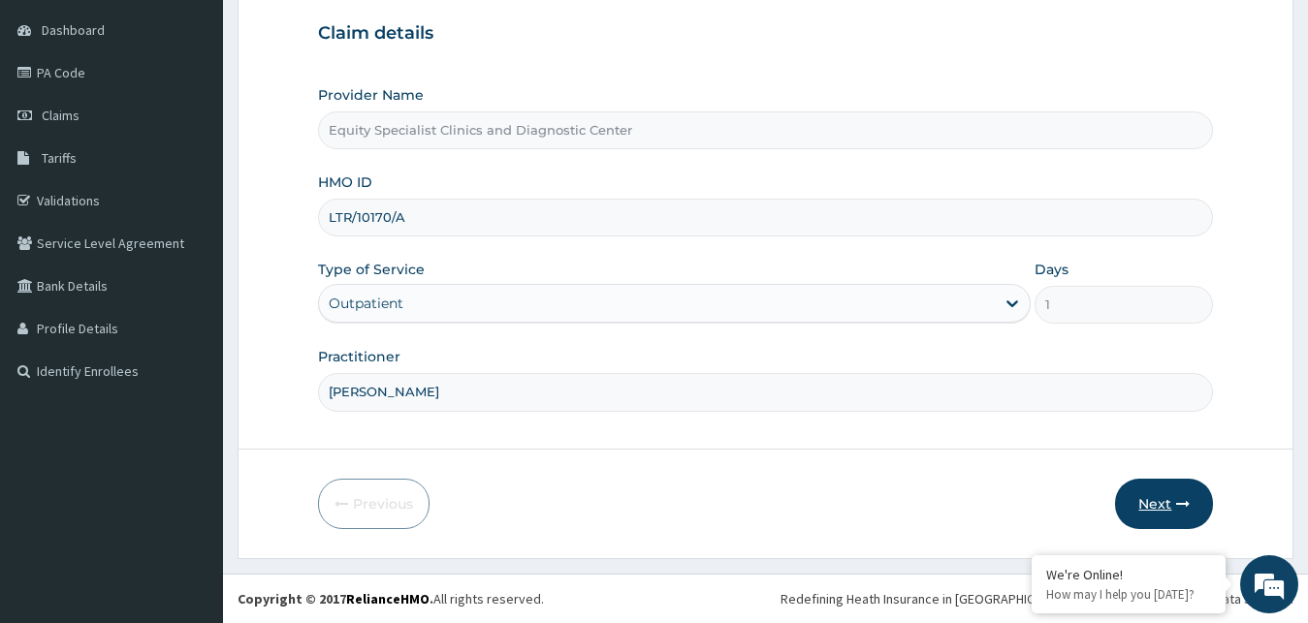
click at [1150, 503] on button "Next" at bounding box center [1164, 504] width 98 height 50
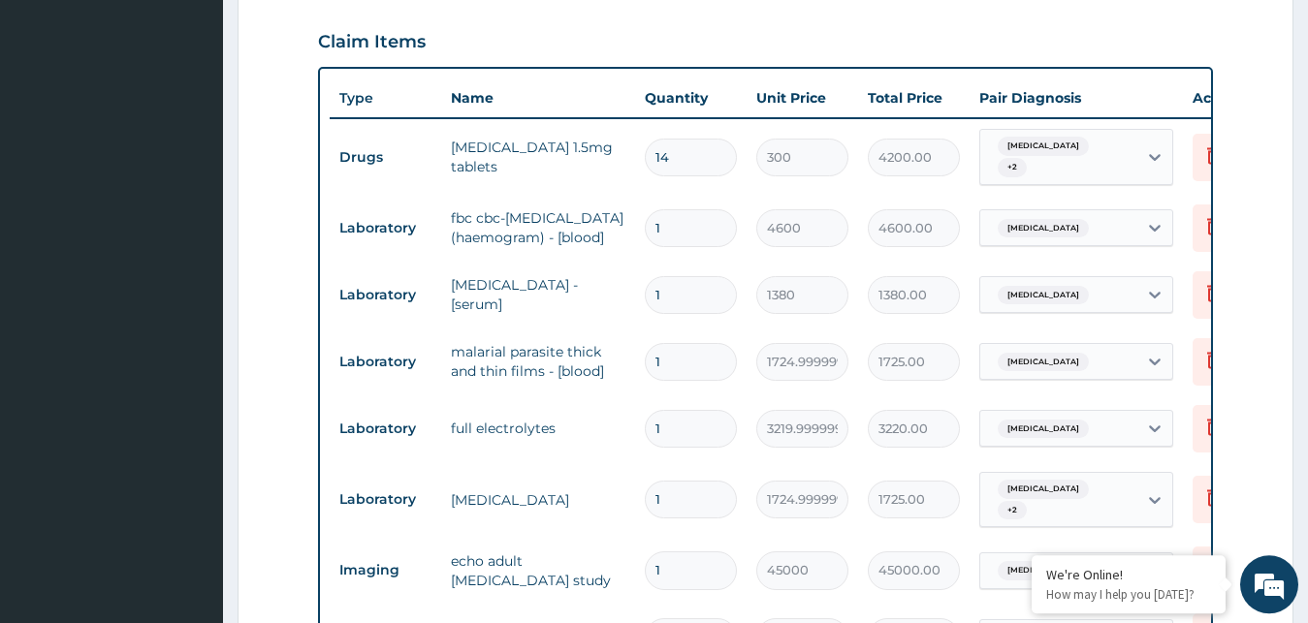
scroll to position [627, 0]
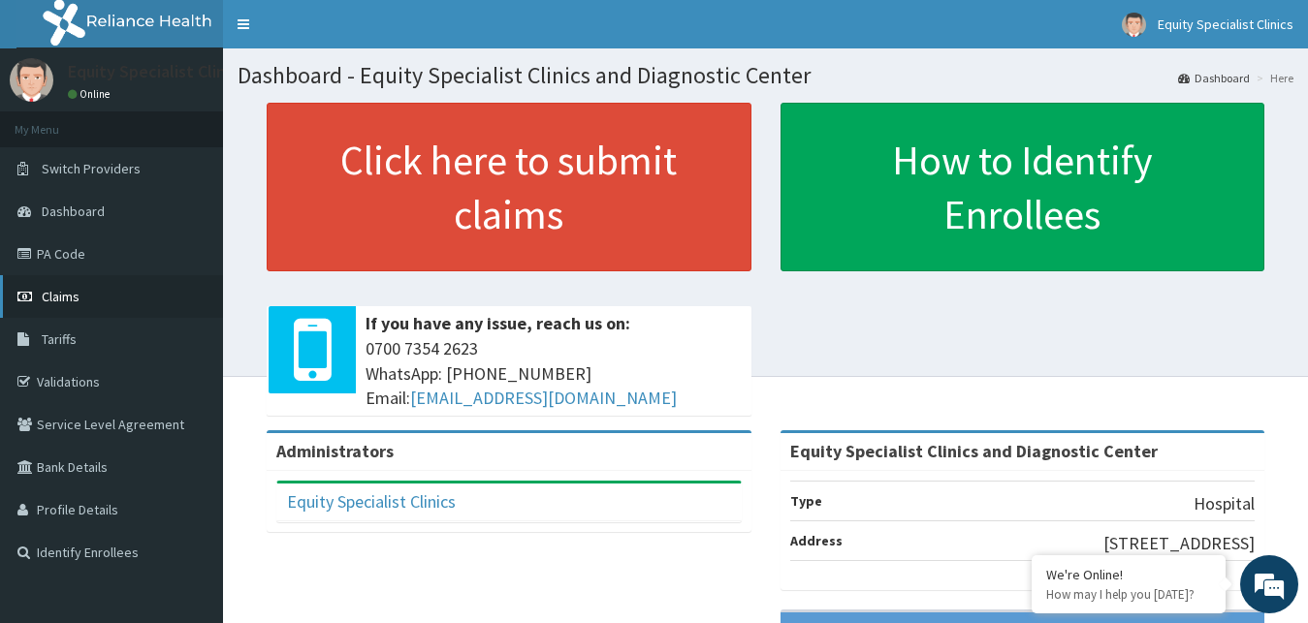
click at [61, 298] on span "Claims" at bounding box center [61, 296] width 38 height 17
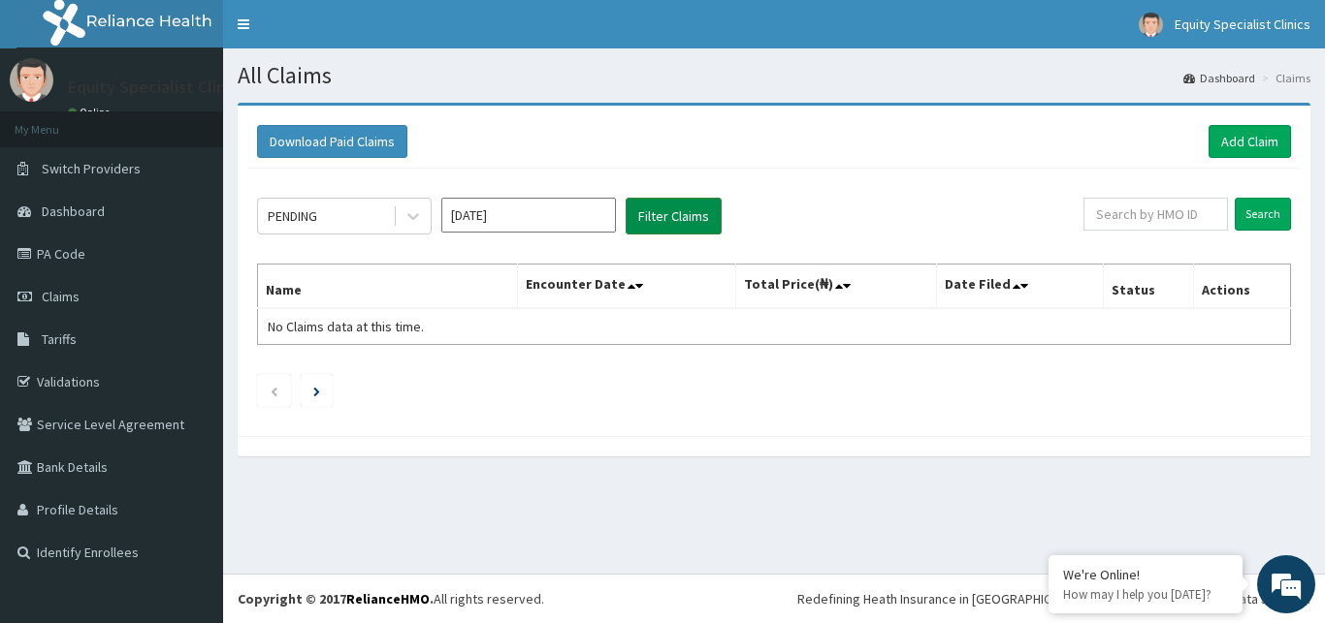
click at [661, 204] on button "Filter Claims" at bounding box center [673, 216] width 96 height 37
click at [432, 212] on div "PENDING Sep 2025 Filter Claims" at bounding box center [670, 216] width 826 height 37
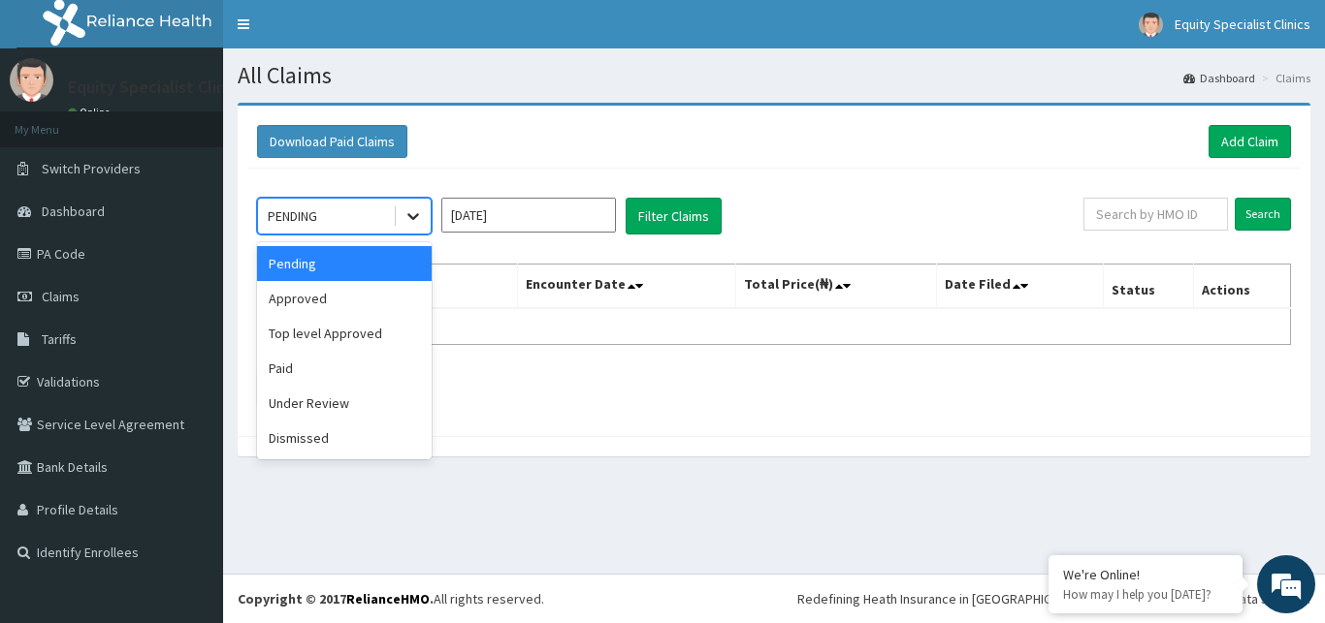
click at [402, 217] on div at bounding box center [413, 216] width 35 height 35
click at [418, 414] on div "Under Review" at bounding box center [344, 403] width 175 height 35
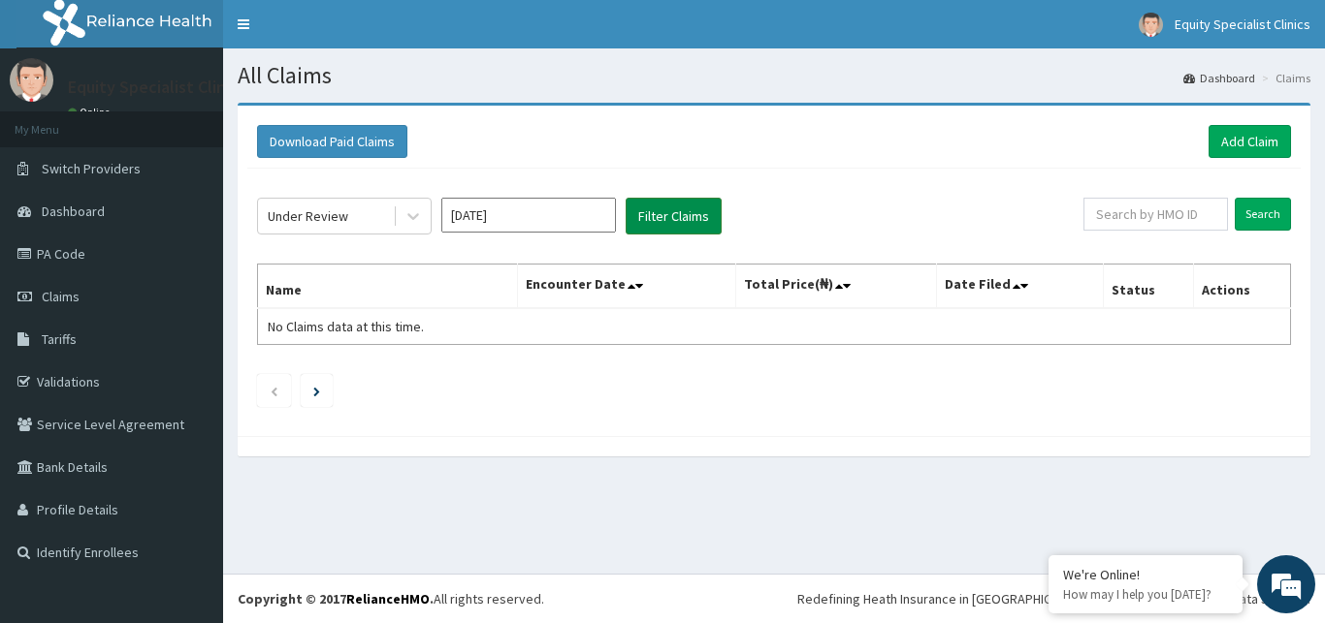
click at [688, 205] on button "Filter Claims" at bounding box center [673, 216] width 96 height 37
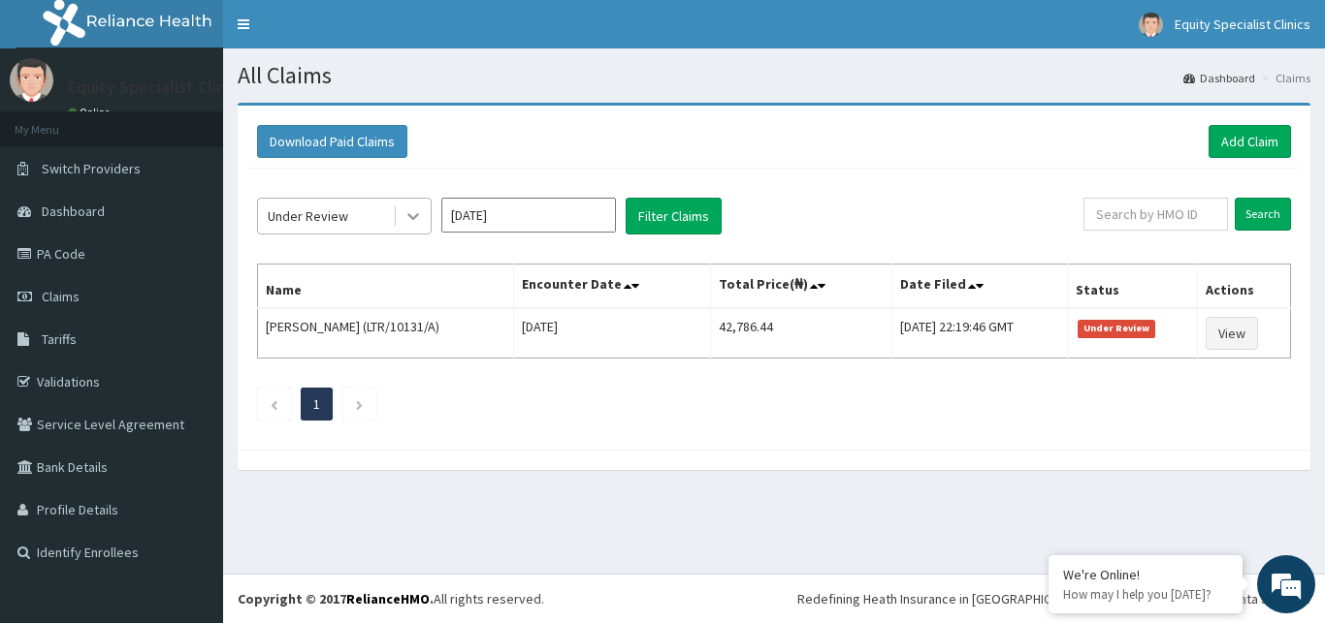
click at [419, 228] on div at bounding box center [413, 216] width 35 height 35
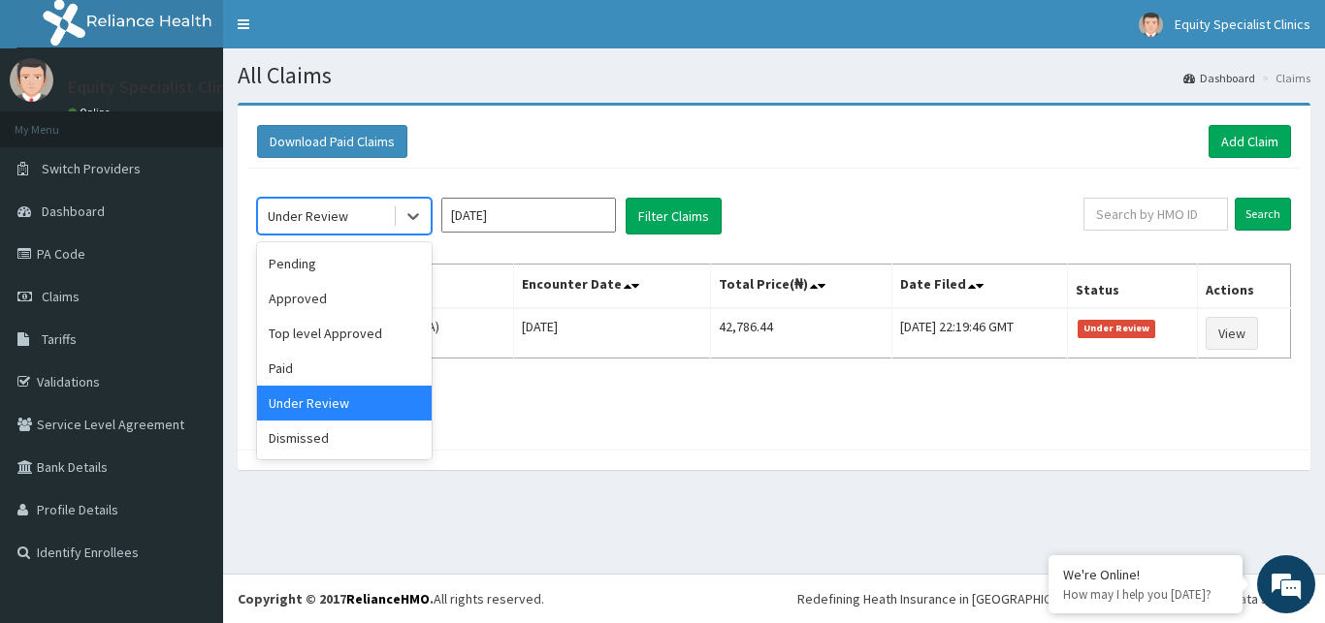
click at [364, 387] on div "Under Review" at bounding box center [344, 403] width 175 height 35
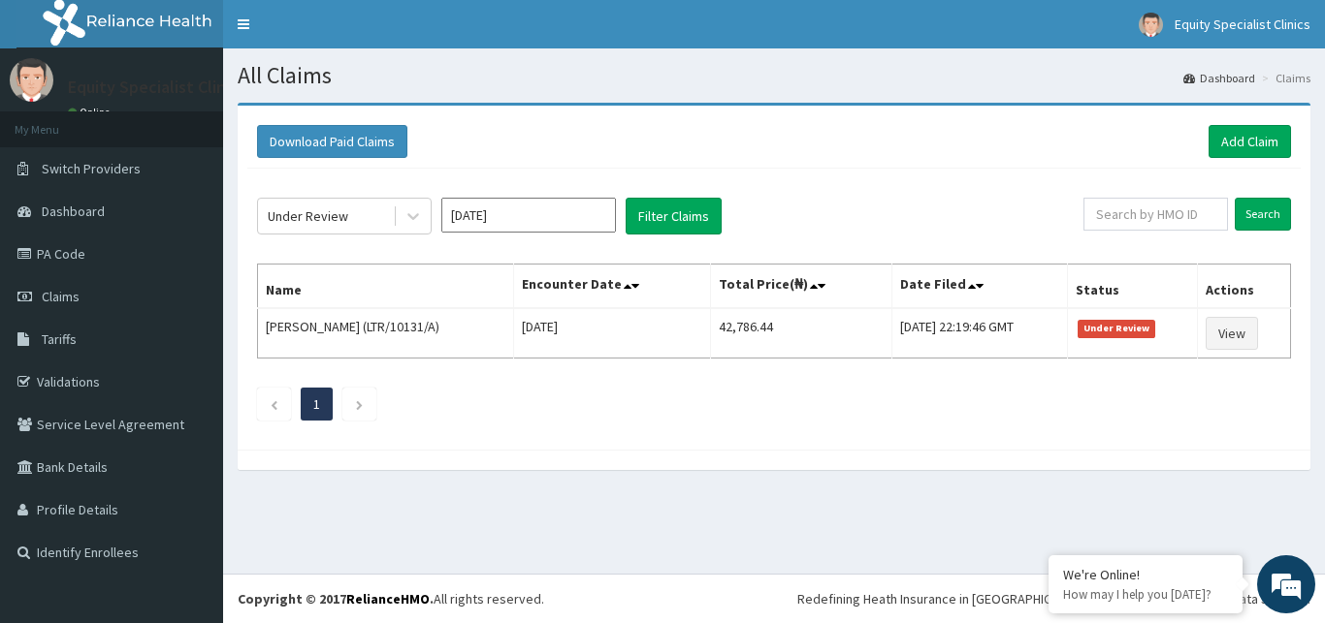
click at [418, 198] on div "Under Review Sep 2025 Filter Claims Search Name Encounter Date Total Price(₦) D…" at bounding box center [773, 304] width 1053 height 271
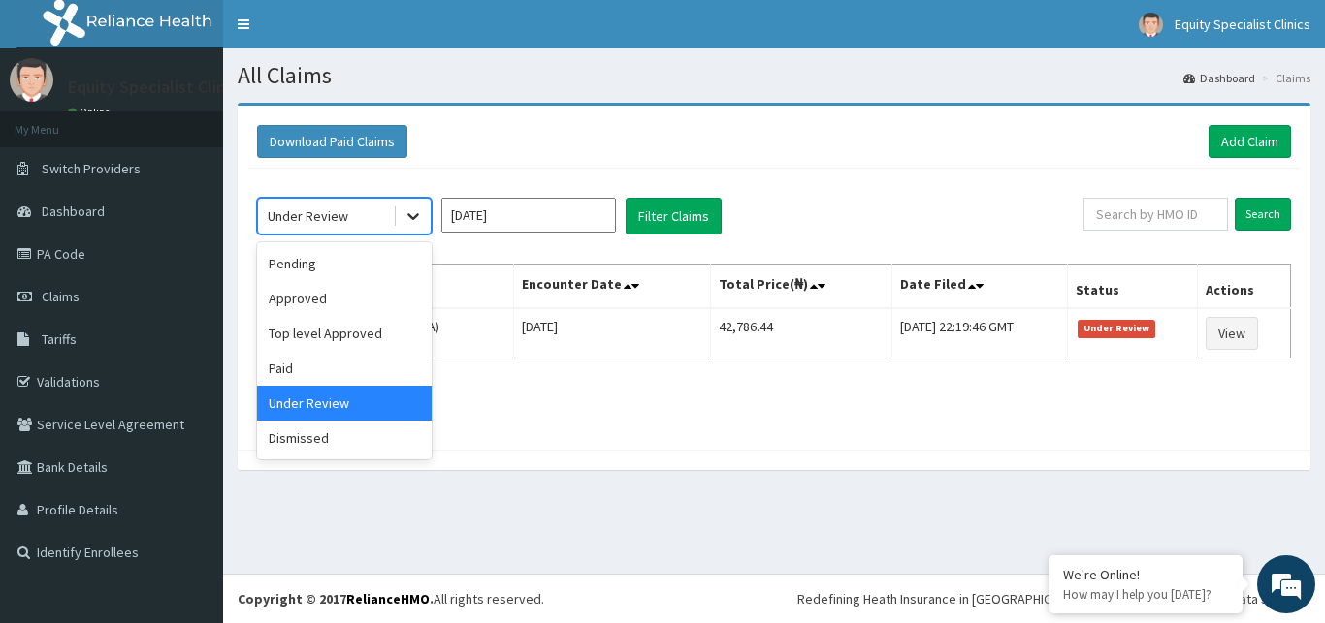
click at [418, 201] on div at bounding box center [413, 216] width 35 height 35
click at [351, 324] on div "Top level Approved" at bounding box center [344, 333] width 175 height 35
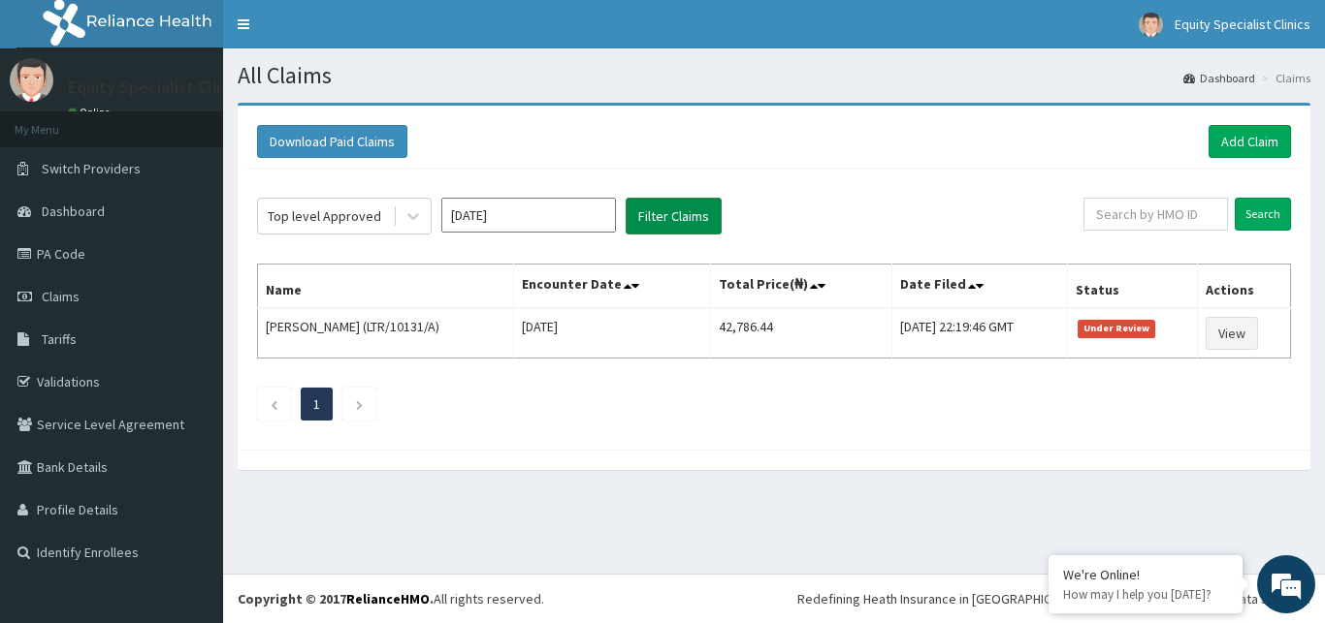
click at [647, 224] on button "Filter Claims" at bounding box center [673, 216] width 96 height 37
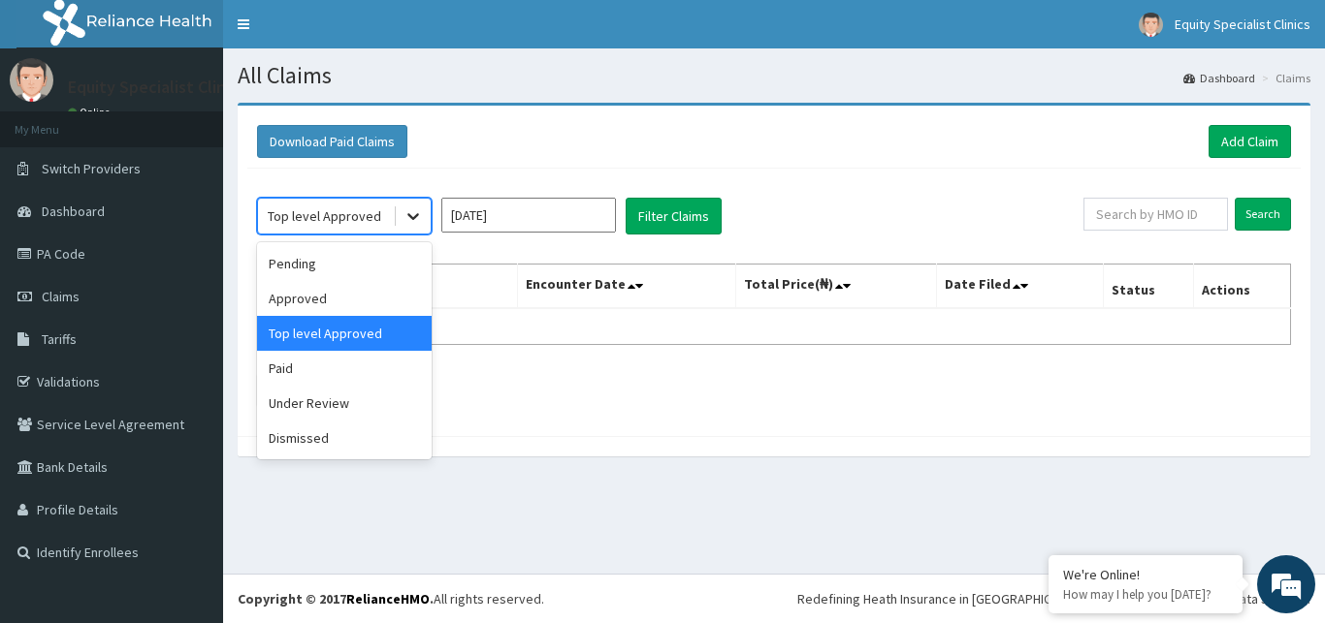
click at [416, 231] on div at bounding box center [413, 216] width 35 height 35
click at [382, 265] on div "Pending" at bounding box center [344, 263] width 175 height 35
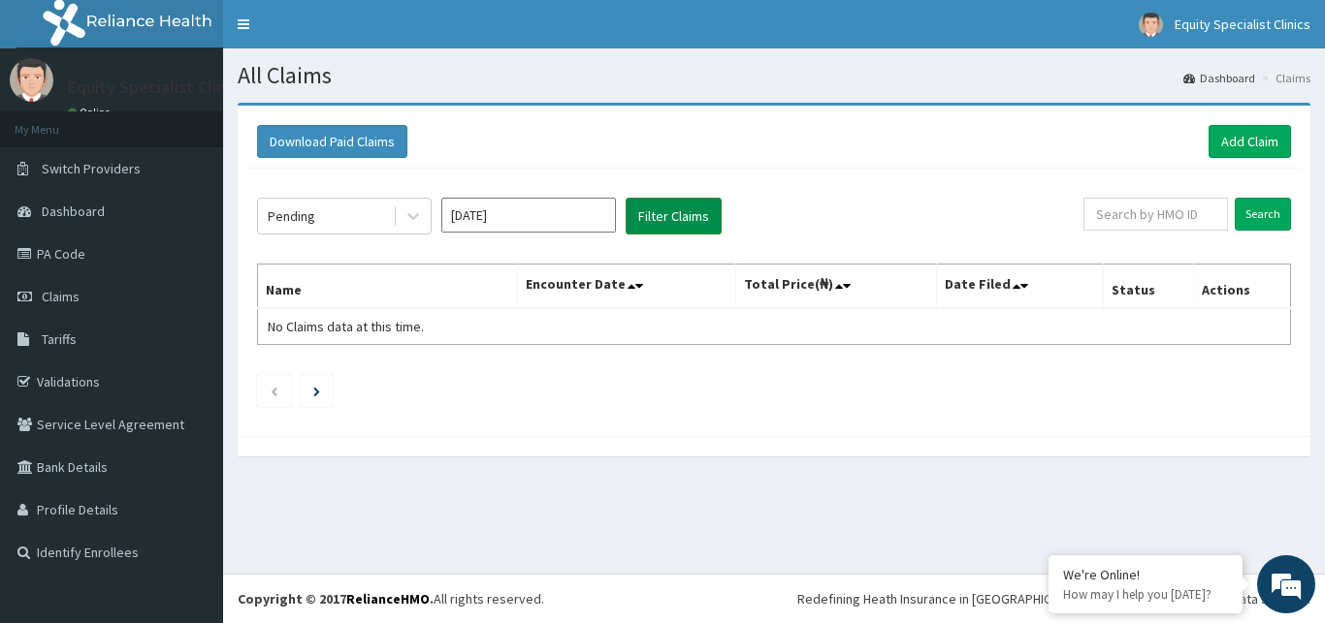
click at [678, 213] on button "Filter Claims" at bounding box center [673, 216] width 96 height 37
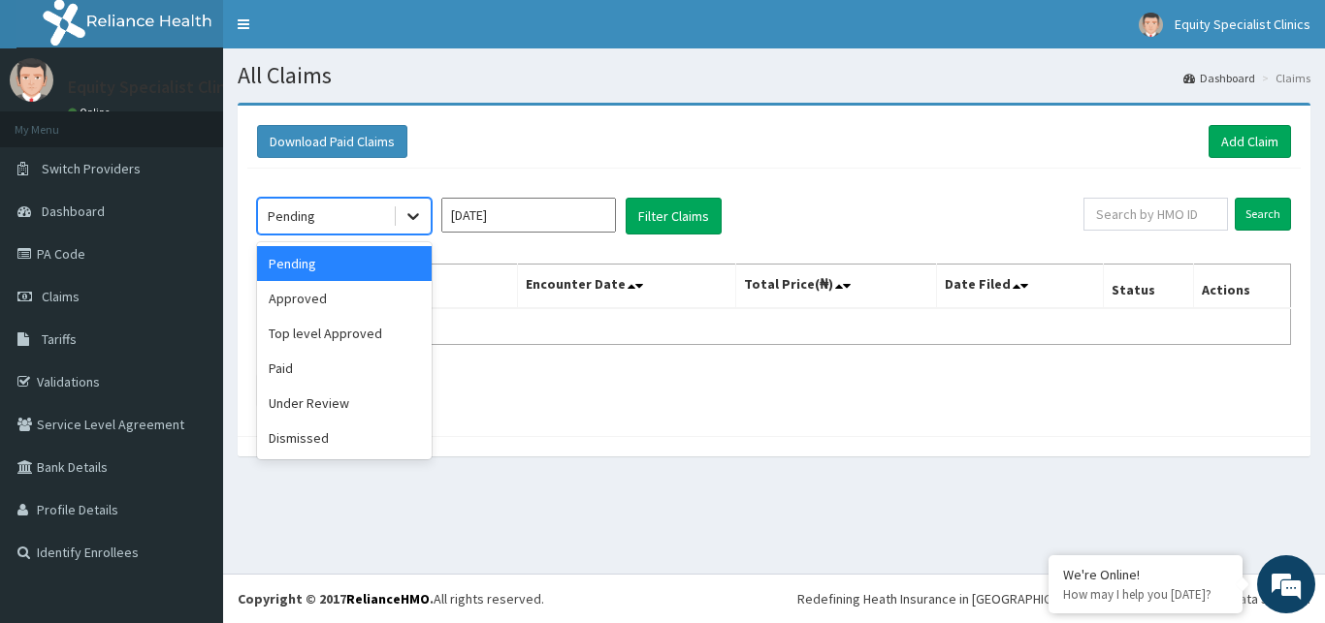
click at [409, 232] on div at bounding box center [413, 216] width 35 height 35
click at [402, 274] on div "Pending" at bounding box center [344, 263] width 175 height 35
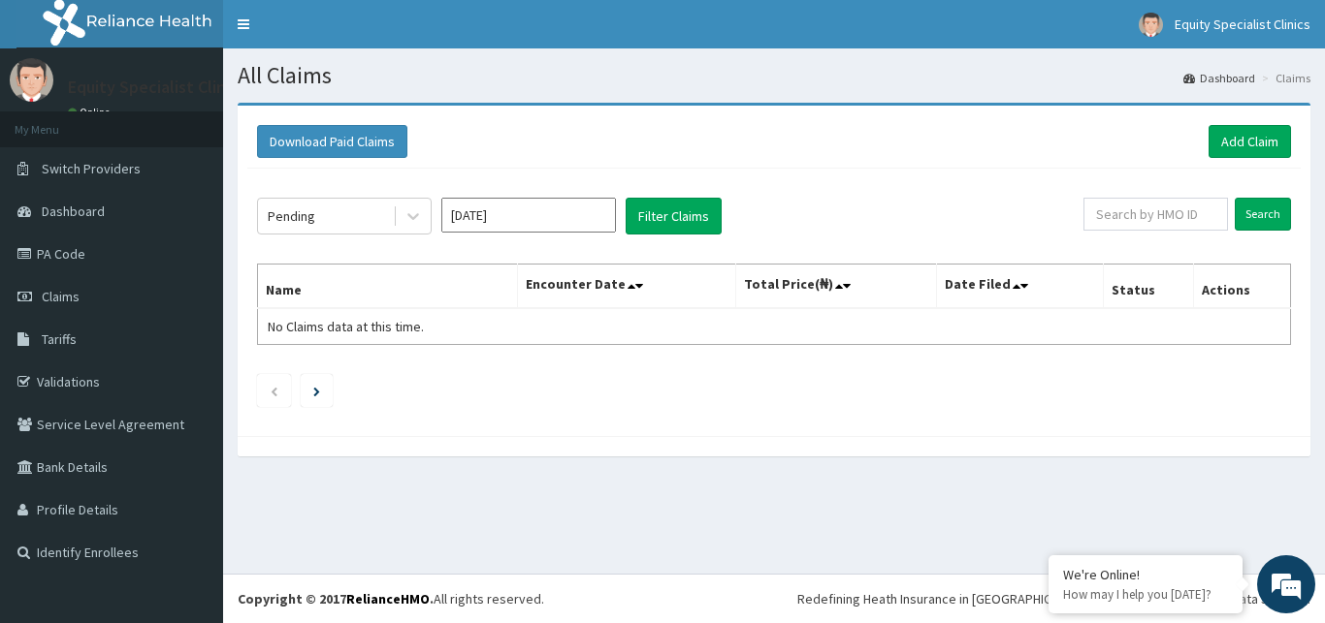
click at [398, 286] on th "Name" at bounding box center [388, 287] width 260 height 45
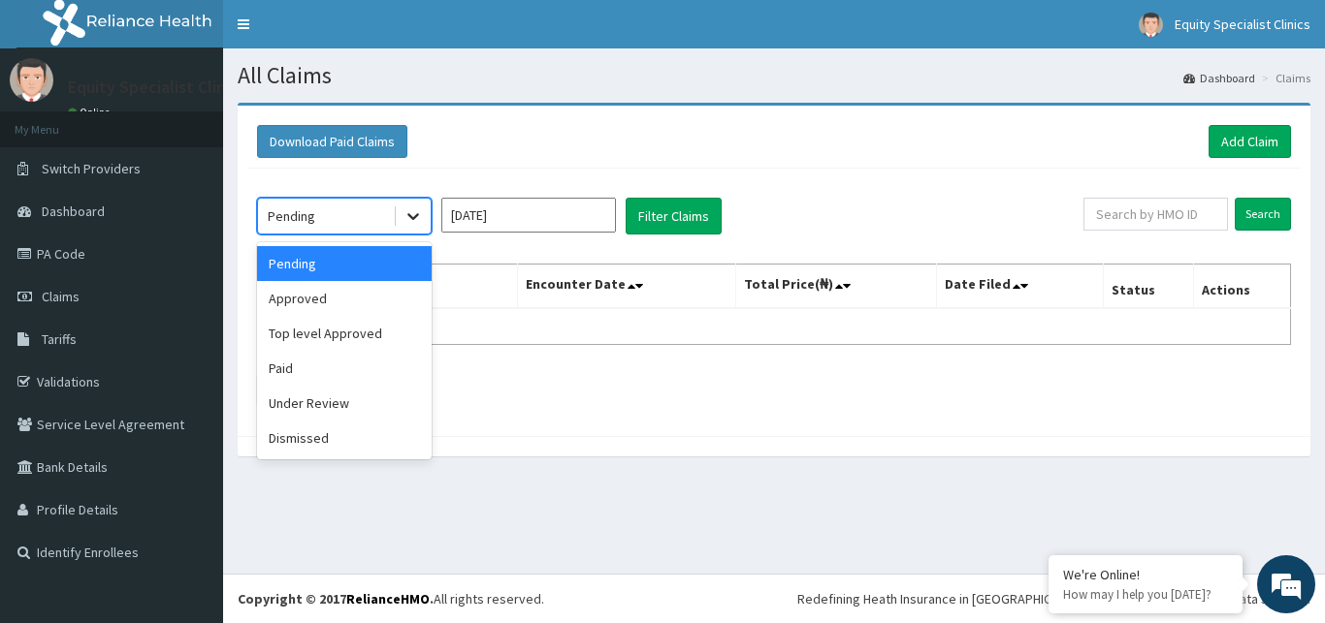
click at [425, 210] on div at bounding box center [413, 216] width 35 height 35
click at [399, 291] on div "Approved" at bounding box center [344, 298] width 175 height 35
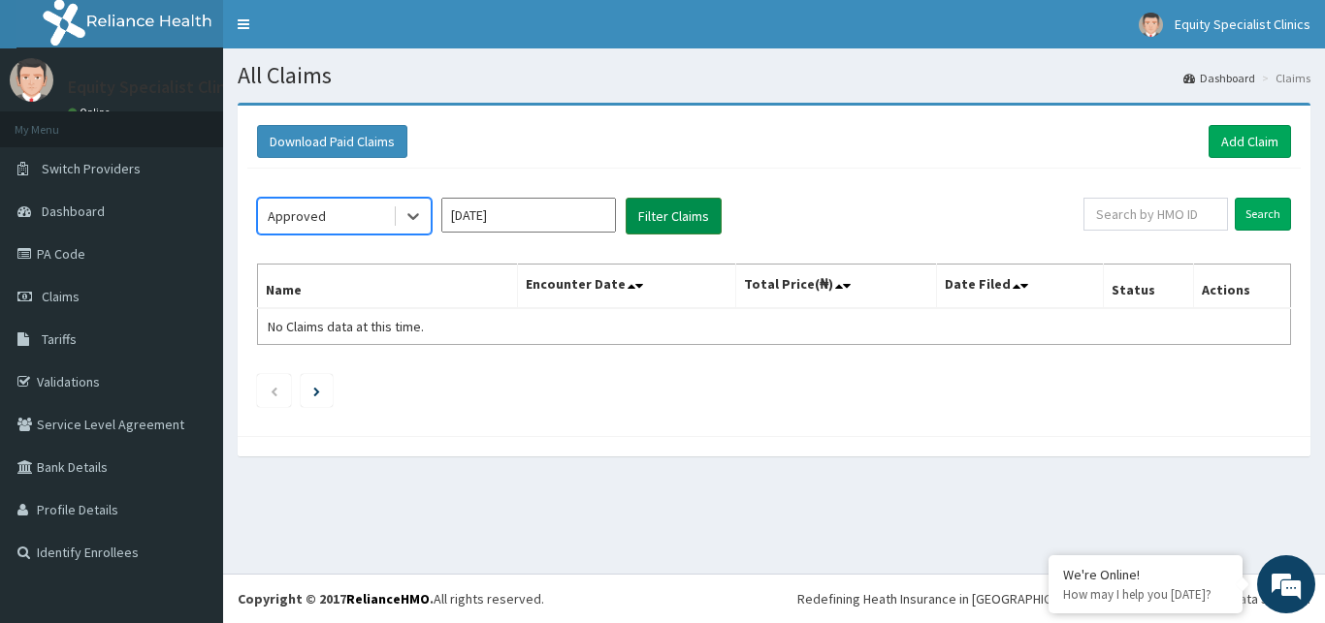
click at [670, 213] on button "Filter Claims" at bounding box center [673, 216] width 96 height 37
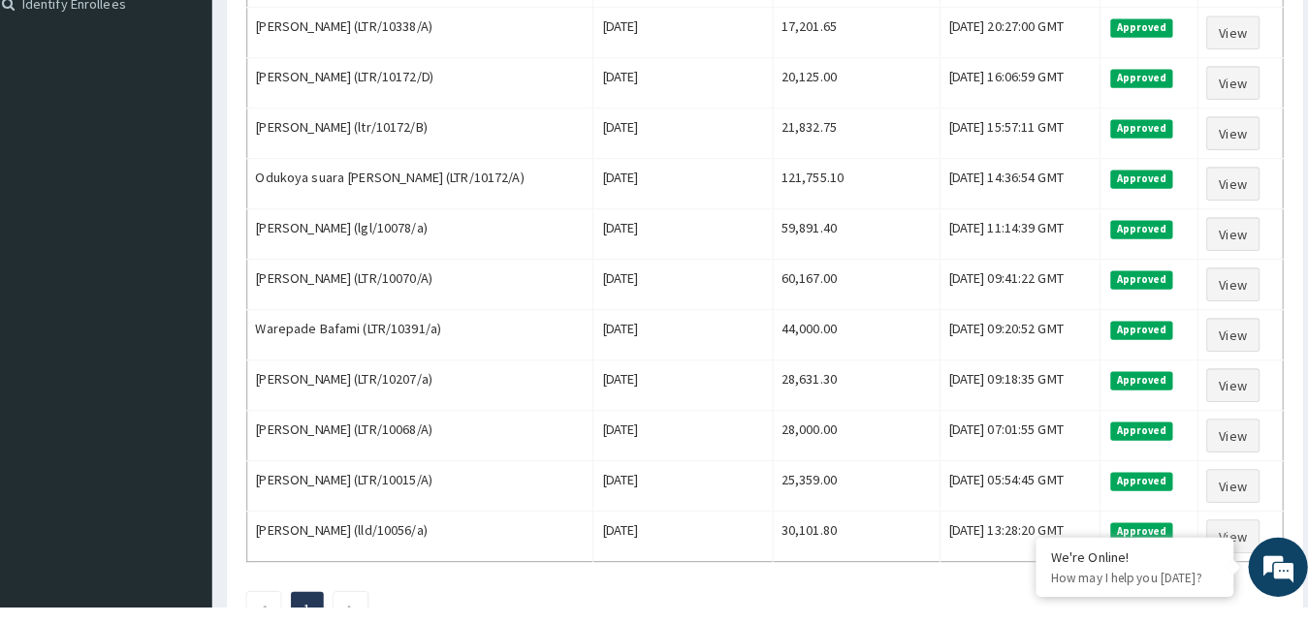
scroll to position [672, 0]
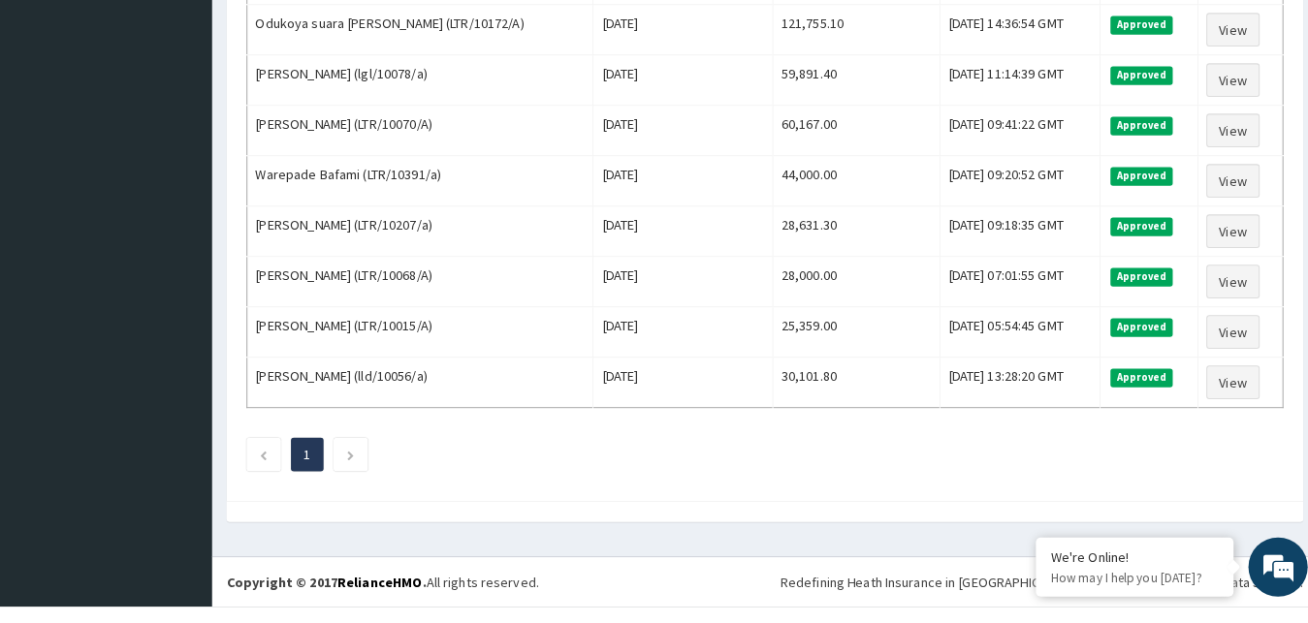
drag, startPoint x: 795, startPoint y: 543, endPoint x: 801, endPoint y: 634, distance: 91.3
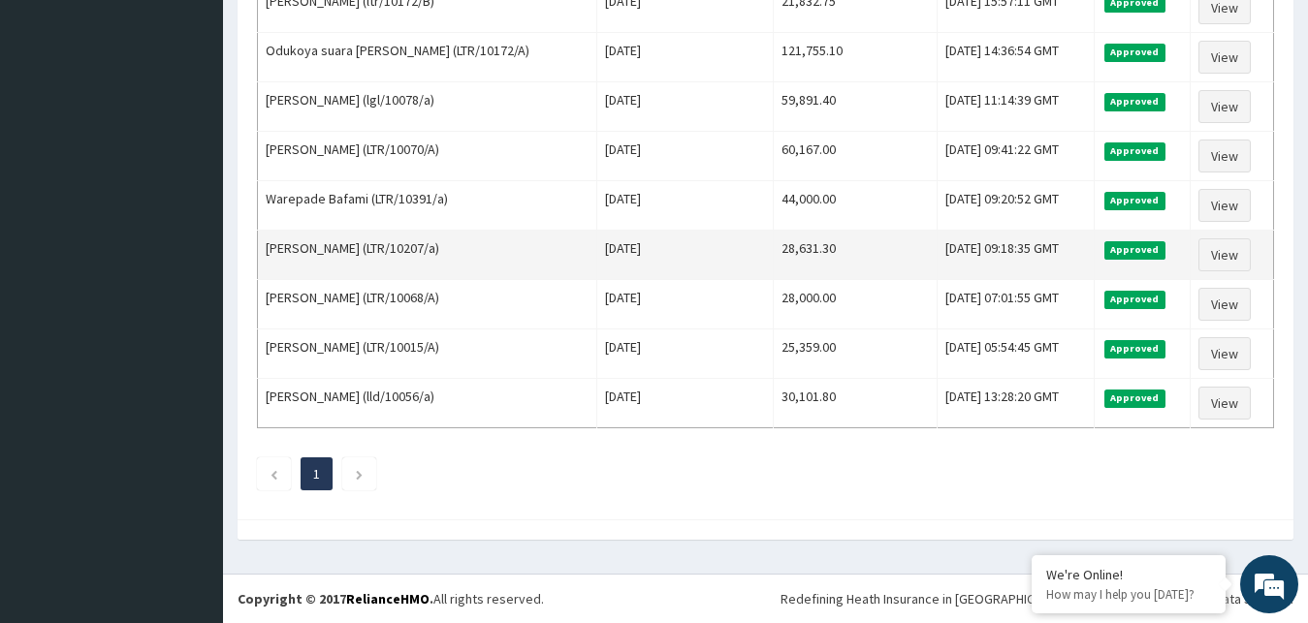
click at [774, 251] on td "28,631.30" at bounding box center [855, 255] width 163 height 49
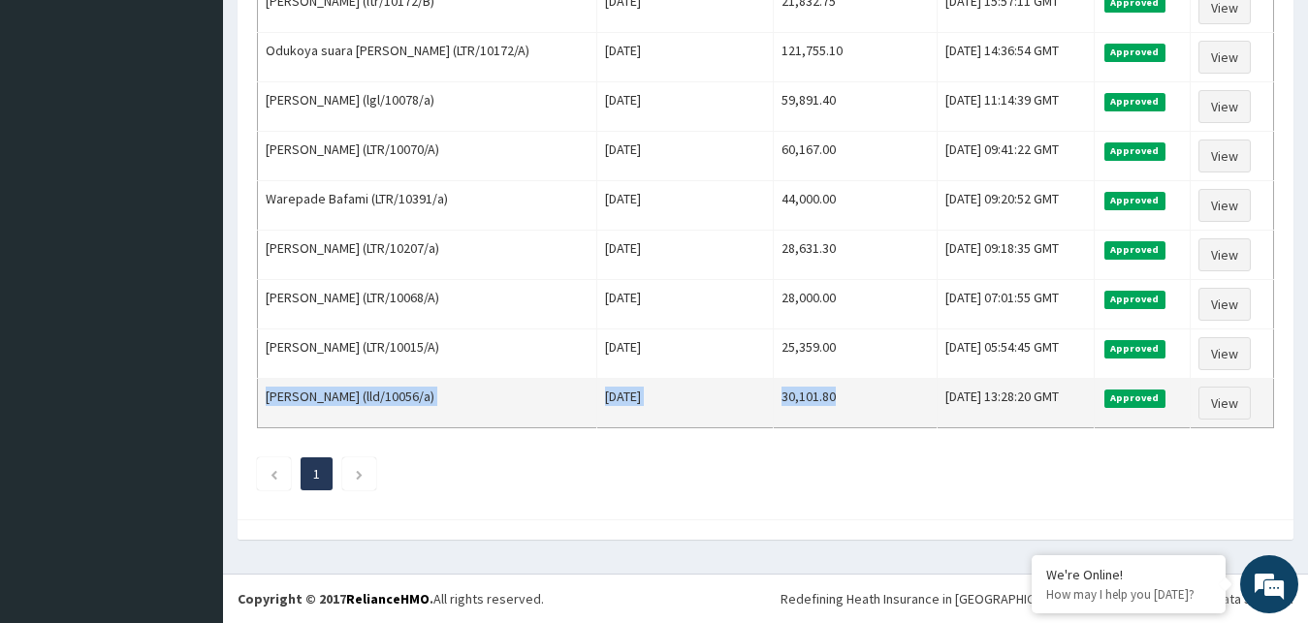
drag, startPoint x: 264, startPoint y: 168, endPoint x: 820, endPoint y: 398, distance: 602.1
click at [820, 398] on tbody "Akpan Samuel (LTR/10113/a) Tue Sep 02 2025 20,100.00 Mon, 15 Sep 2025 09:33:31 …" at bounding box center [766, 32] width 1016 height 792
copy tr "Victor Okeke (lld/10056/a) Mon Sep 08 2025 30,101.80"
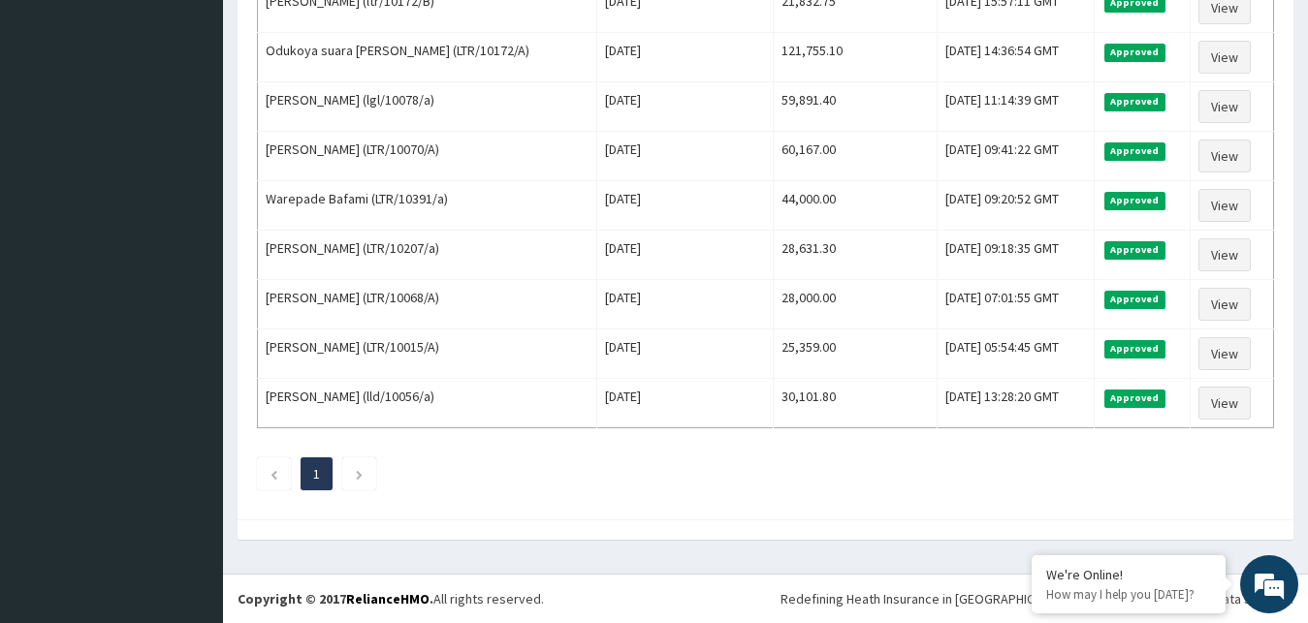
click at [662, 527] on div at bounding box center [766, 530] width 1056 height 20
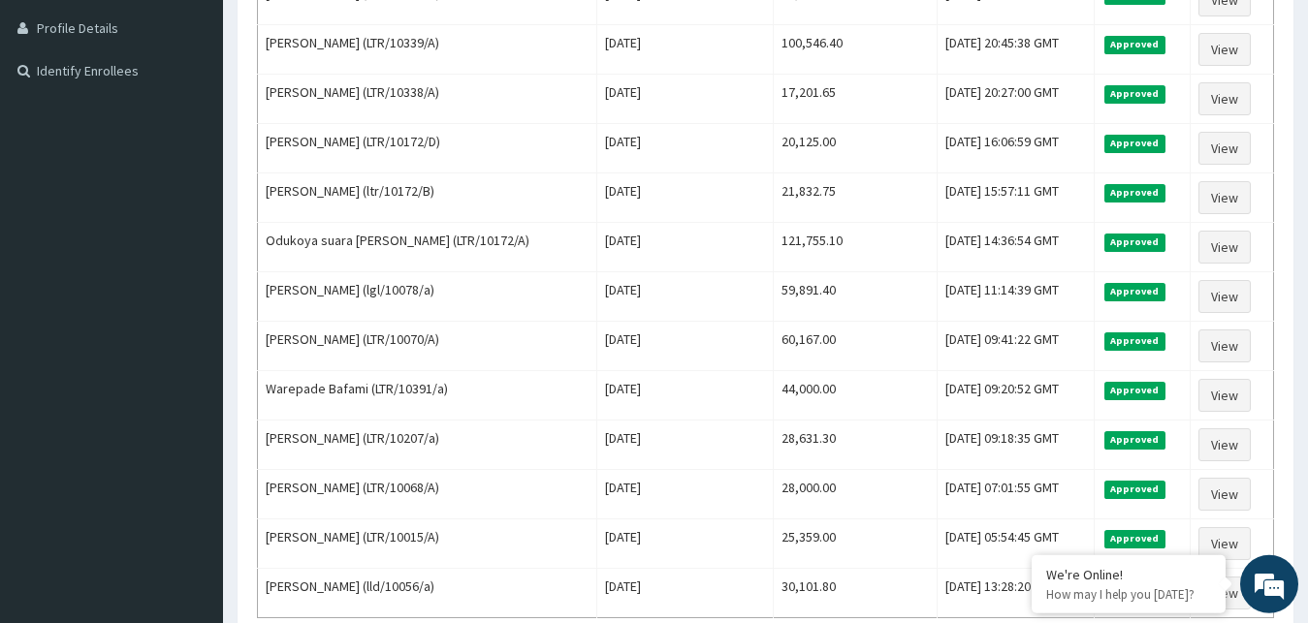
scroll to position [0, 0]
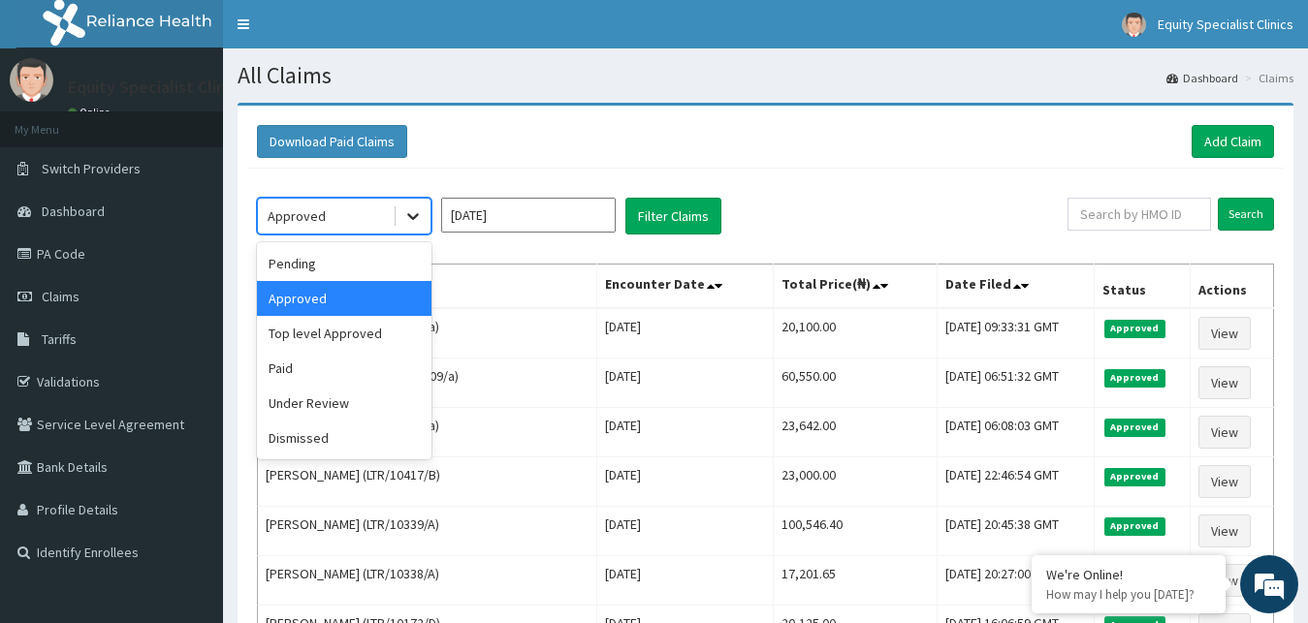
click at [429, 220] on div at bounding box center [413, 216] width 35 height 35
click at [344, 352] on div "Paid" at bounding box center [344, 368] width 175 height 35
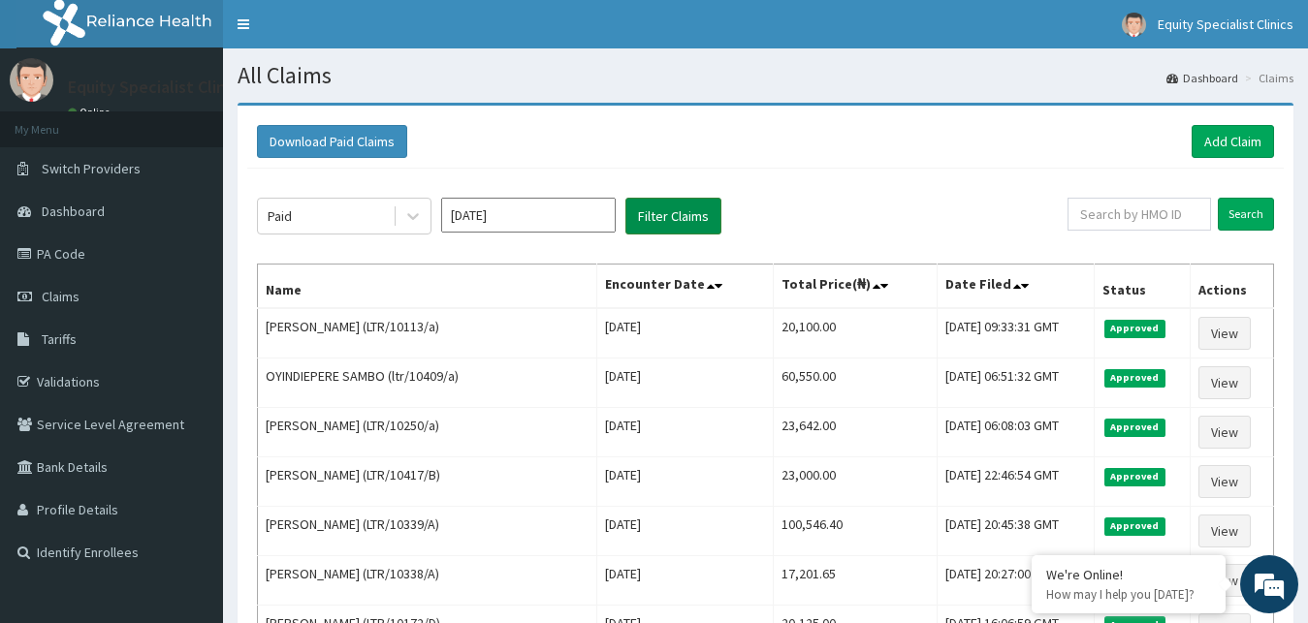
click at [667, 220] on button "Filter Claims" at bounding box center [673, 216] width 96 height 37
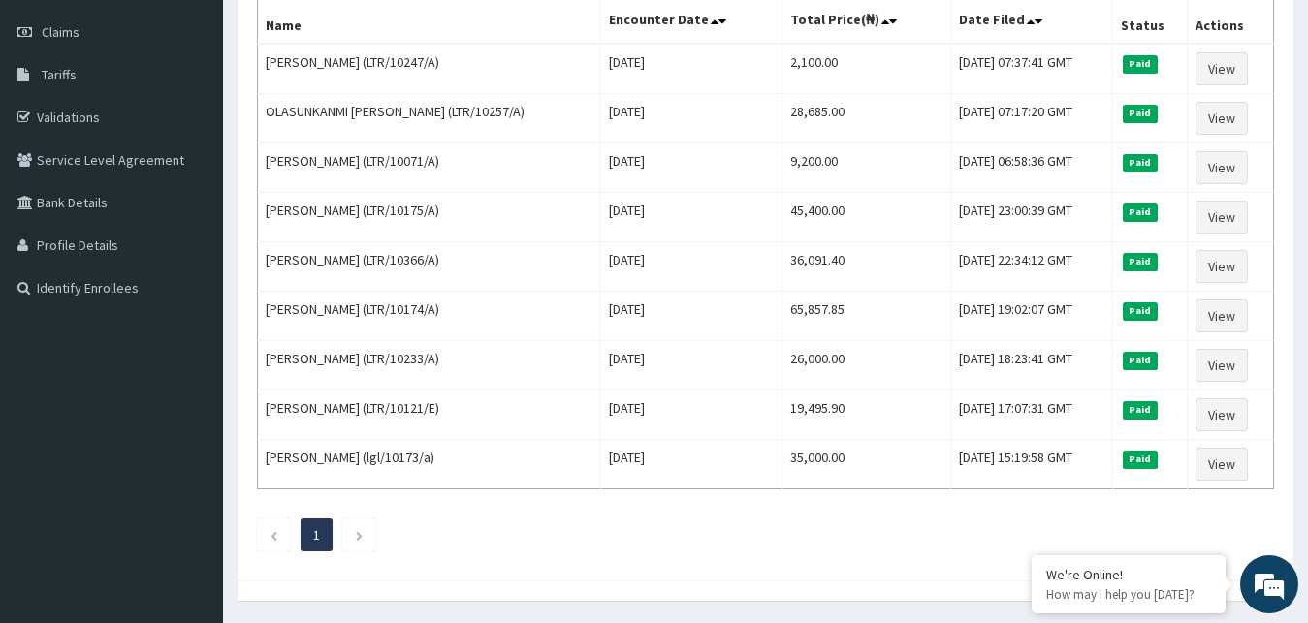
scroll to position [326, 0]
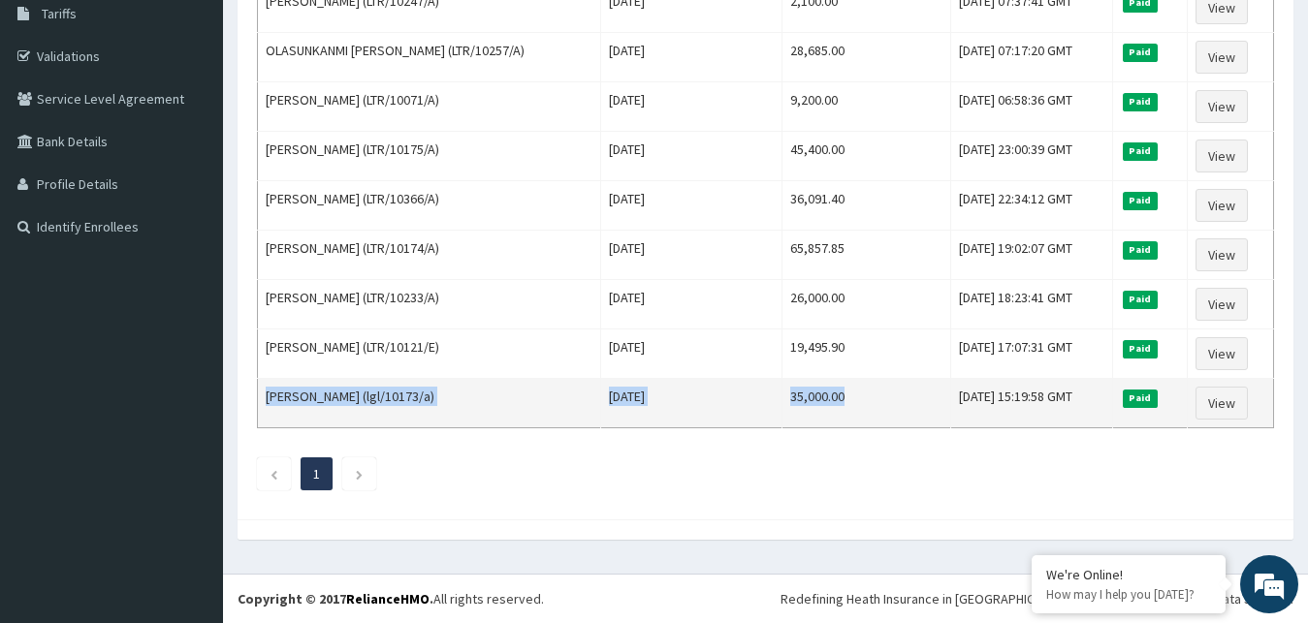
drag, startPoint x: 271, startPoint y: 332, endPoint x: 876, endPoint y: 397, distance: 607.6
click at [876, 397] on tbody "ANTHONY AMARAGBU (LTR/10247/A) Wed Sep 10 2025 2,100.00 Wed, 10 Sep 2025 07:37:…" at bounding box center [766, 206] width 1016 height 446
copy tr "Babajide Ayonlayimika (lgl/10173/a) Mon Sep 01 2025 35,000.00"
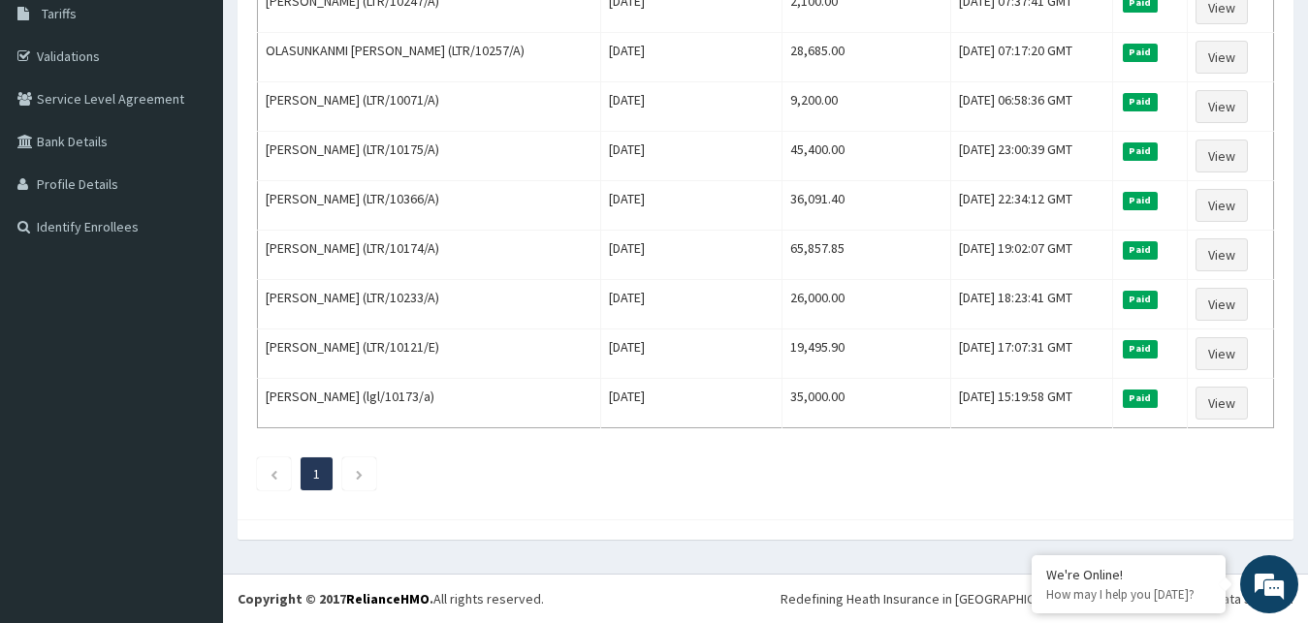
click at [777, 462] on ul "1" at bounding box center [765, 474] width 1017 height 33
